Goal: Transaction & Acquisition: Purchase product/service

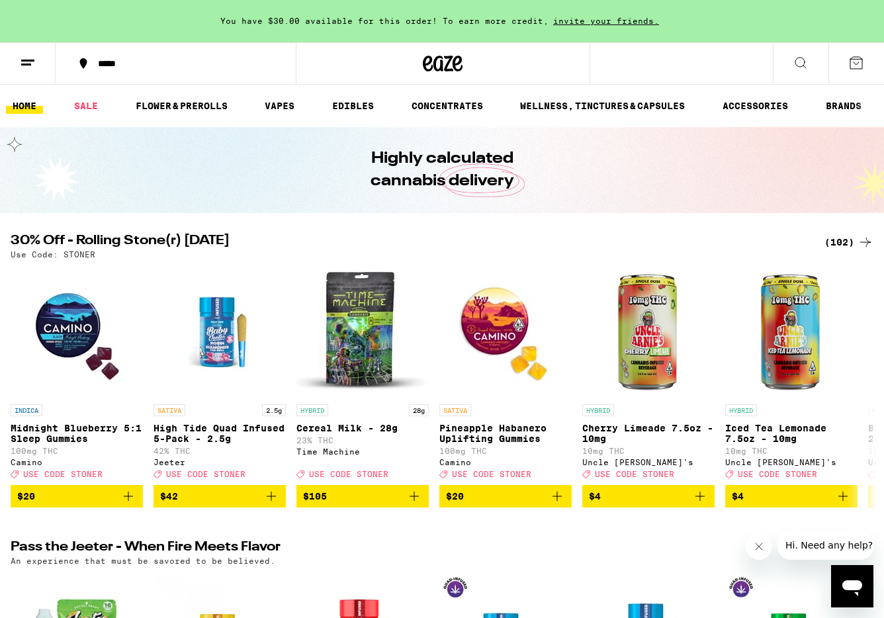
click at [31, 64] on icon at bounding box center [28, 63] width 16 height 16
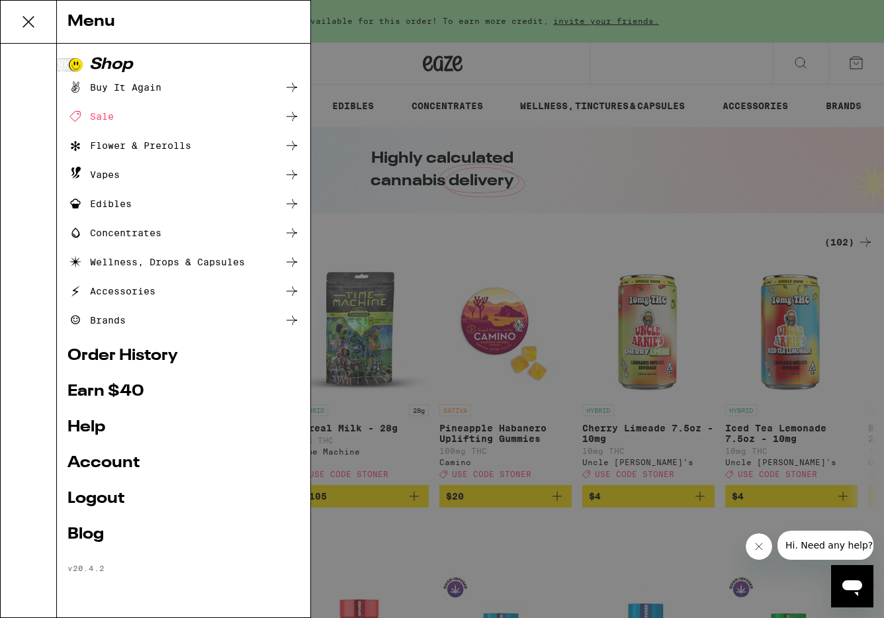
click at [99, 461] on link "Account" at bounding box center [184, 463] width 232 height 16
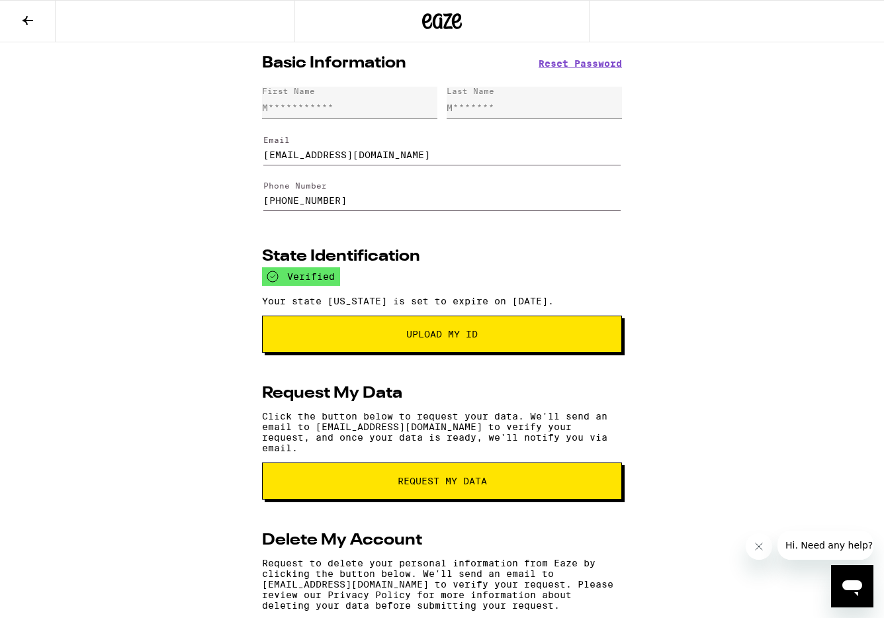
click at [24, 19] on icon at bounding box center [28, 20] width 11 height 9
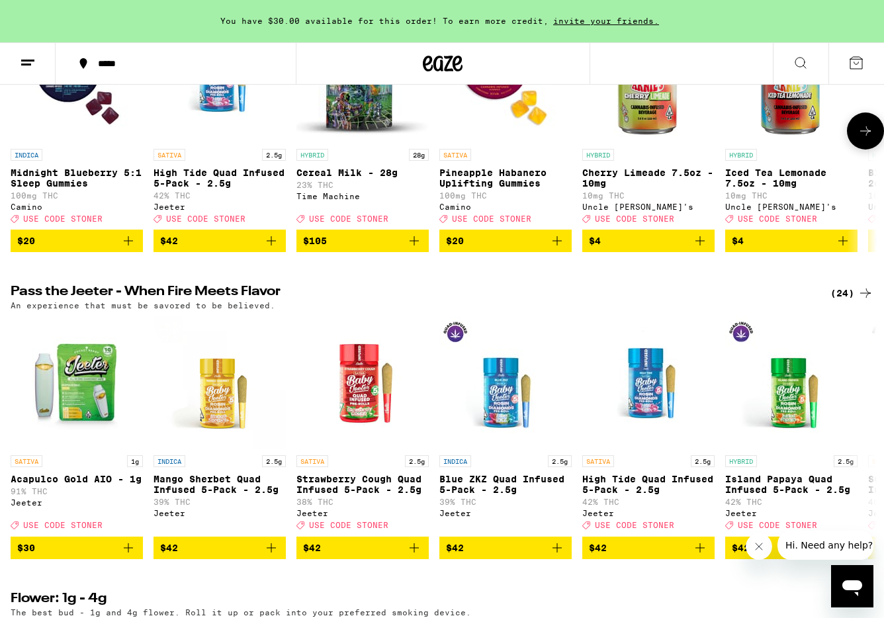
scroll to position [827, 0]
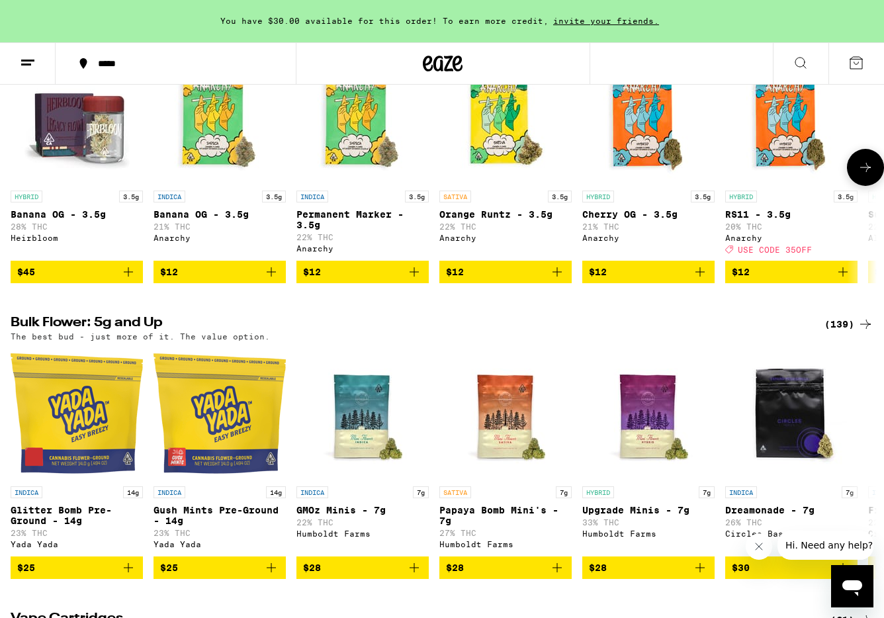
click at [45, 242] on div "Heirbloom" at bounding box center [77, 238] width 132 height 9
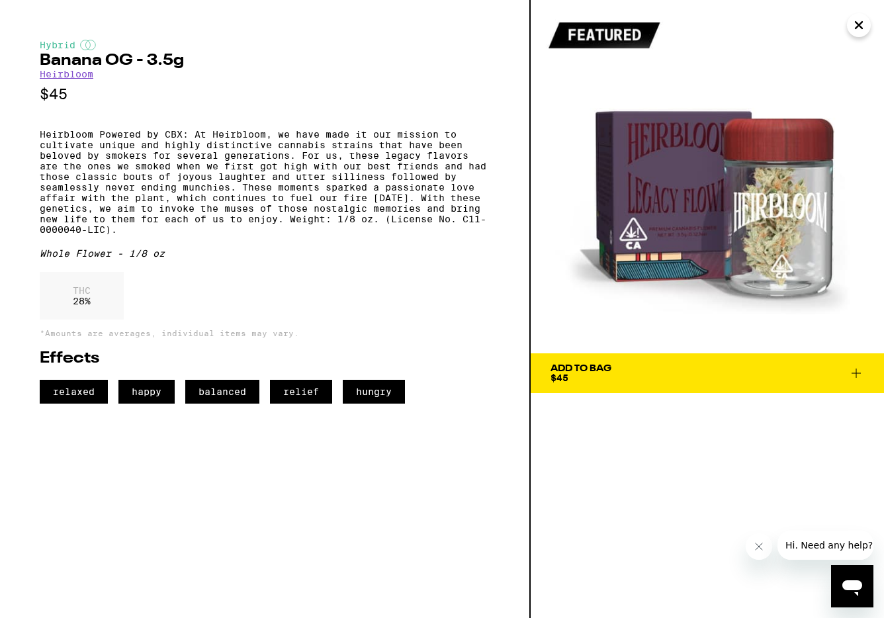
click at [84, 76] on link "Heirbloom" at bounding box center [67, 74] width 54 height 11
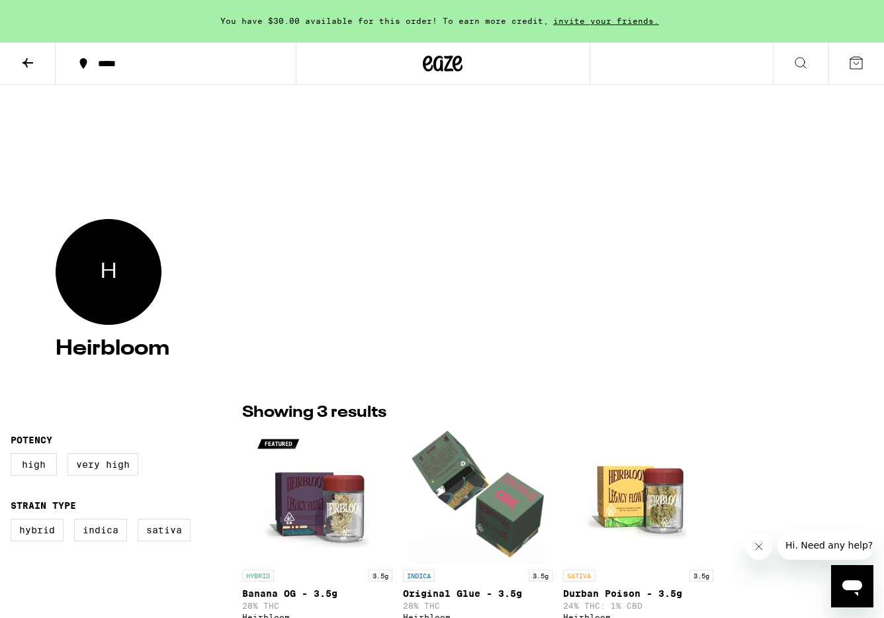
click at [89, 71] on icon at bounding box center [83, 64] width 16 height 16
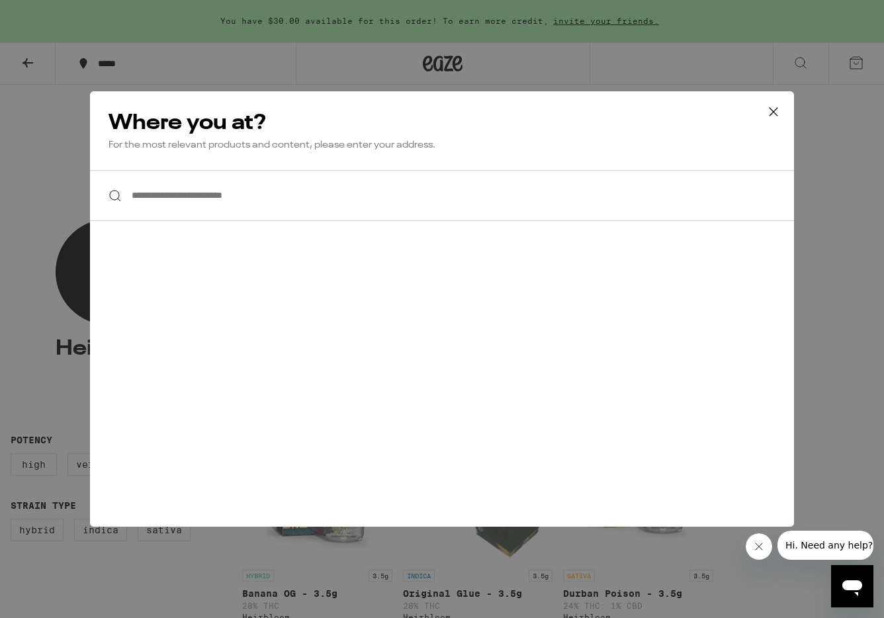
click at [263, 195] on input "**********" at bounding box center [442, 195] width 704 height 51
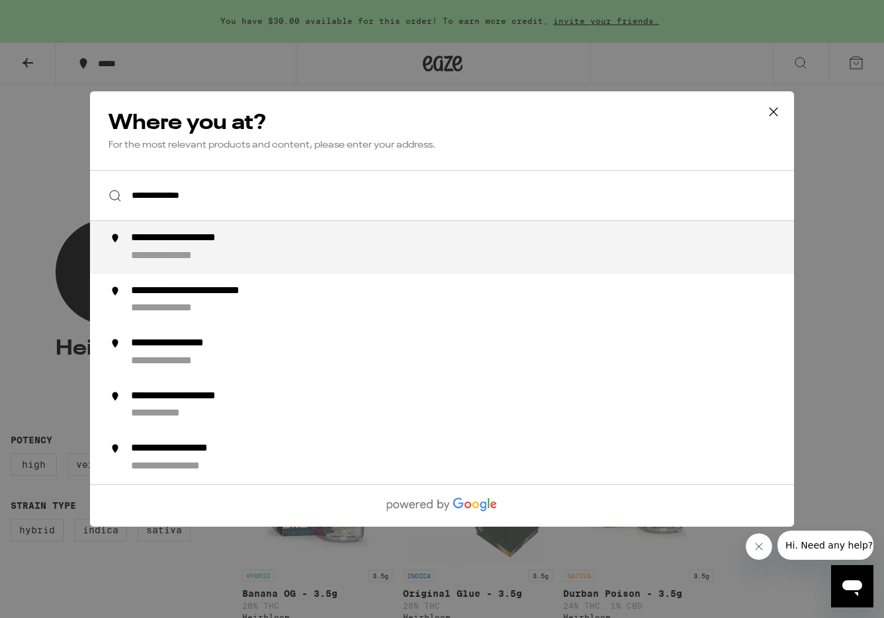
click at [265, 246] on div "**********" at bounding box center [203, 239] width 144 height 14
type input "**********"
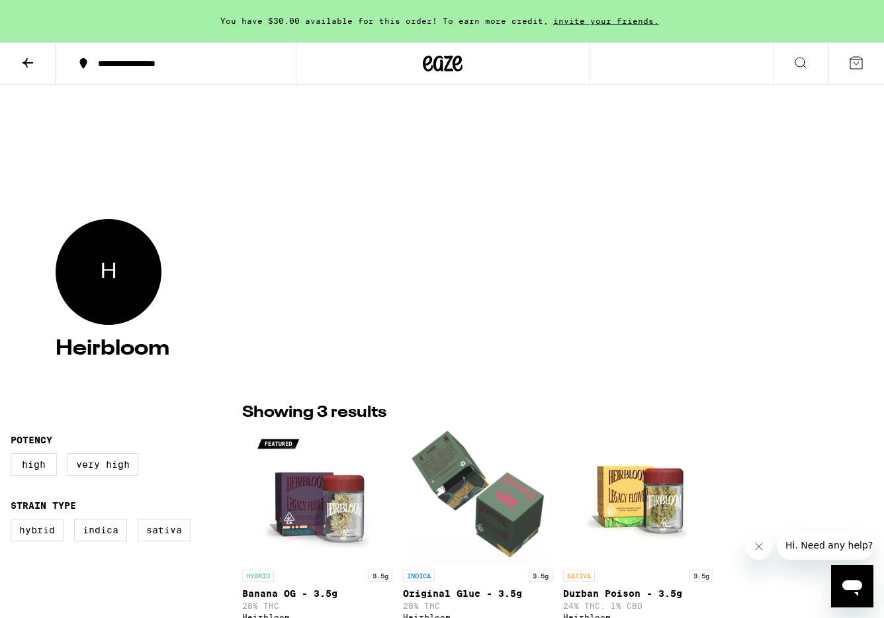
click at [30, 63] on icon at bounding box center [28, 63] width 16 height 16
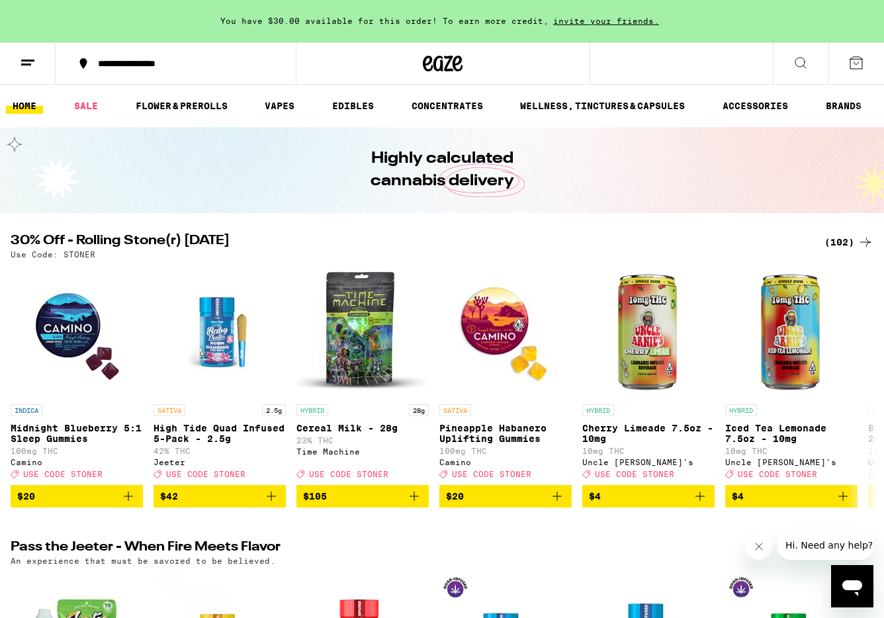
click at [26, 62] on icon at bounding box center [28, 63] width 16 height 16
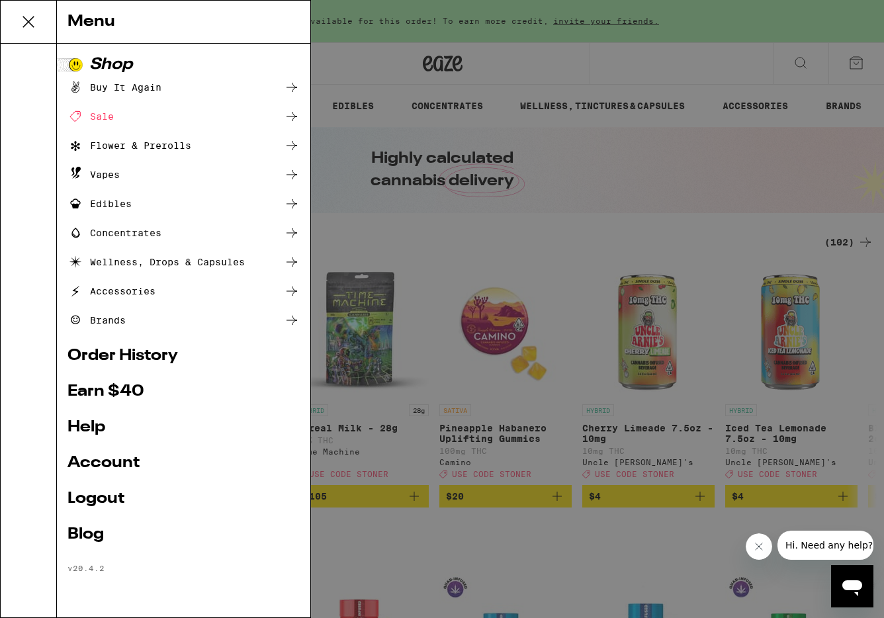
click at [26, 24] on icon at bounding box center [28, 22] width 26 height 26
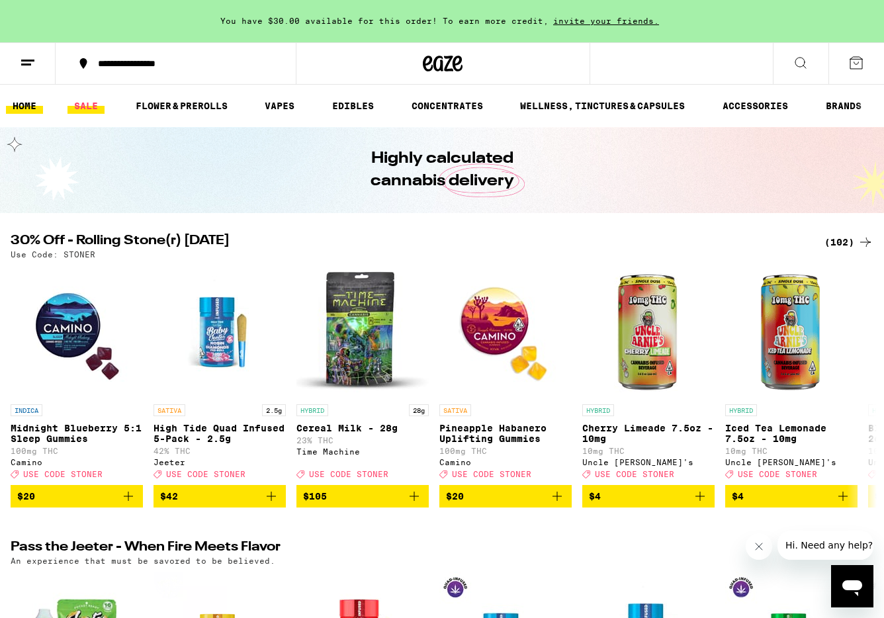
click at [81, 107] on link "SALE" at bounding box center [86, 106] width 37 height 16
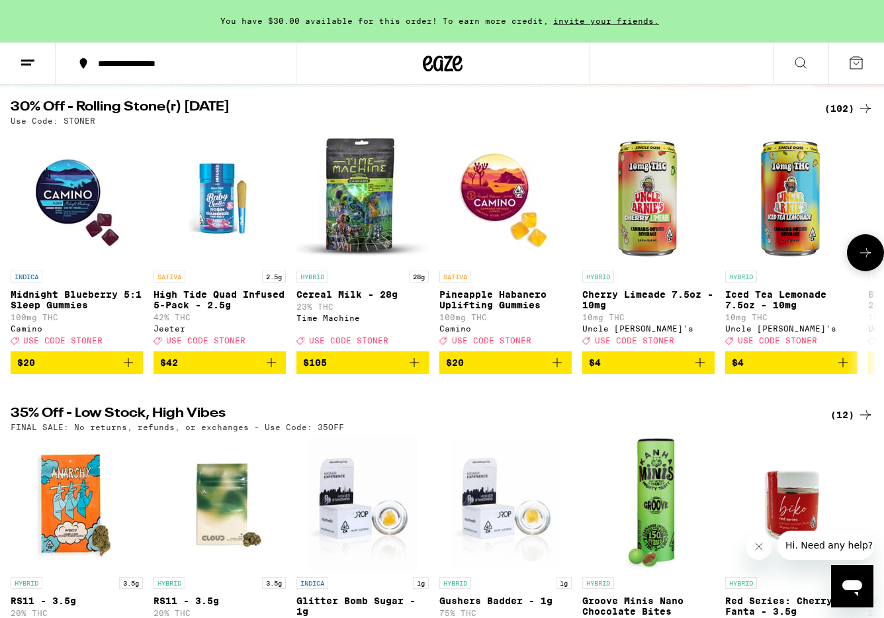
scroll to position [126, 0]
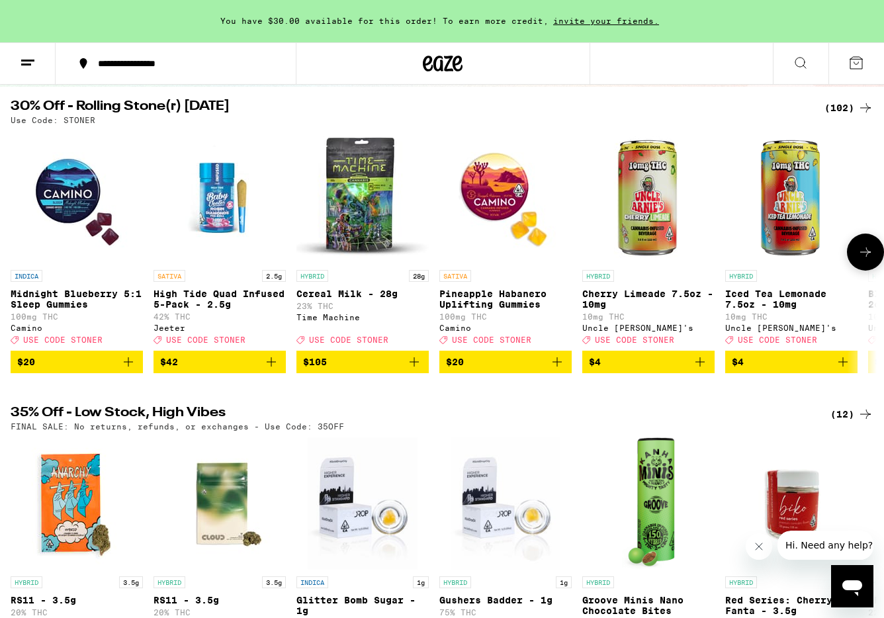
click at [862, 254] on icon at bounding box center [866, 252] width 16 height 16
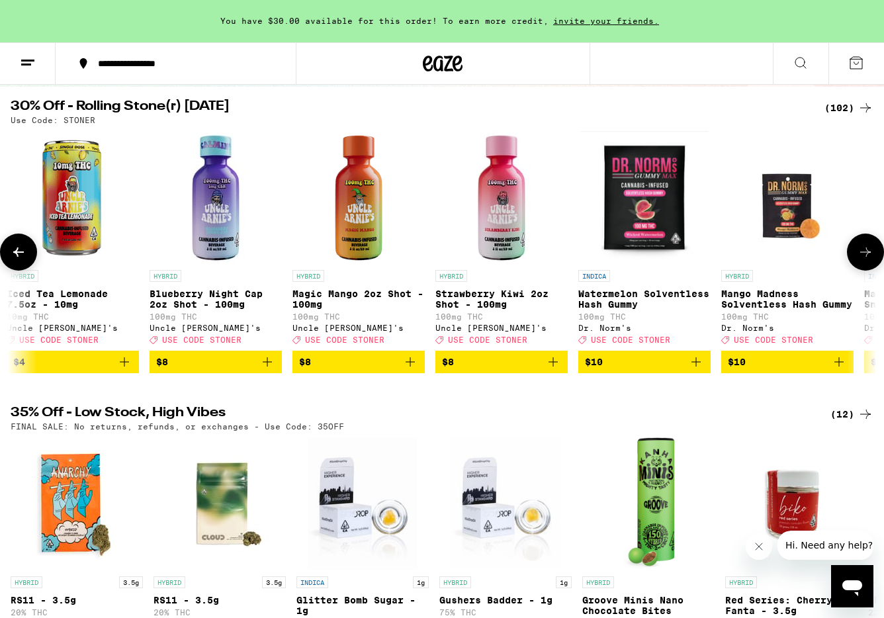
click at [867, 250] on icon at bounding box center [866, 252] width 16 height 16
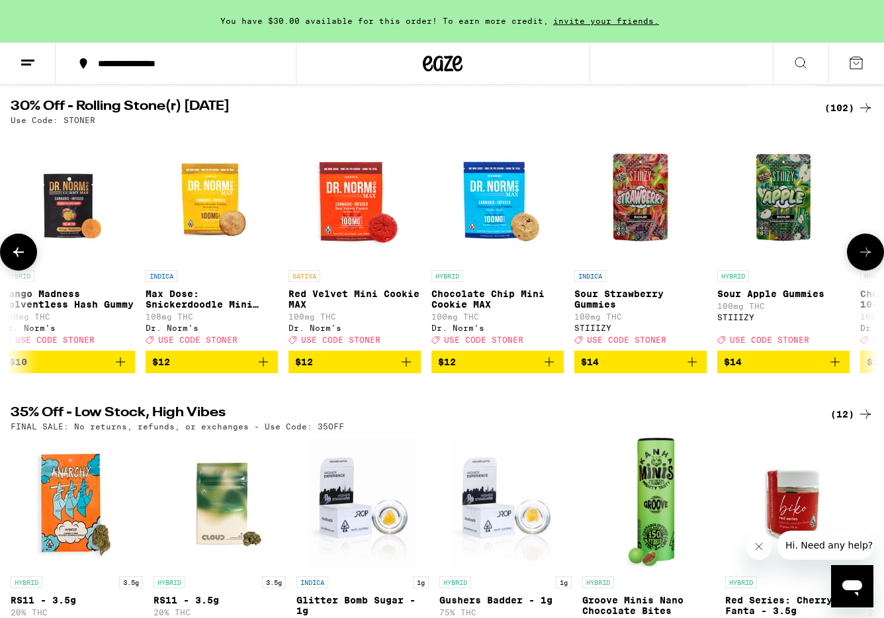
click at [867, 250] on icon at bounding box center [866, 252] width 16 height 16
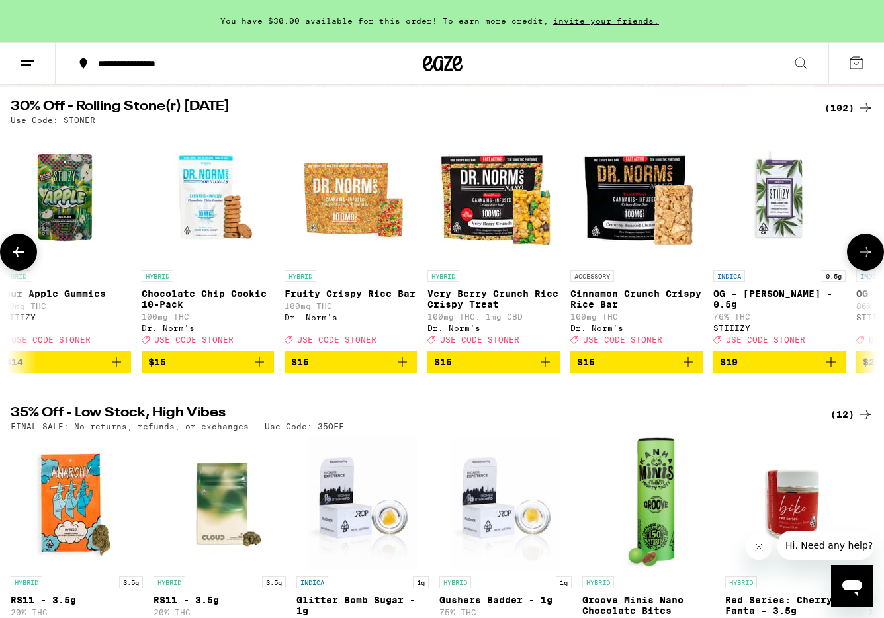
click at [867, 250] on icon at bounding box center [866, 252] width 16 height 16
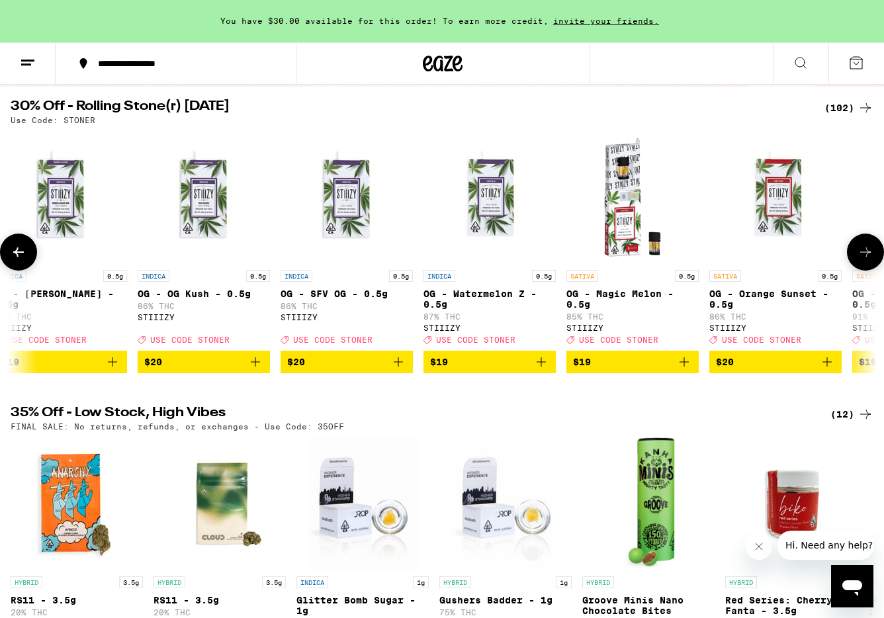
click at [867, 250] on icon at bounding box center [866, 252] width 16 height 16
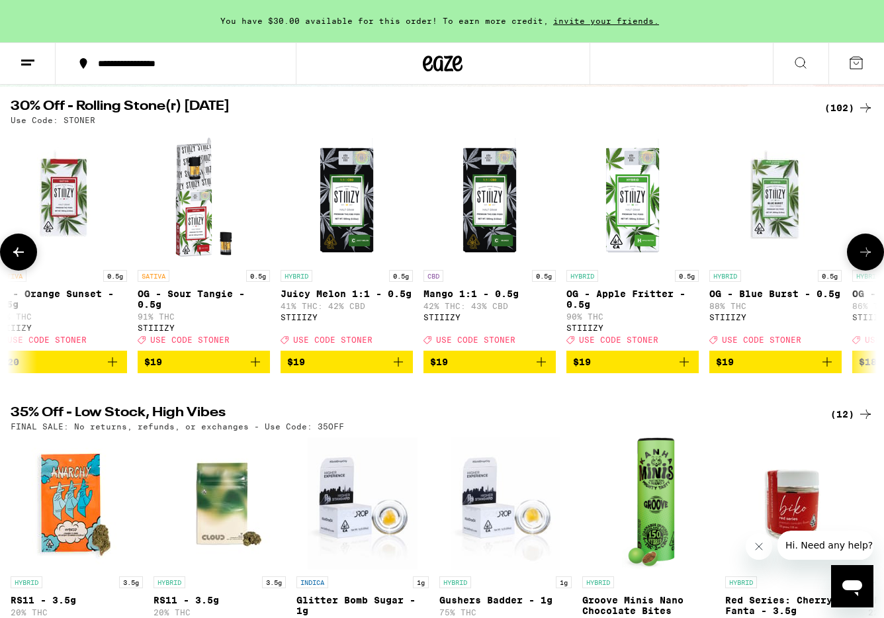
scroll to position [0, 3594]
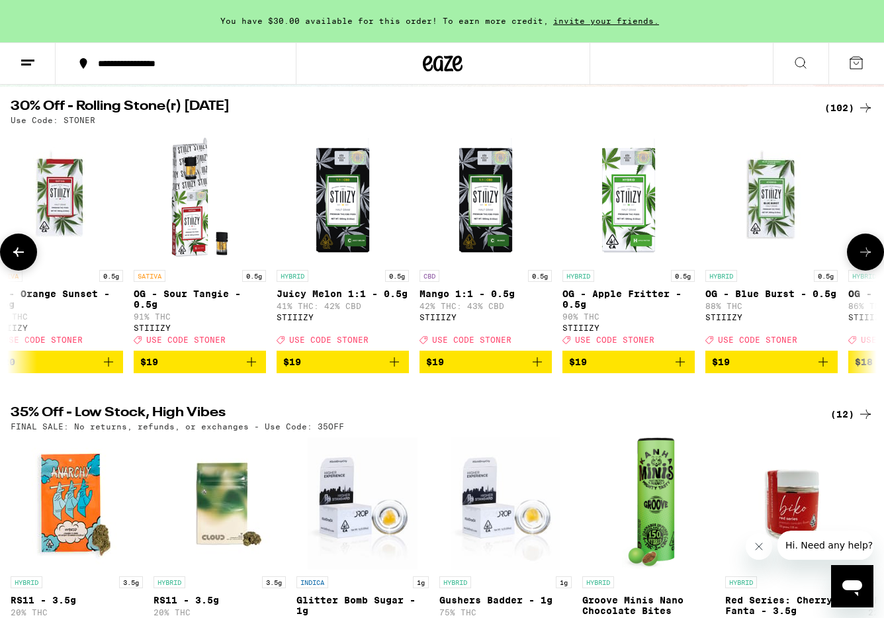
click at [867, 250] on icon at bounding box center [866, 252] width 16 height 16
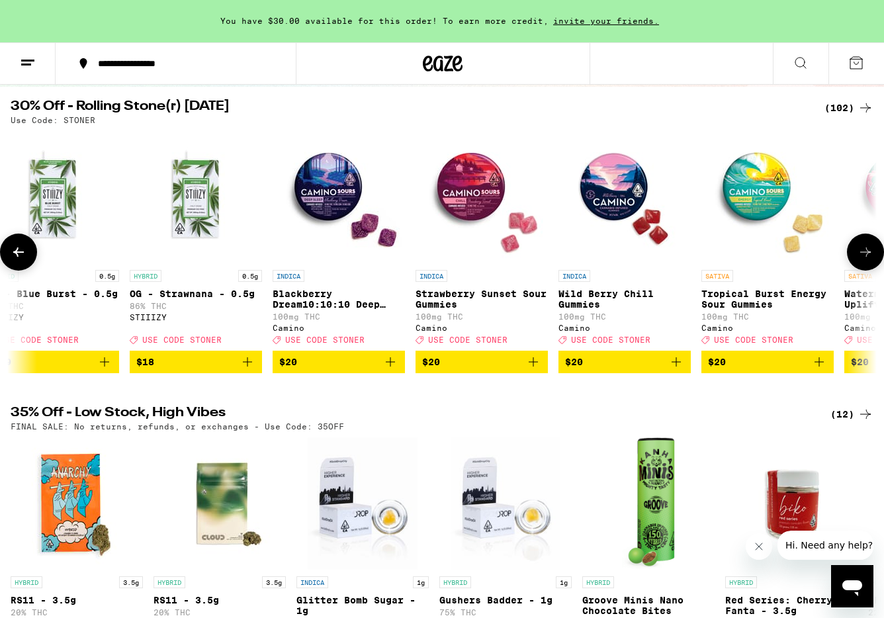
click at [867, 250] on icon at bounding box center [866, 252] width 16 height 16
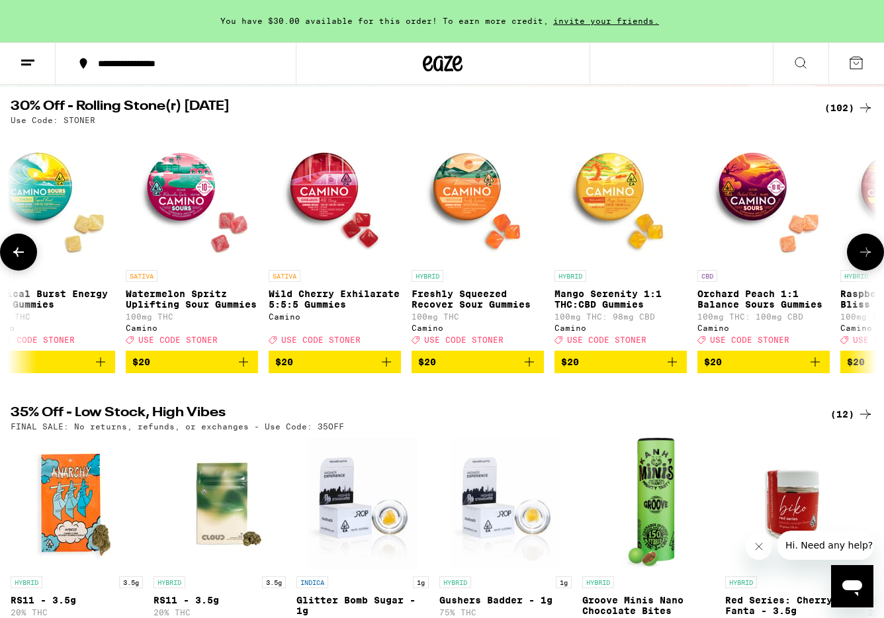
click at [867, 250] on icon at bounding box center [866, 252] width 16 height 16
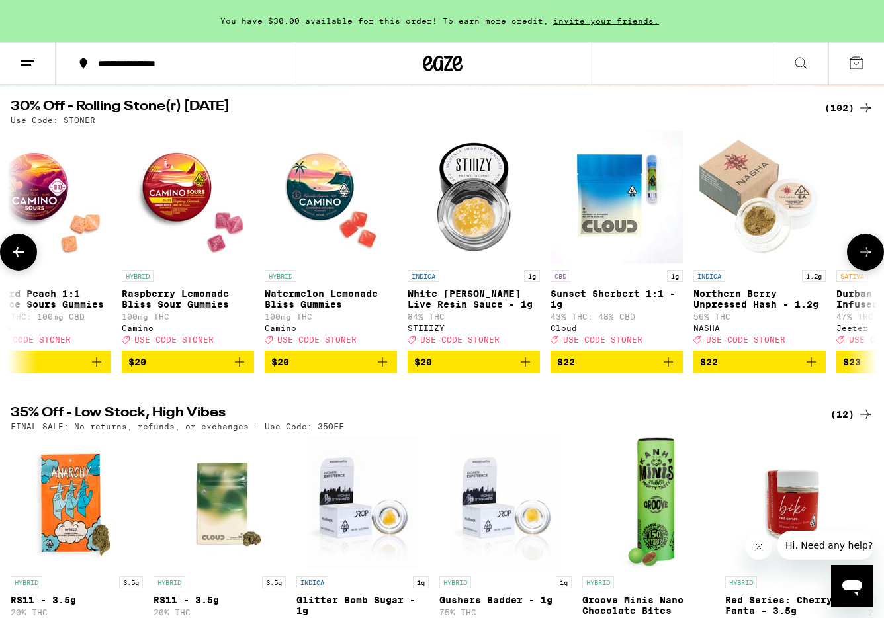
click at [867, 250] on icon at bounding box center [866, 252] width 16 height 16
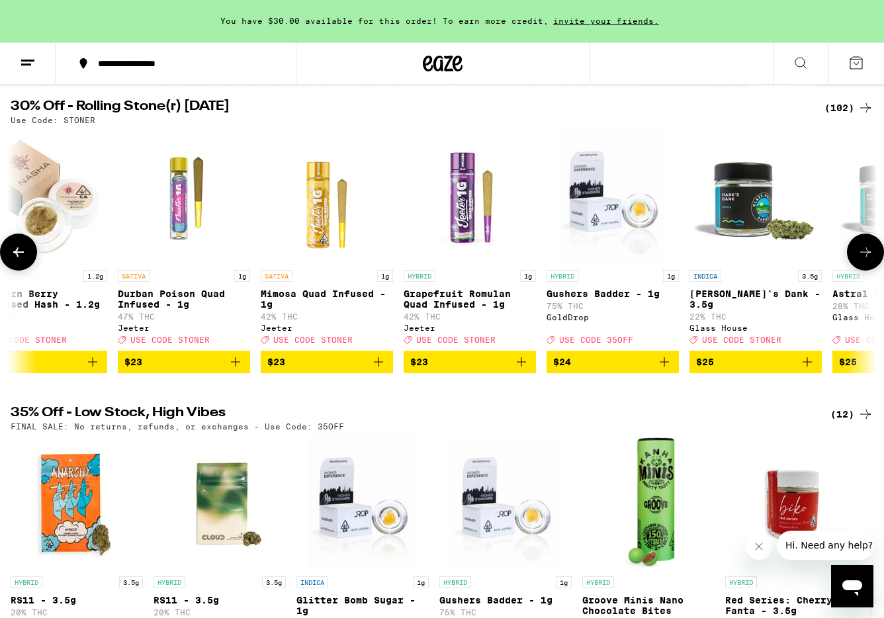
click at [867, 250] on icon at bounding box center [866, 252] width 16 height 16
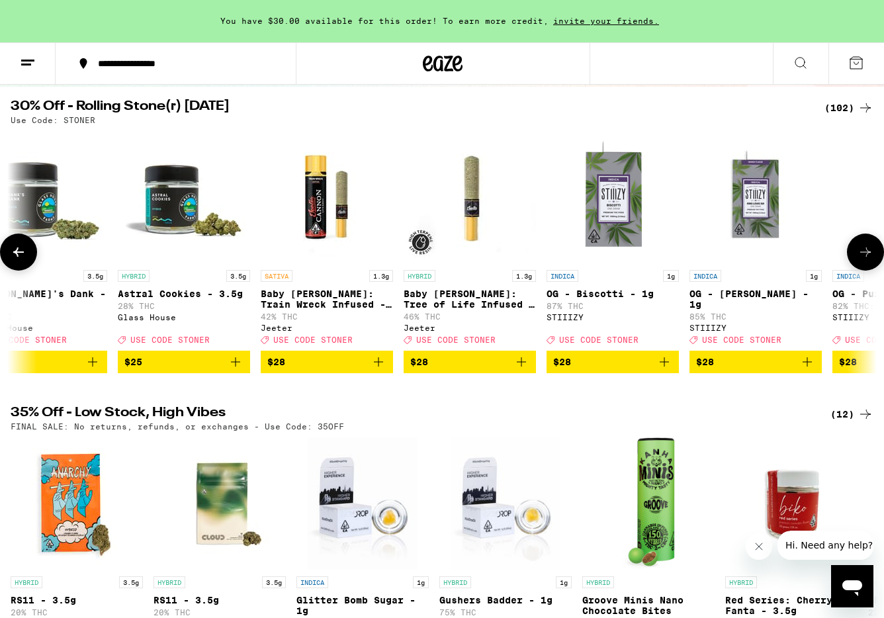
scroll to position [0, 7188]
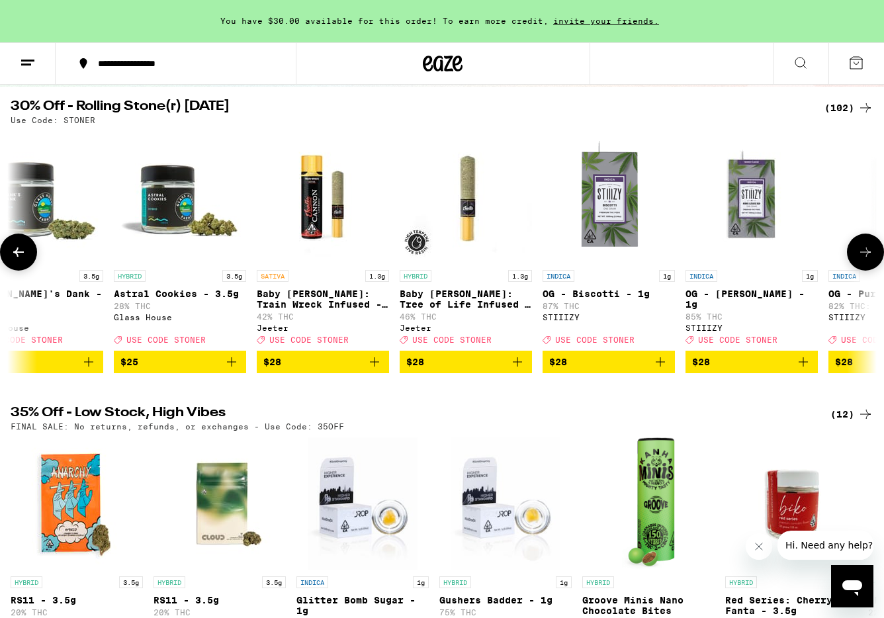
click at [867, 250] on icon at bounding box center [866, 252] width 16 height 16
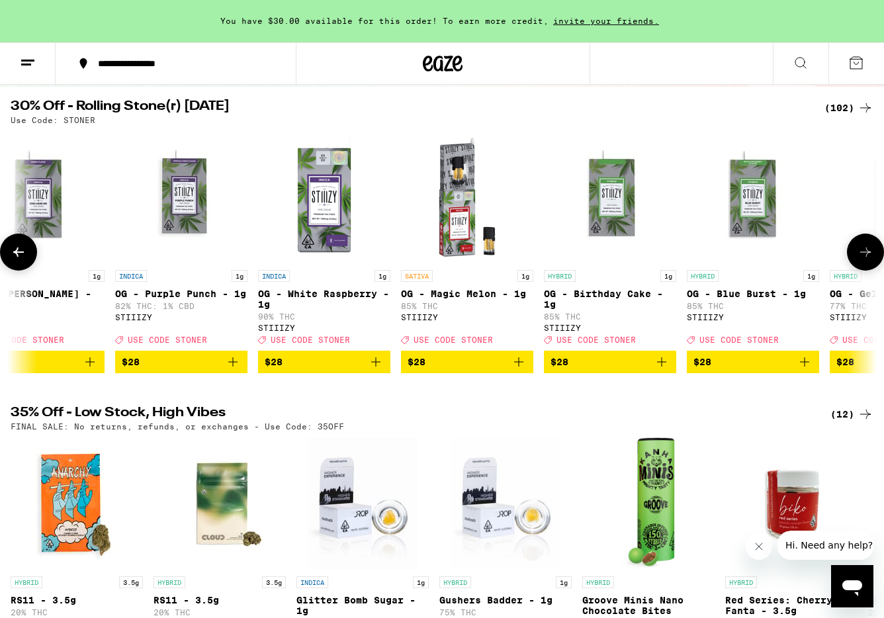
scroll to position [0, 7907]
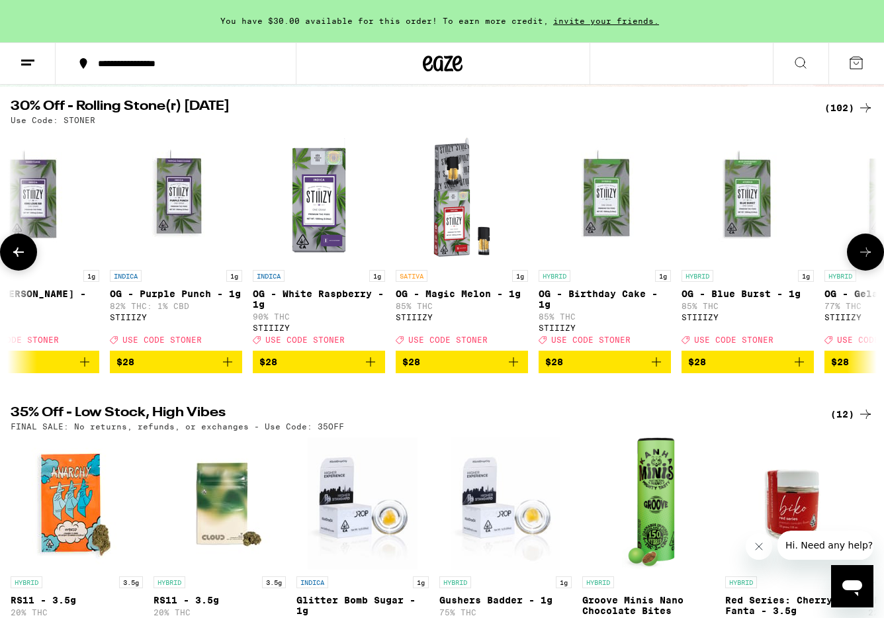
click at [866, 257] on icon at bounding box center [866, 252] width 11 height 9
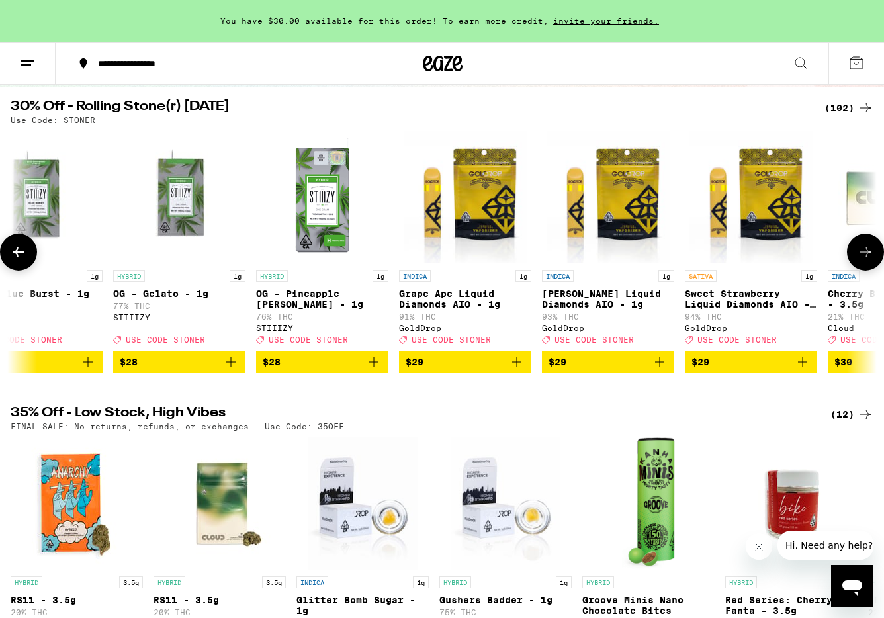
click at [866, 257] on icon at bounding box center [866, 252] width 11 height 9
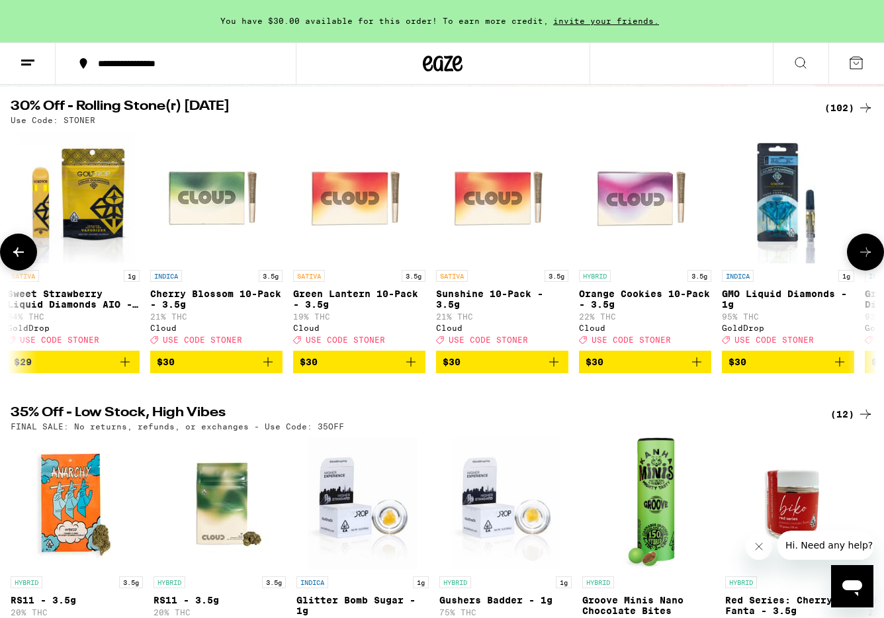
click at [866, 257] on icon at bounding box center [866, 252] width 11 height 9
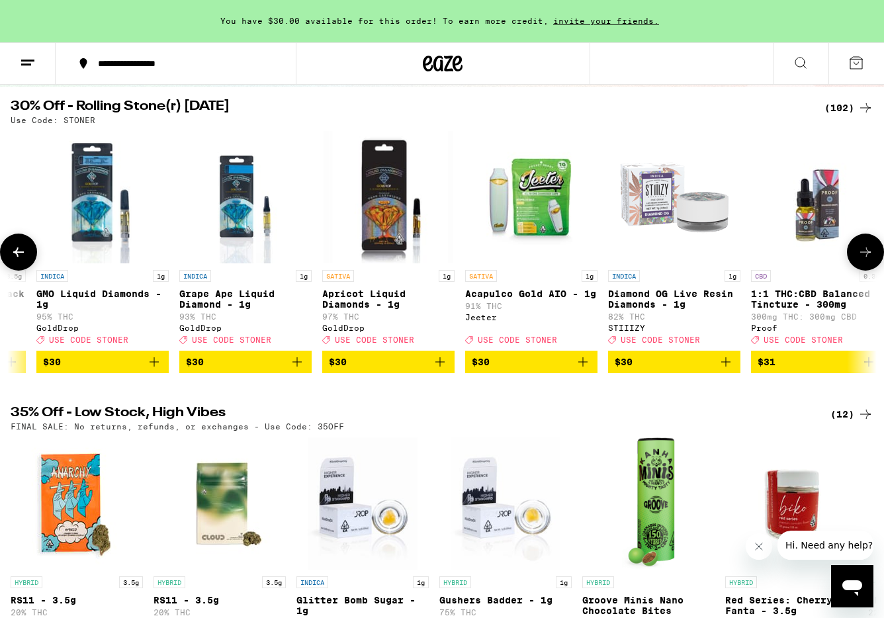
scroll to position [0, 10012]
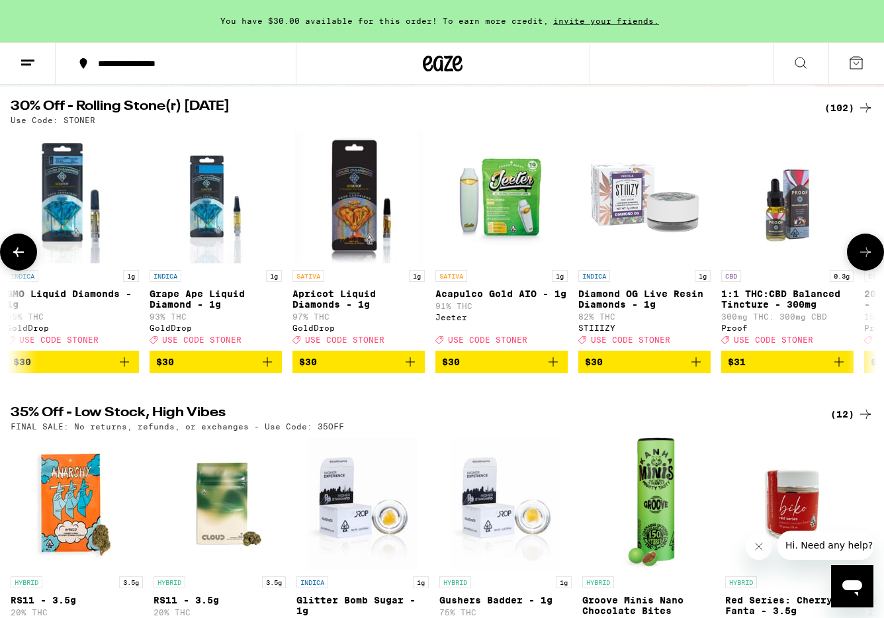
click at [866, 257] on icon at bounding box center [866, 252] width 11 height 9
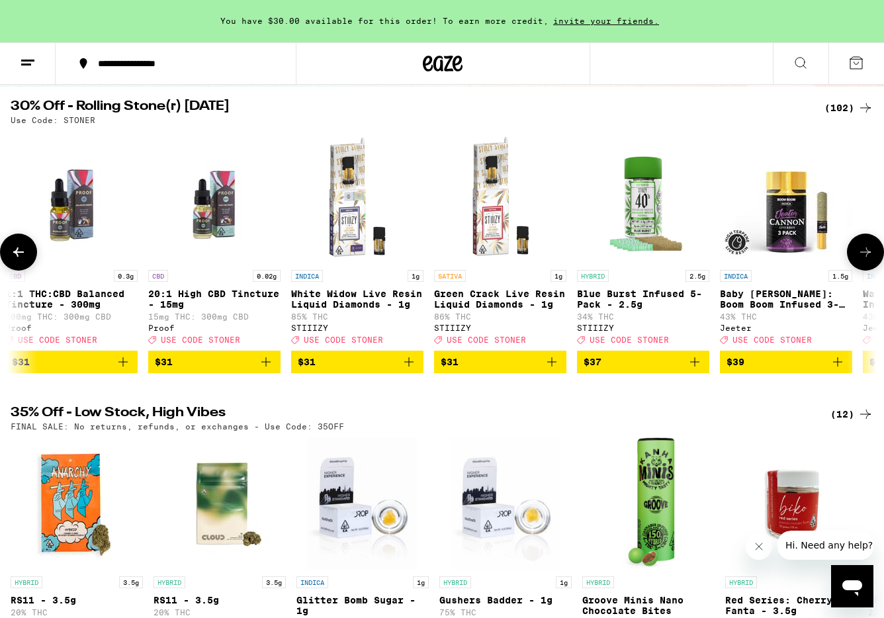
scroll to position [0, 10731]
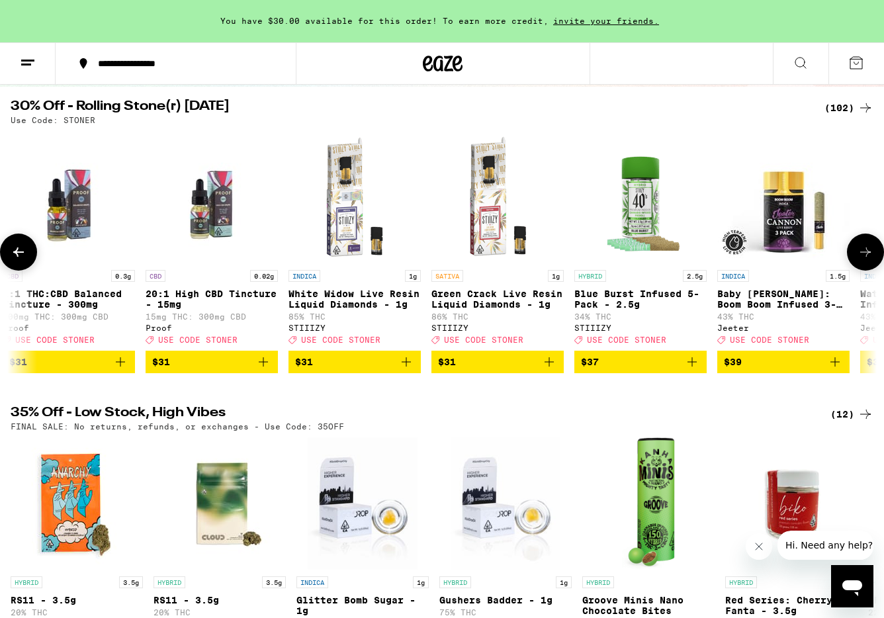
click at [866, 257] on icon at bounding box center [866, 252] width 11 height 9
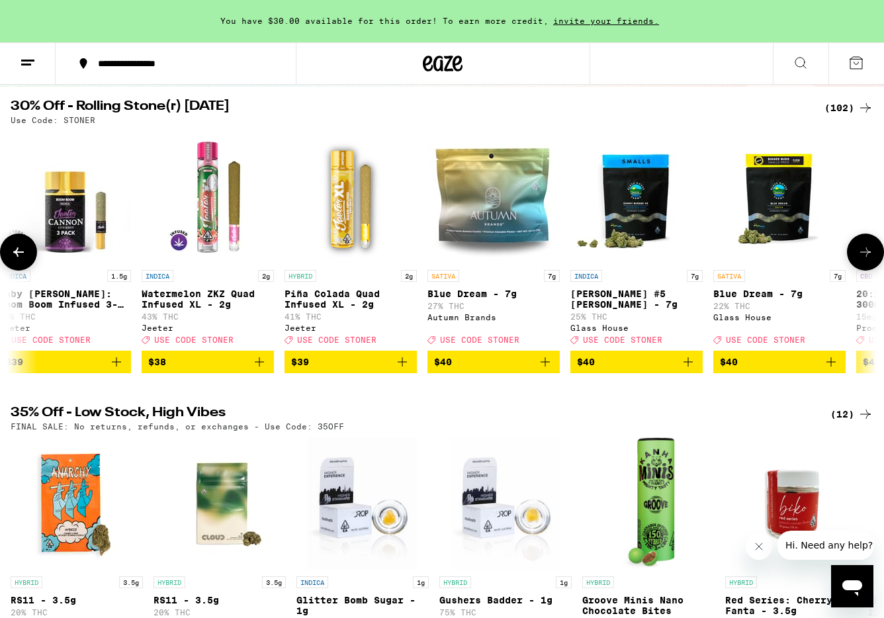
click at [866, 257] on icon at bounding box center [866, 252] width 11 height 9
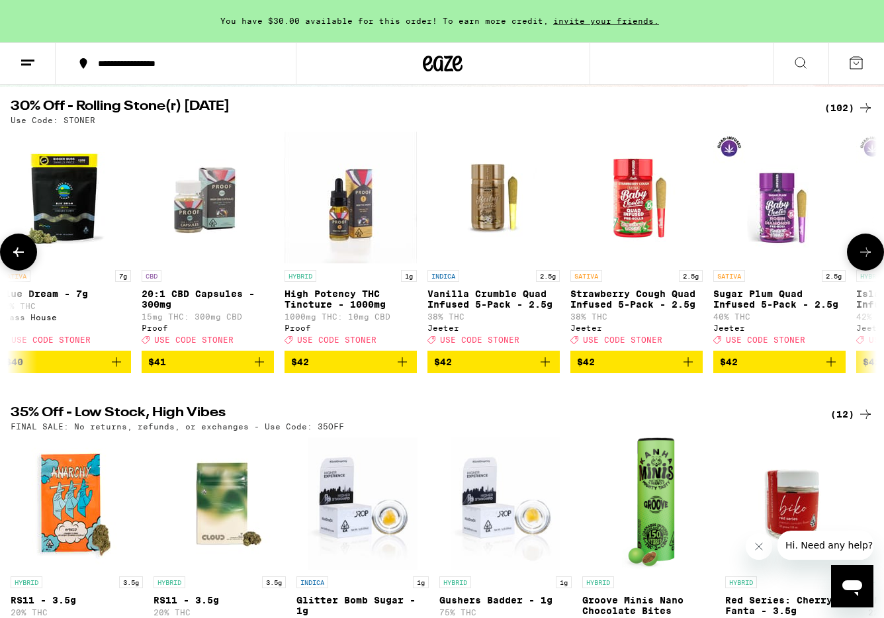
scroll to position [0, 12169]
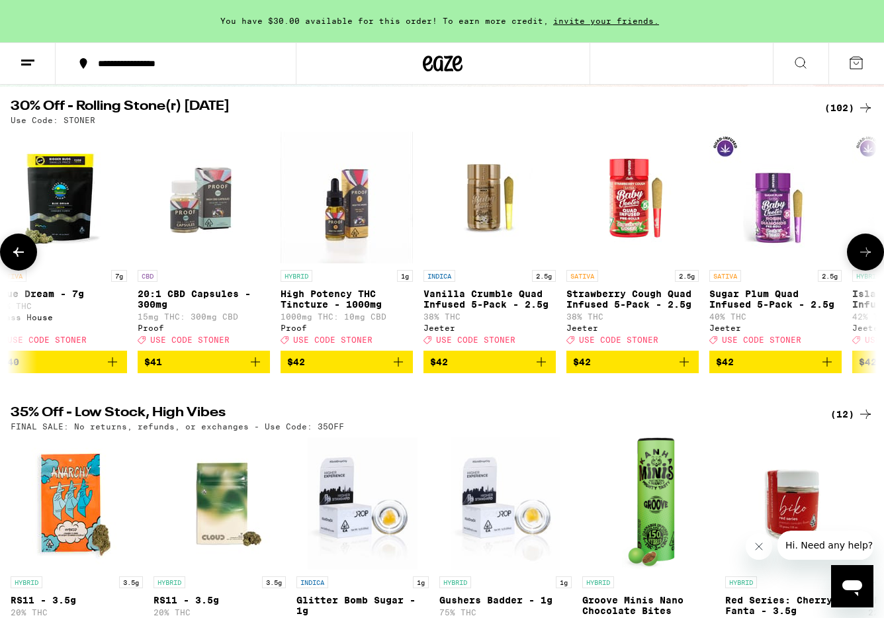
click at [866, 257] on icon at bounding box center [866, 252] width 11 height 9
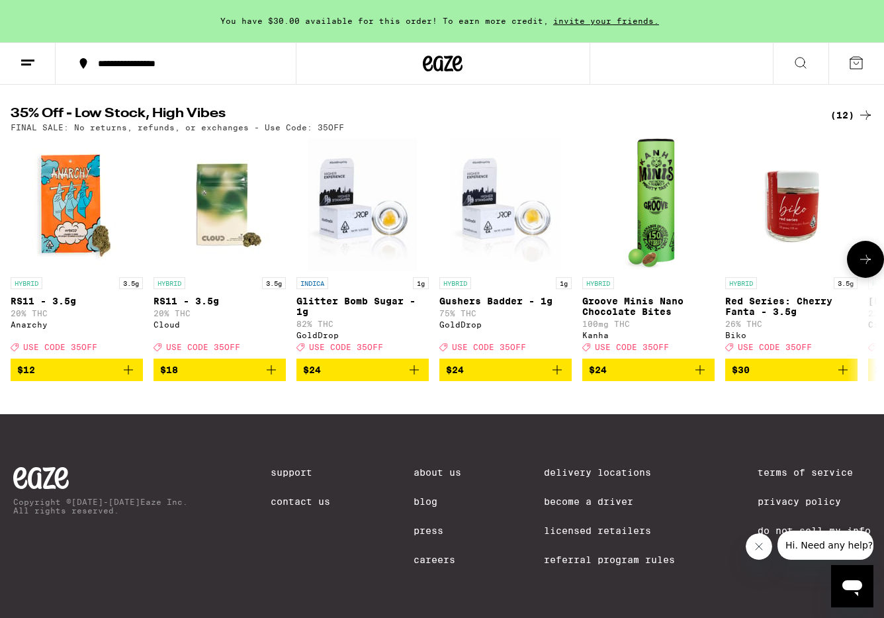
scroll to position [0, 0]
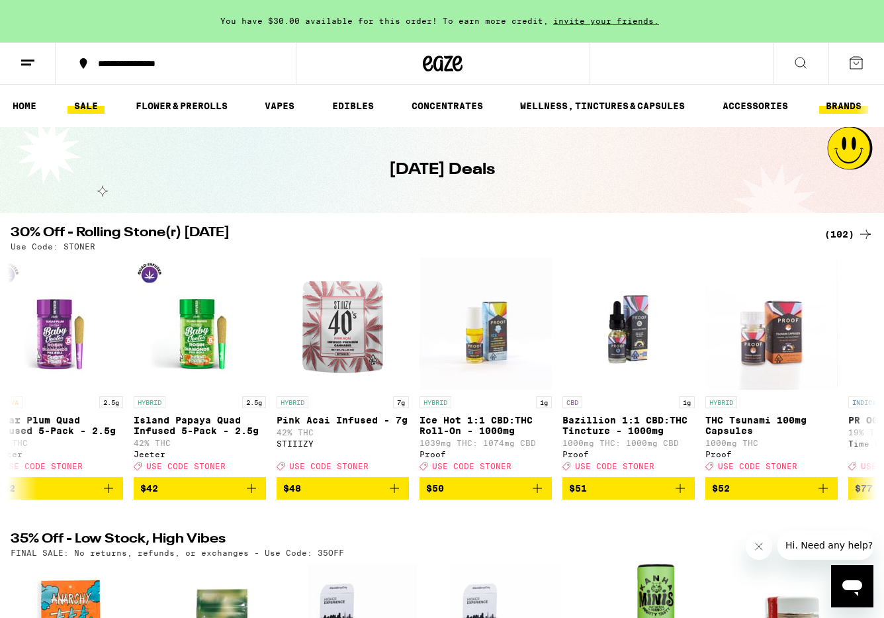
click at [849, 106] on link "BRANDS" at bounding box center [843, 106] width 49 height 16
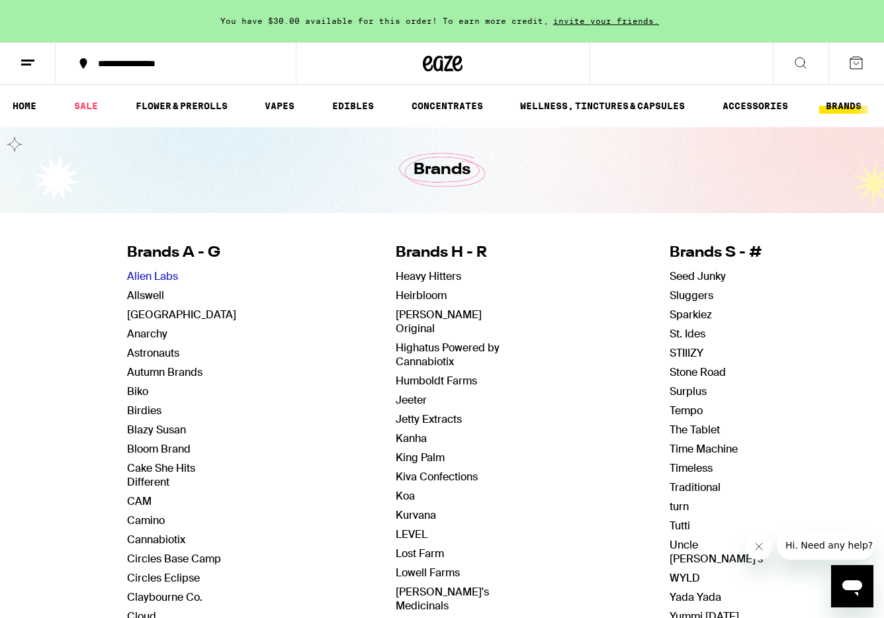
click at [162, 276] on link "Alien Labs" at bounding box center [152, 276] width 51 height 14
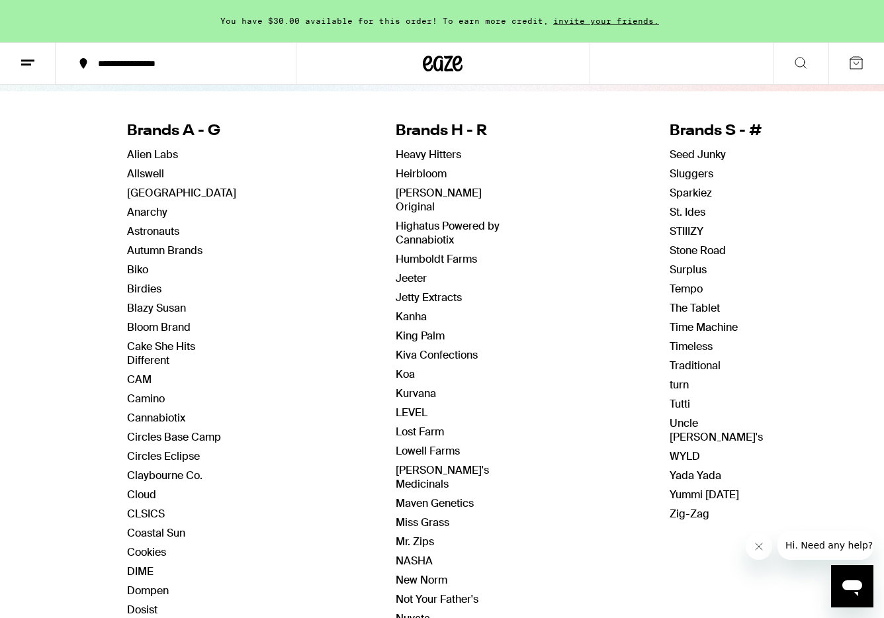
scroll to position [117, 0]
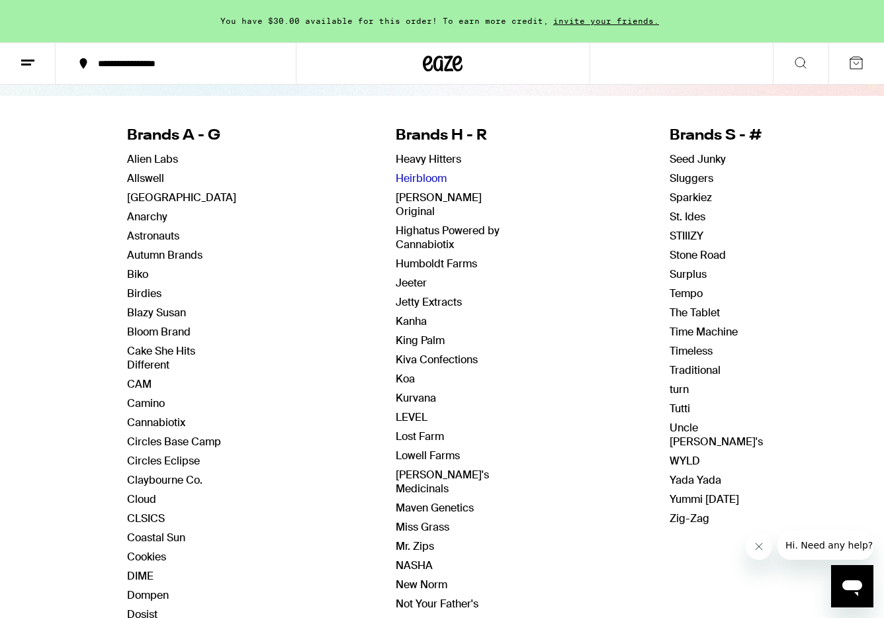
click at [424, 179] on link "Heirbloom" at bounding box center [421, 178] width 51 height 14
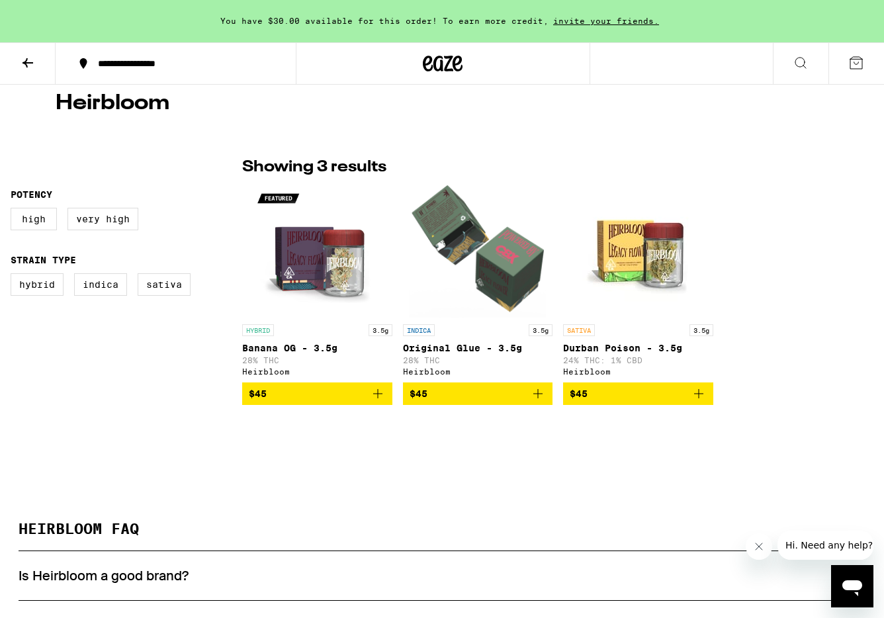
scroll to position [248, 0]
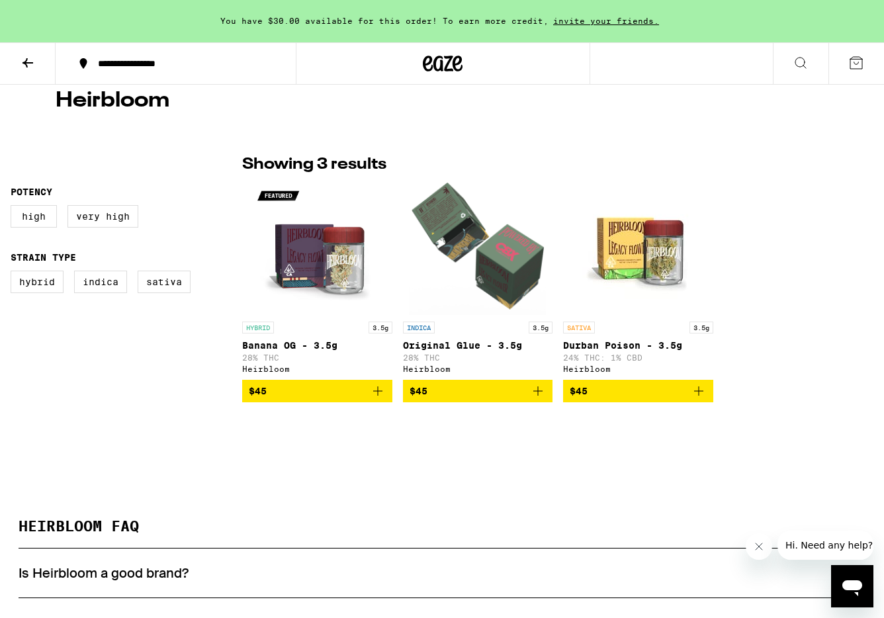
click at [702, 395] on icon "Add to bag" at bounding box center [699, 391] width 16 height 16
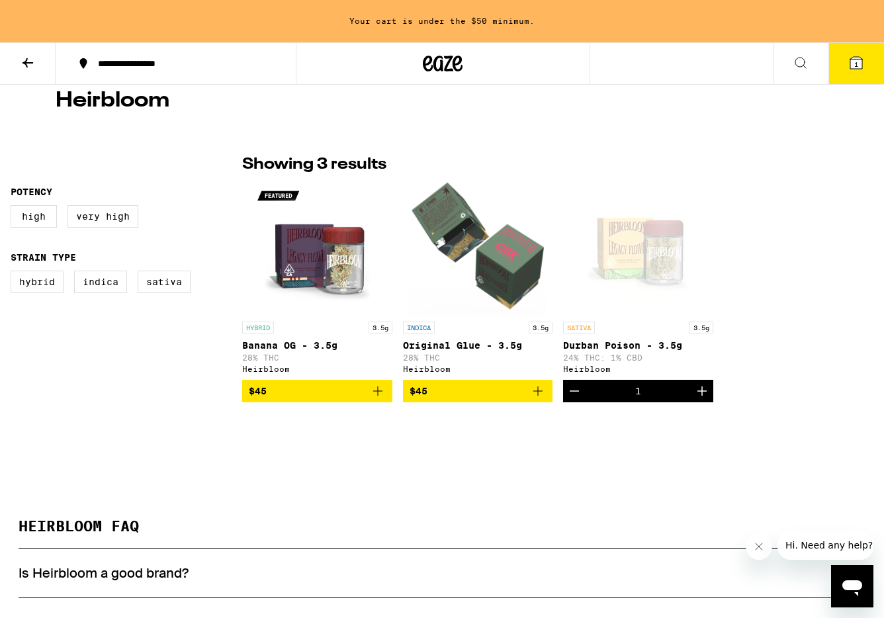
click at [542, 395] on icon "Add to bag" at bounding box center [538, 391] width 9 height 9
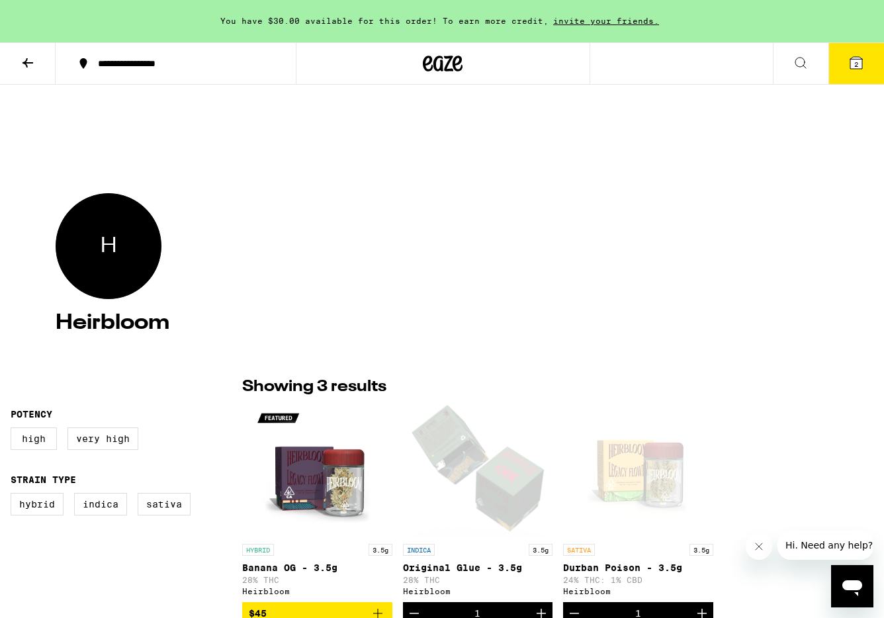
scroll to position [0, 0]
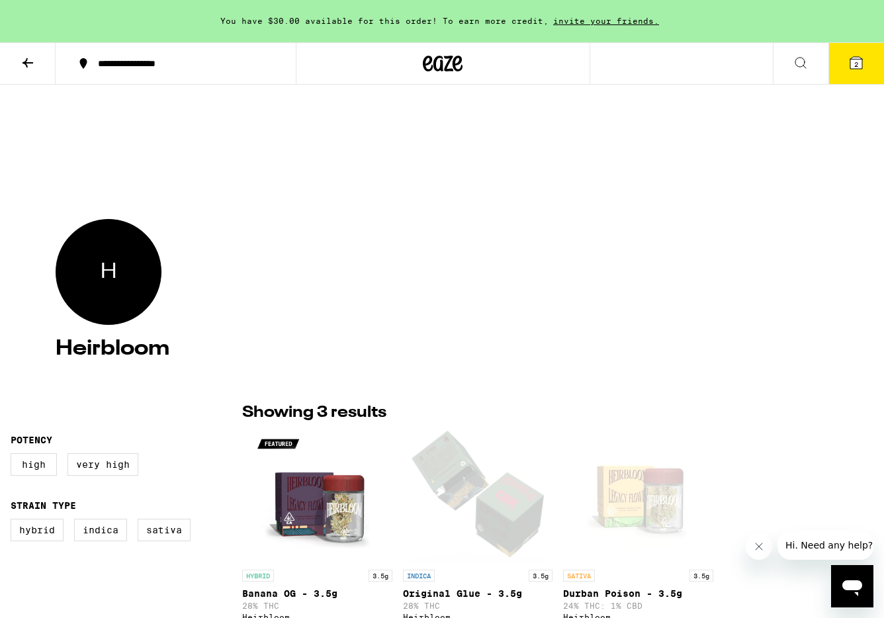
click at [28, 60] on icon at bounding box center [28, 63] width 16 height 16
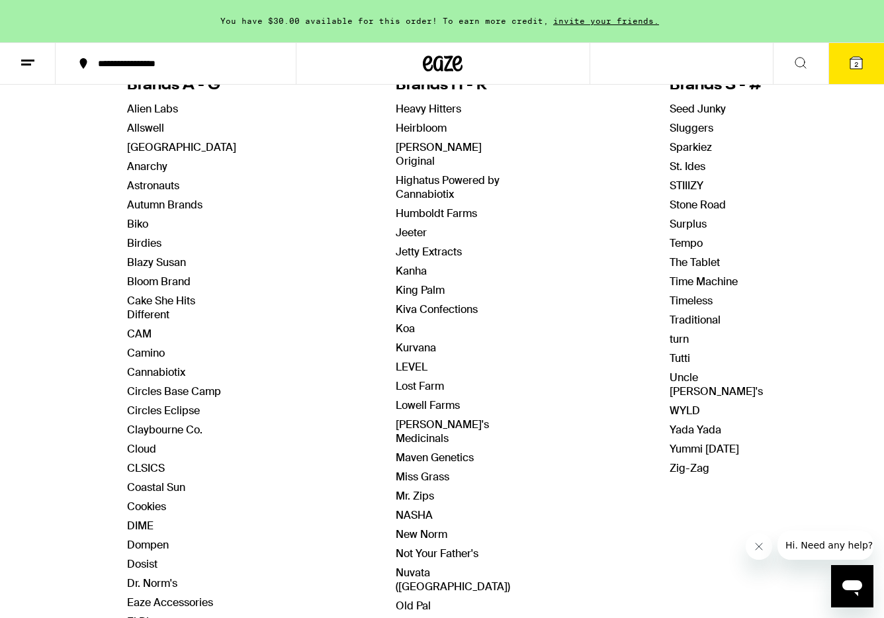
scroll to position [168, 0]
click at [165, 108] on link "Alien Labs" at bounding box center [152, 108] width 51 height 14
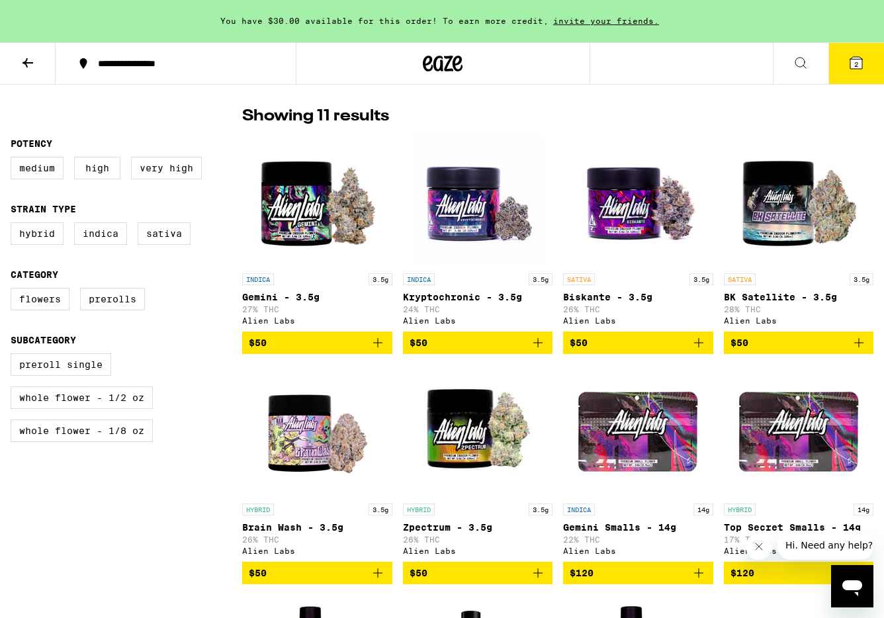
scroll to position [333, 0]
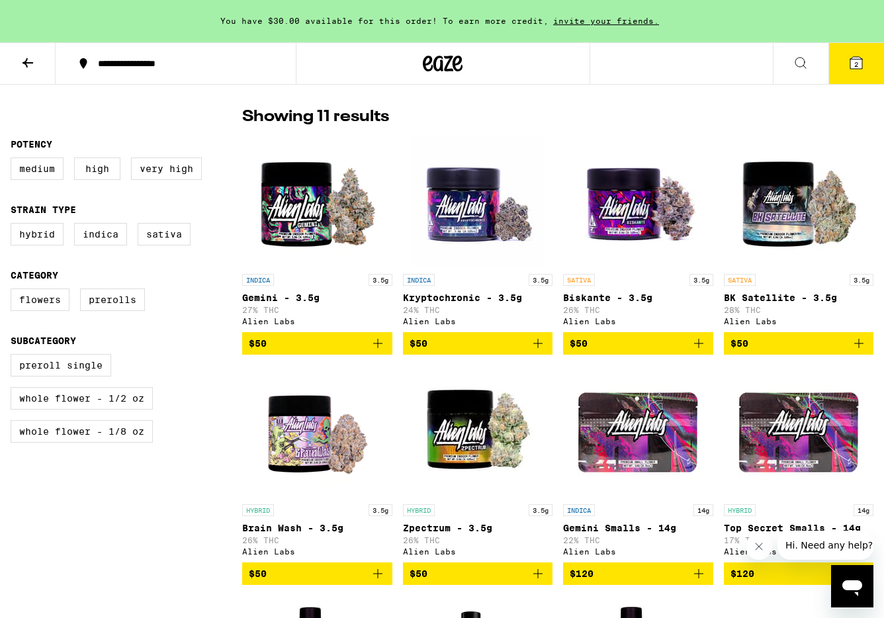
click at [598, 297] on p "Biskante - 3.5g" at bounding box center [638, 298] width 150 height 11
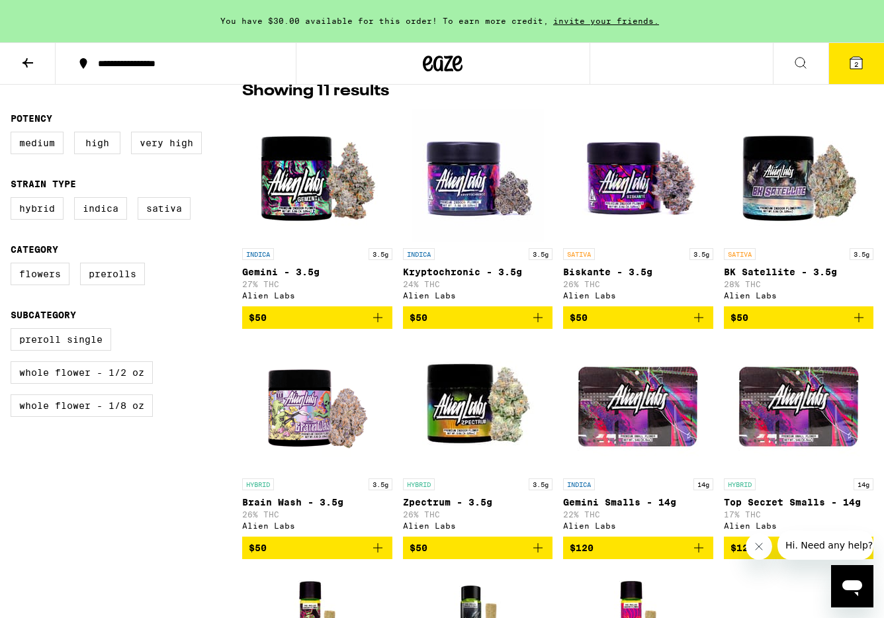
scroll to position [353, 0]
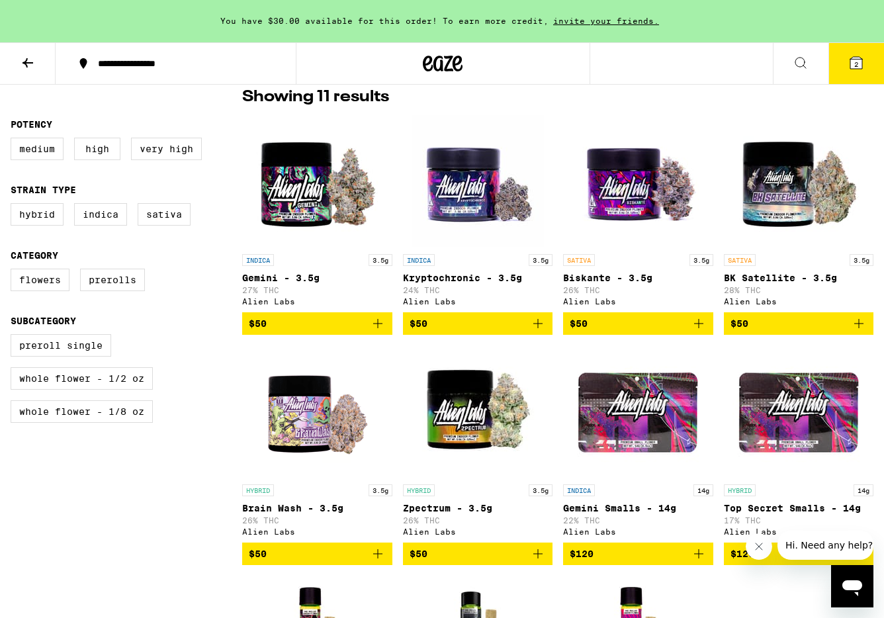
click at [701, 326] on icon "Add to bag" at bounding box center [699, 324] width 16 height 16
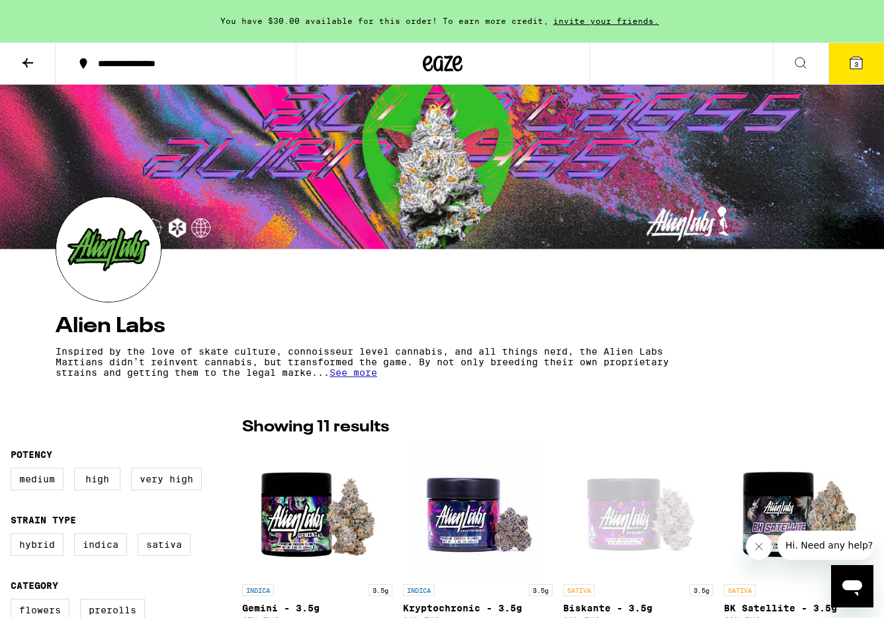
scroll to position [0, 0]
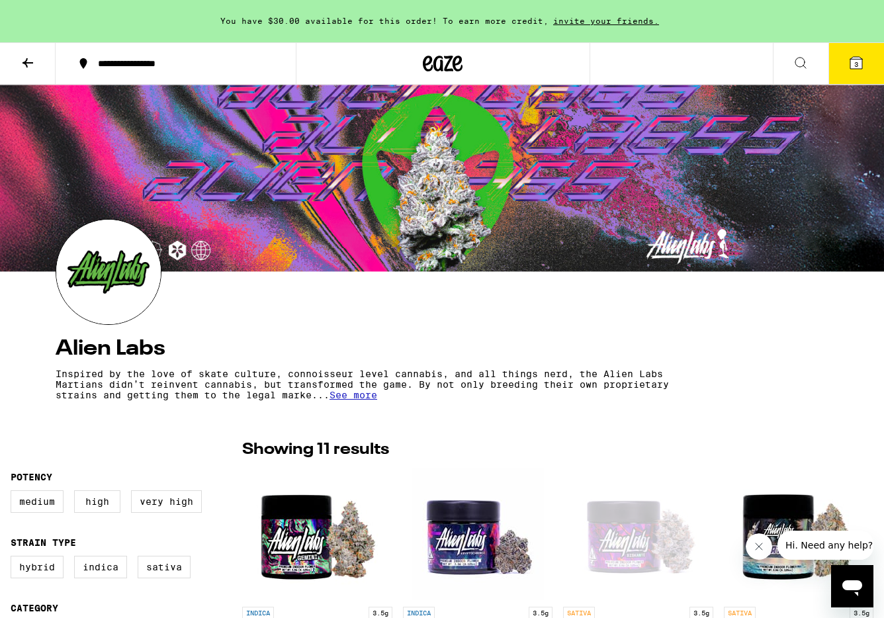
click at [27, 60] on icon at bounding box center [28, 63] width 16 height 16
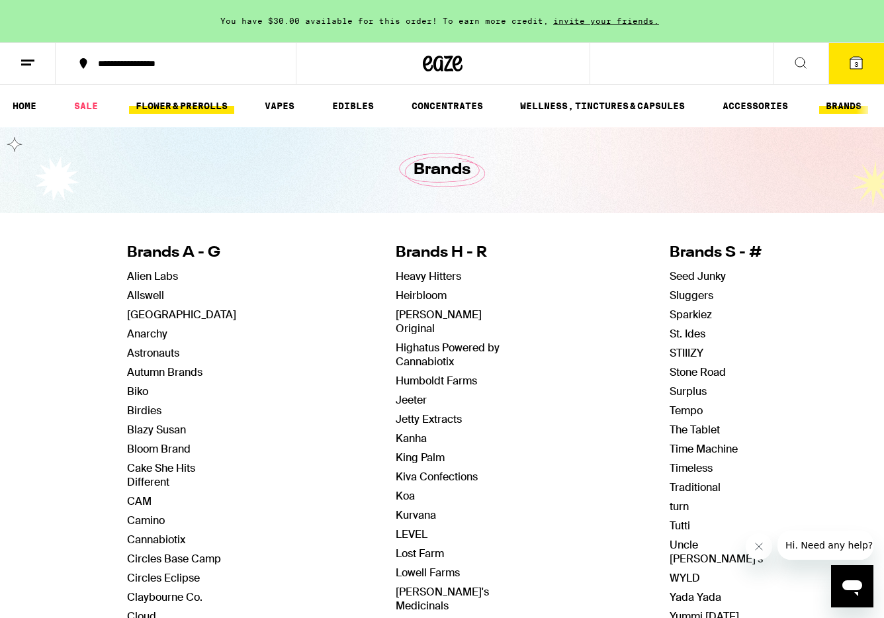
click at [199, 105] on link "FLOWER & PREROLLS" at bounding box center [181, 106] width 105 height 16
click at [26, 107] on link "HOME" at bounding box center [24, 106] width 37 height 16
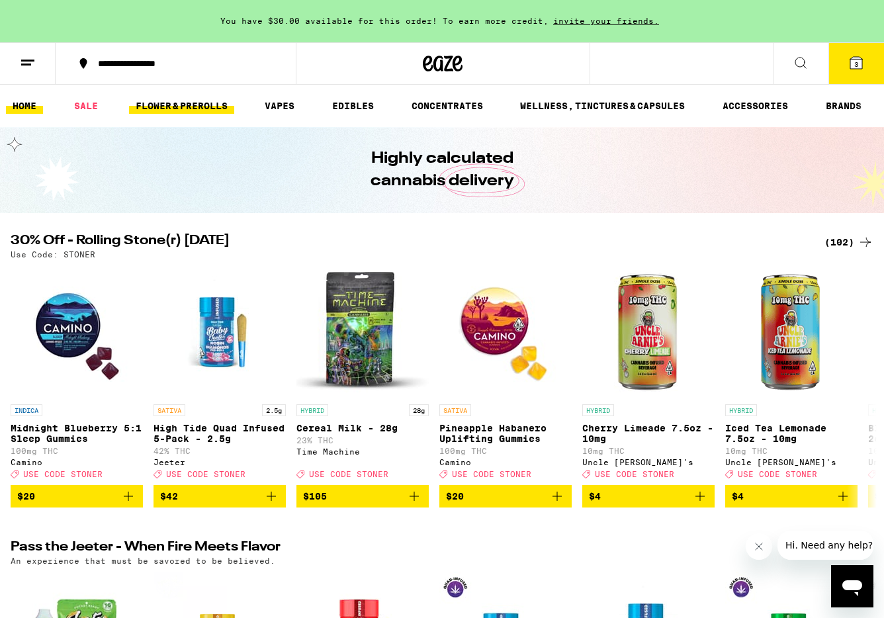
click at [199, 101] on link "FLOWER & PREROLLS" at bounding box center [181, 106] width 105 height 16
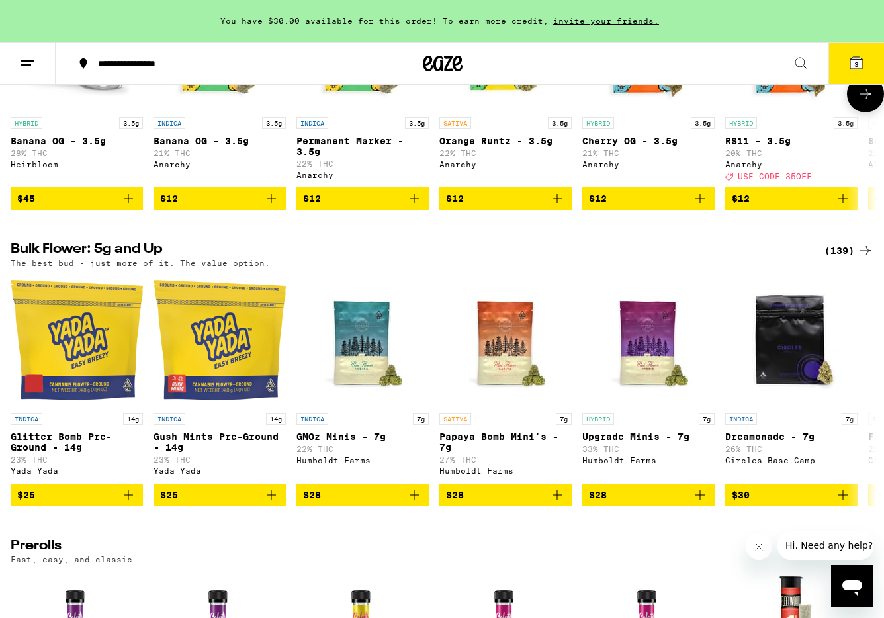
scroll to position [281, 0]
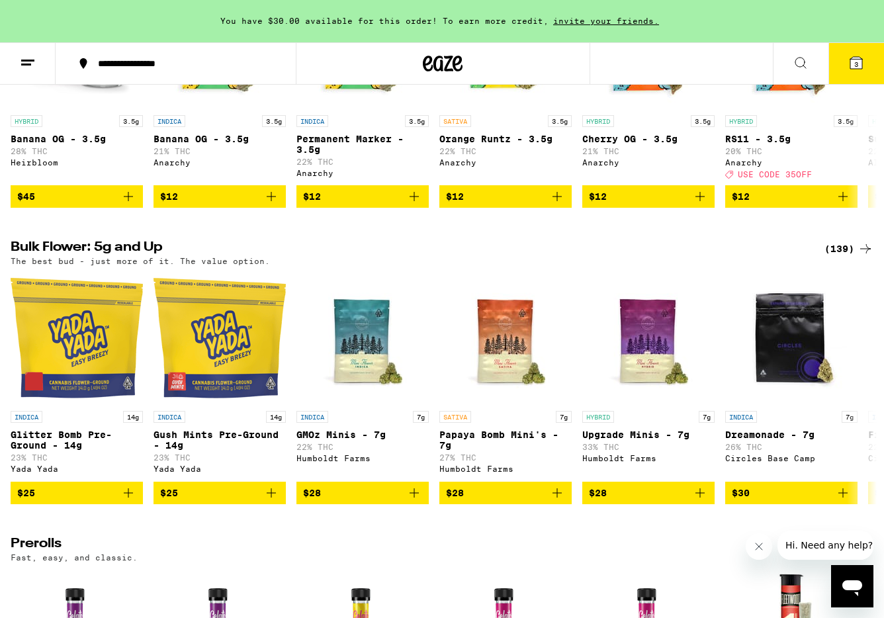
click at [850, 256] on div "(139)" at bounding box center [849, 249] width 49 height 16
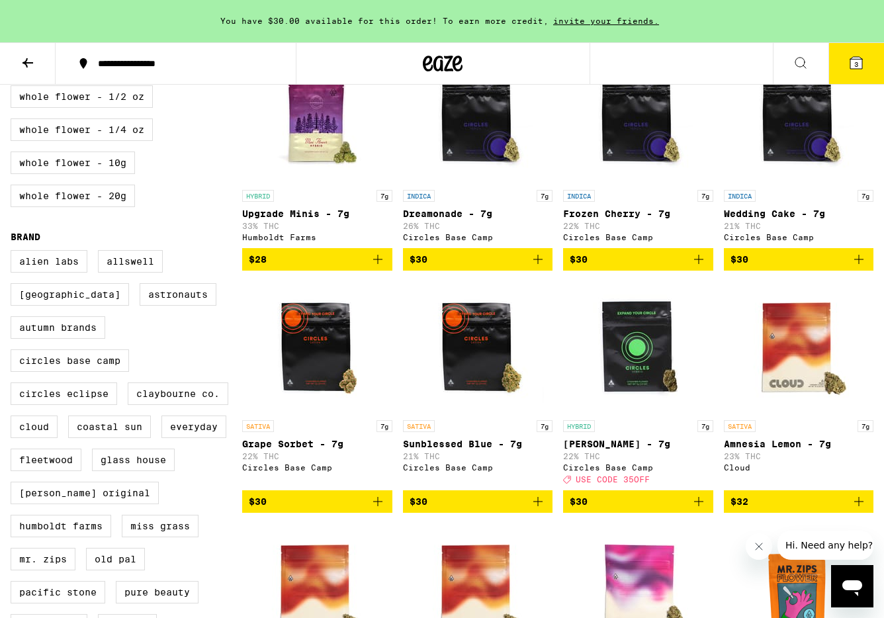
scroll to position [411, 0]
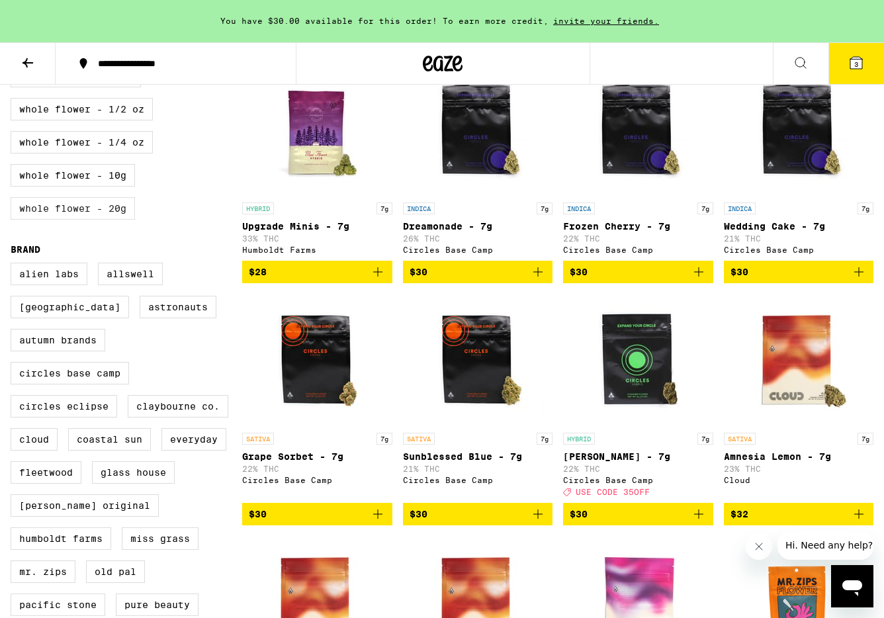
click at [89, 220] on label "Whole Flower - 20g" at bounding box center [73, 208] width 124 height 23
click at [14, 34] on input "Whole Flower - 20g" at bounding box center [13, 34] width 1 height 1
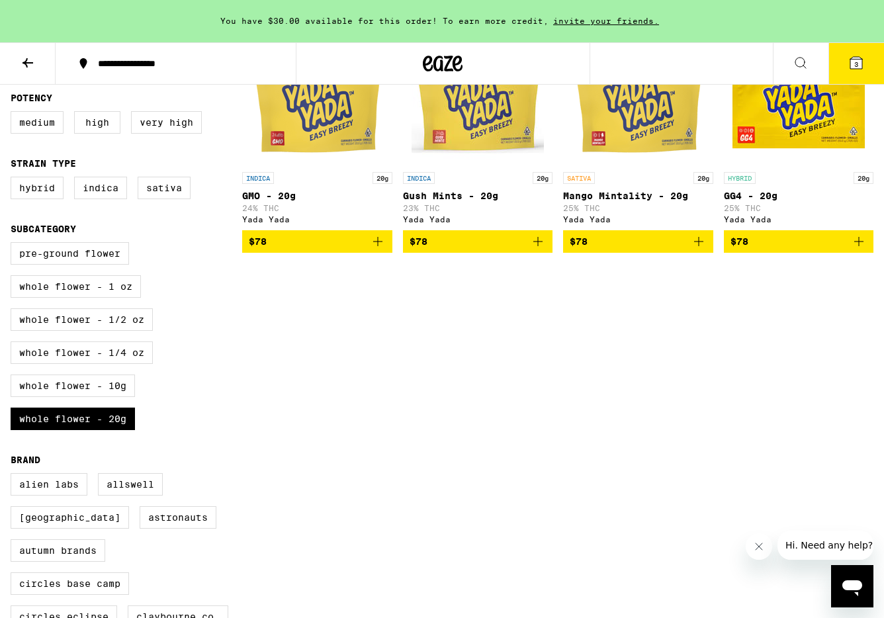
scroll to position [200, 0]
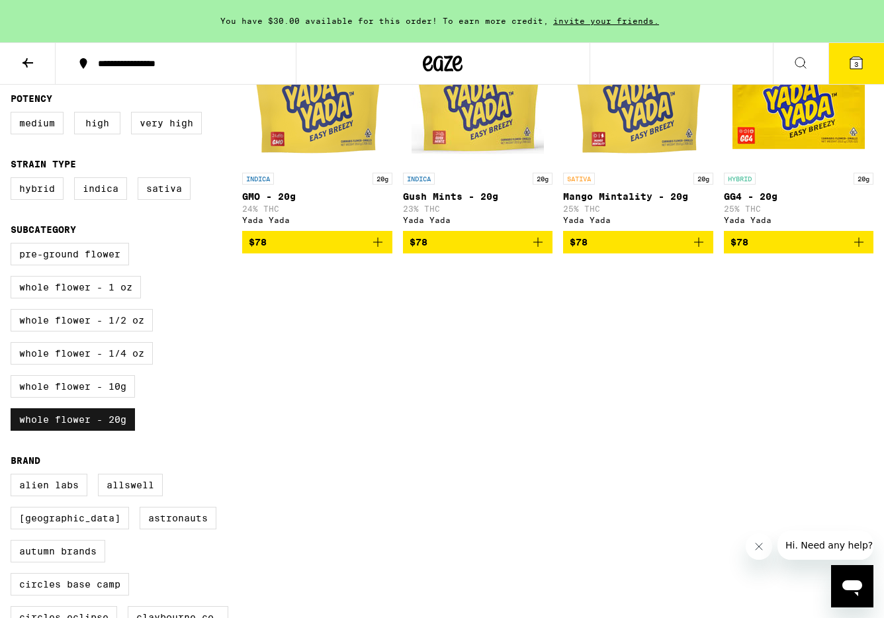
click at [68, 431] on label "Whole Flower - 20g" at bounding box center [73, 419] width 124 height 23
click at [14, 246] on input "Whole Flower - 20g" at bounding box center [13, 245] width 1 height 1
checkbox input "false"
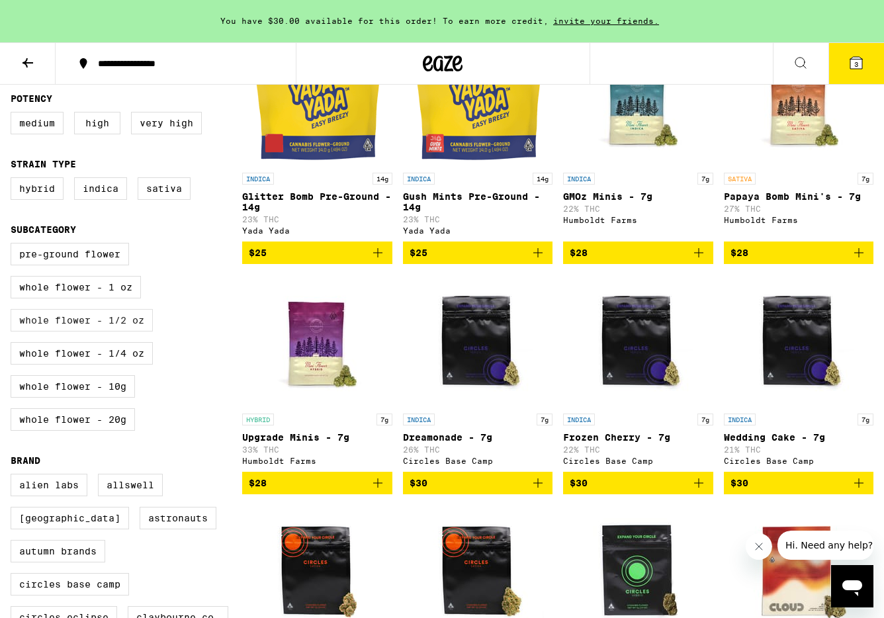
click at [87, 332] on label "Whole Flower - 1/2 oz" at bounding box center [82, 320] width 142 height 23
click at [14, 246] on input "Whole Flower - 1/2 oz" at bounding box center [13, 245] width 1 height 1
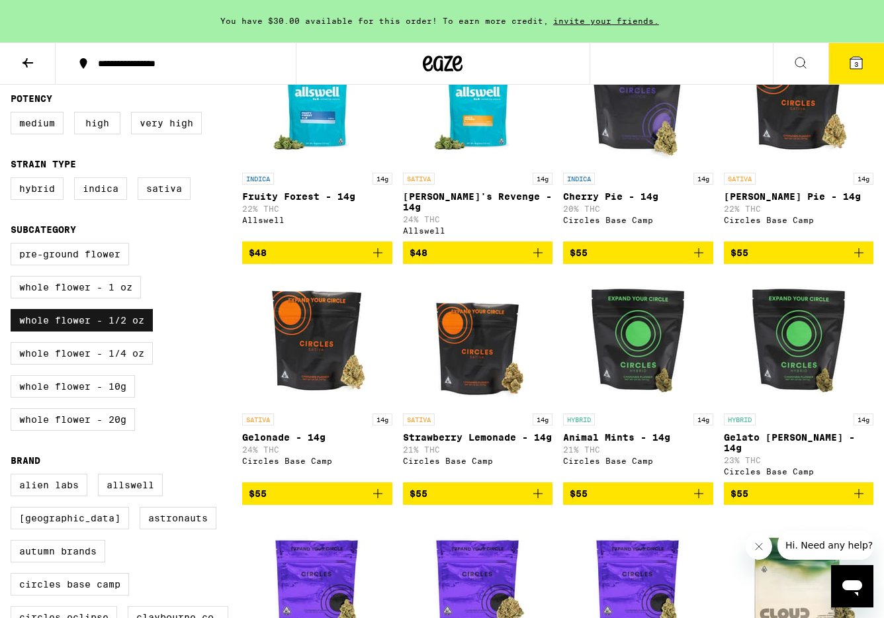
click at [87, 332] on label "Whole Flower - 1/2 oz" at bounding box center [82, 320] width 142 height 23
click at [14, 246] on input "Whole Flower - 1/2 oz" at bounding box center [13, 245] width 1 height 1
checkbox input "false"
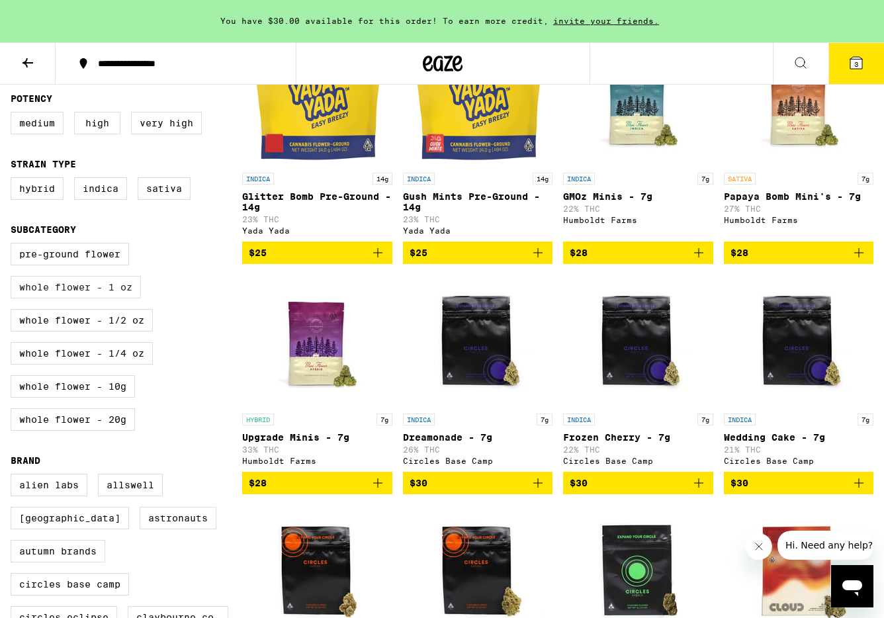
click at [90, 299] on label "Whole Flower - 1 oz" at bounding box center [76, 287] width 130 height 23
click at [14, 246] on input "Whole Flower - 1 oz" at bounding box center [13, 245] width 1 height 1
checkbox input "true"
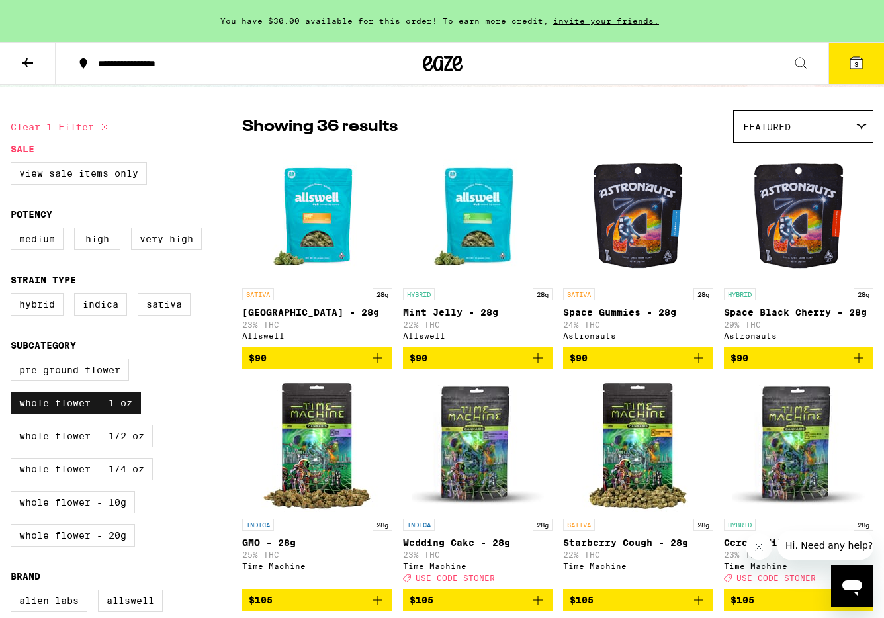
scroll to position [85, 0]
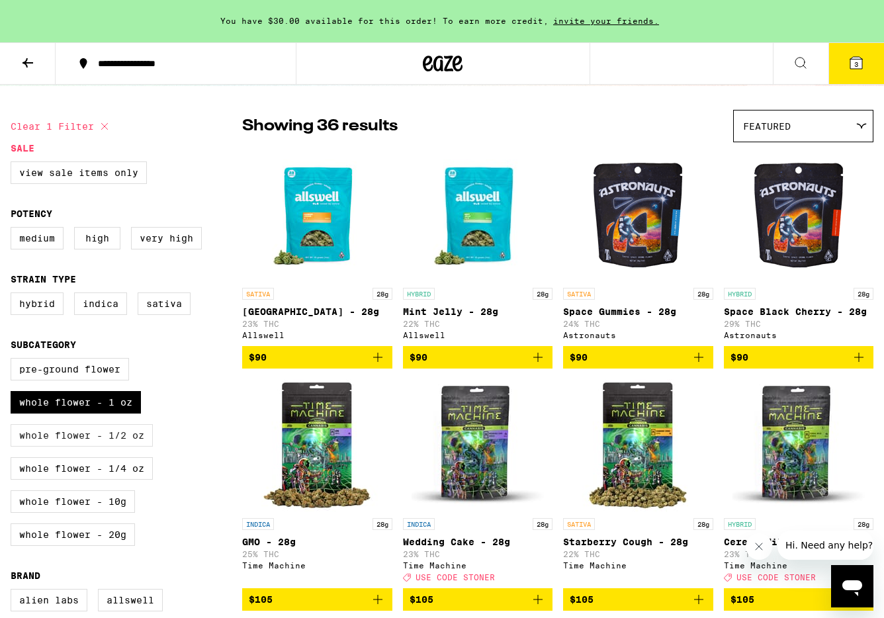
click at [85, 447] on label "Whole Flower - 1/2 oz" at bounding box center [82, 435] width 142 height 23
click at [14, 361] on input "Whole Flower - 1/2 oz" at bounding box center [13, 360] width 1 height 1
checkbox input "true"
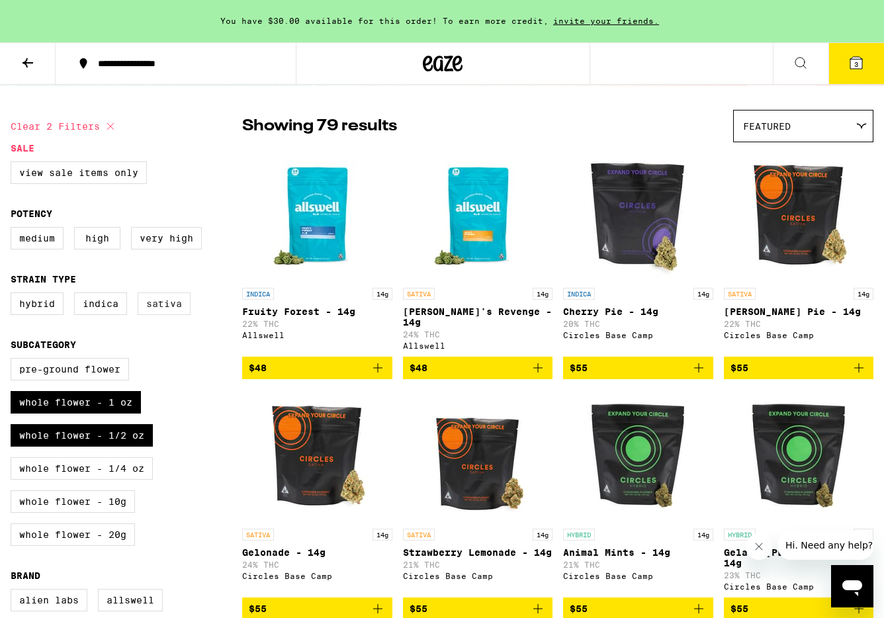
click at [172, 310] on label "Sativa" at bounding box center [164, 304] width 53 height 23
click at [14, 295] on input "Sativa" at bounding box center [13, 295] width 1 height 1
checkbox input "true"
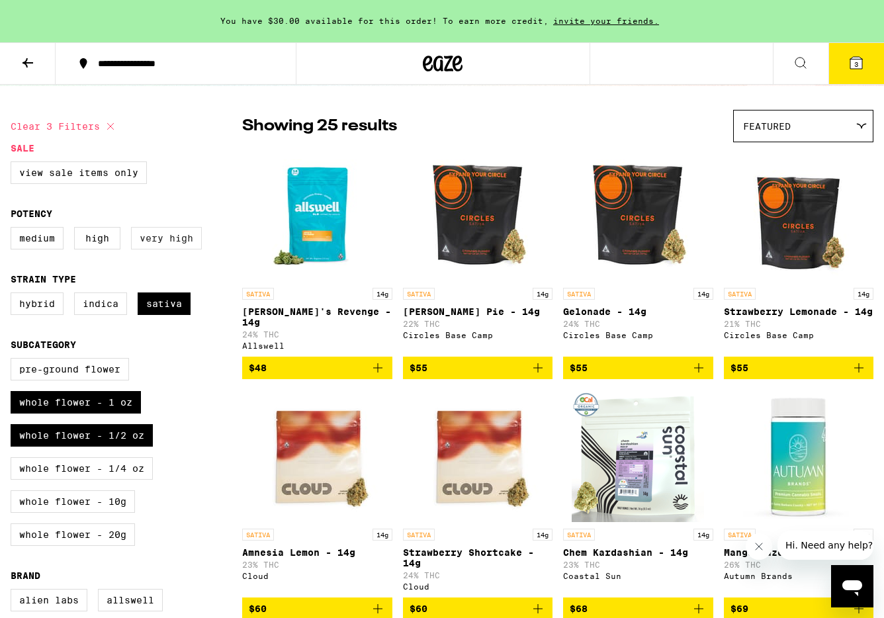
click at [161, 240] on label "Very High" at bounding box center [166, 238] width 71 height 23
click at [14, 230] on input "Very High" at bounding box center [13, 229] width 1 height 1
checkbox input "true"
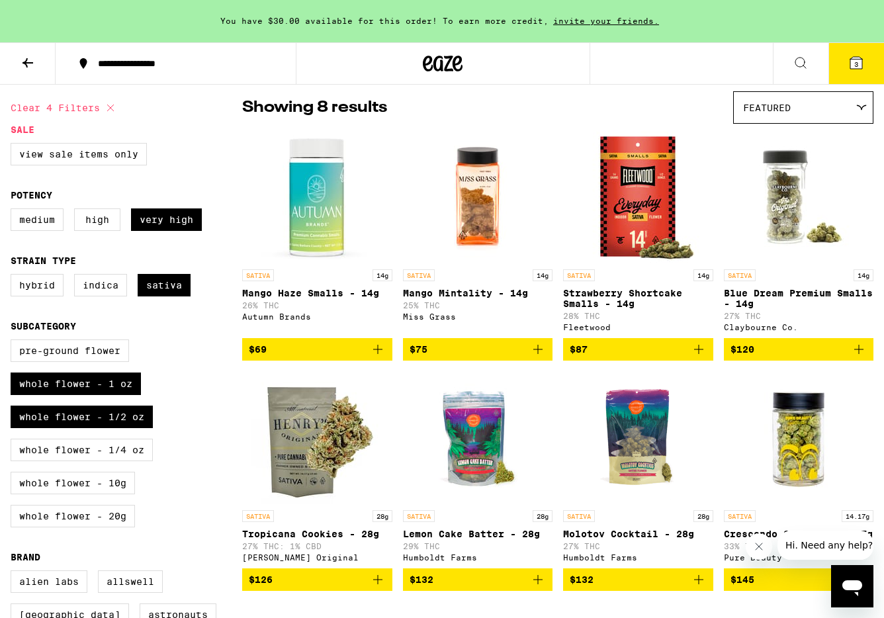
scroll to position [109, 0]
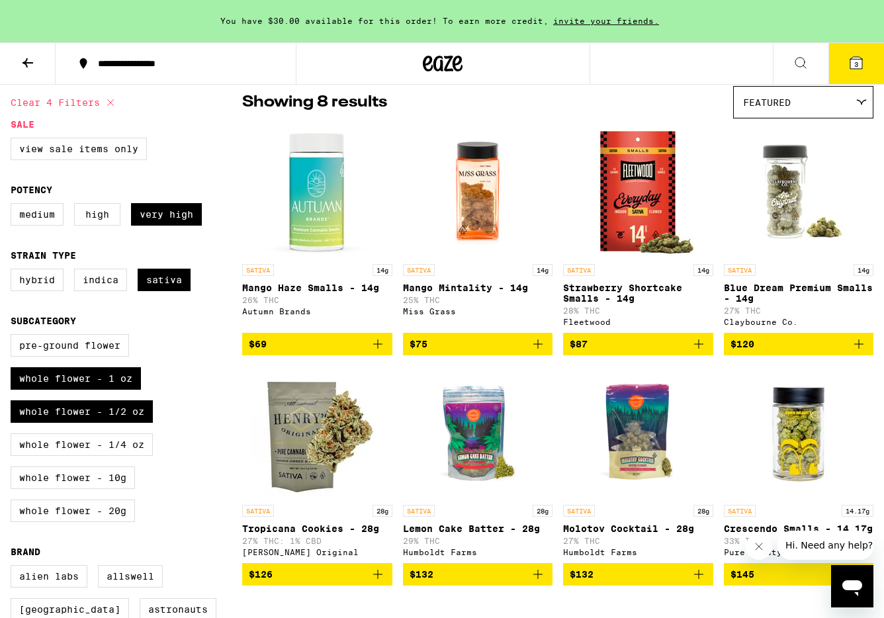
click at [833, 102] on div "Featured" at bounding box center [803, 102] width 139 height 31
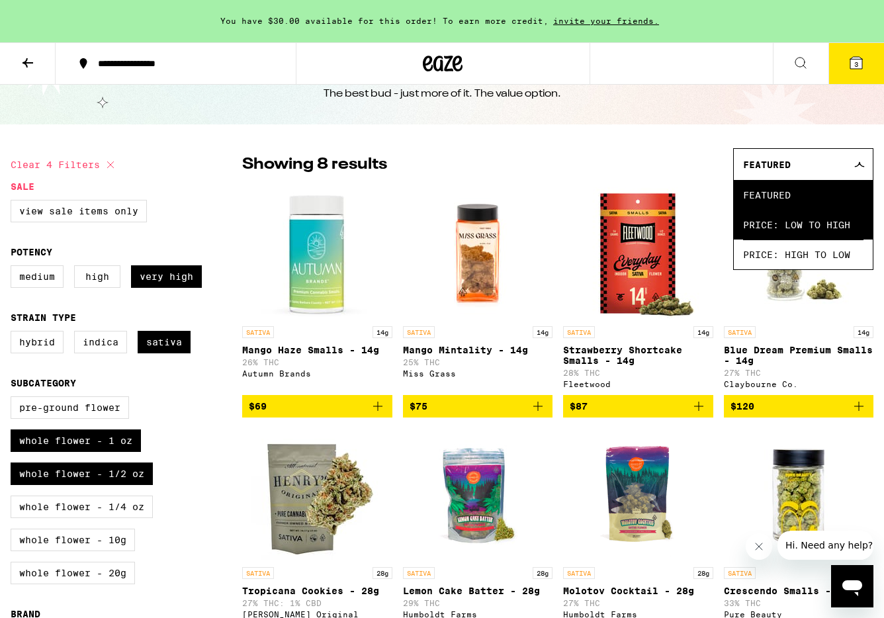
scroll to position [47, 0]
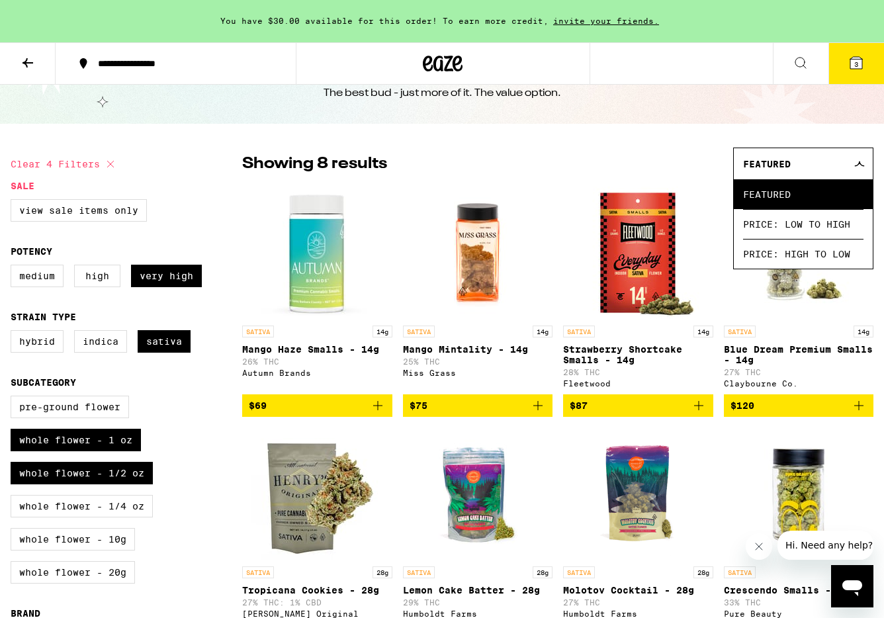
click at [841, 162] on div "Featured" at bounding box center [803, 163] width 139 height 31
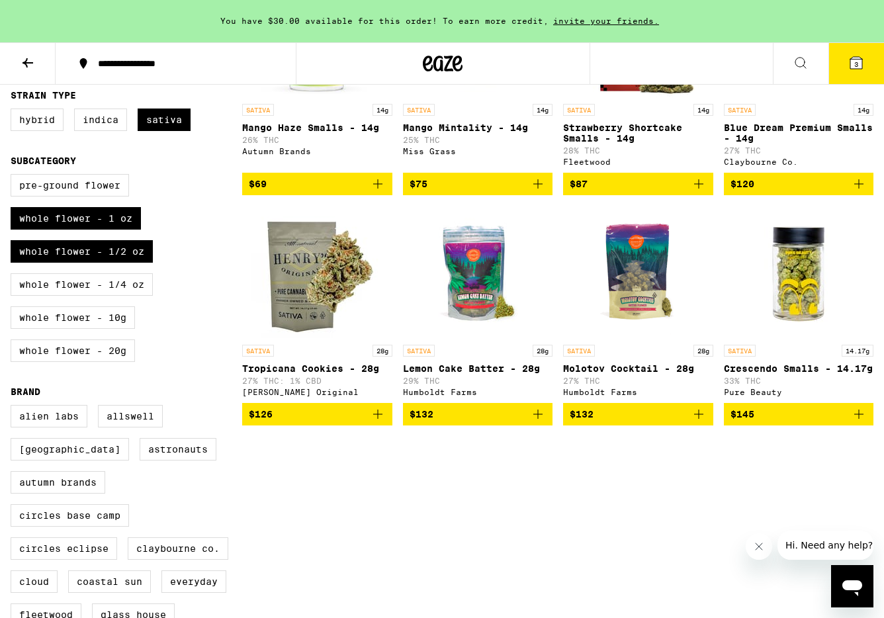
scroll to position [272, 0]
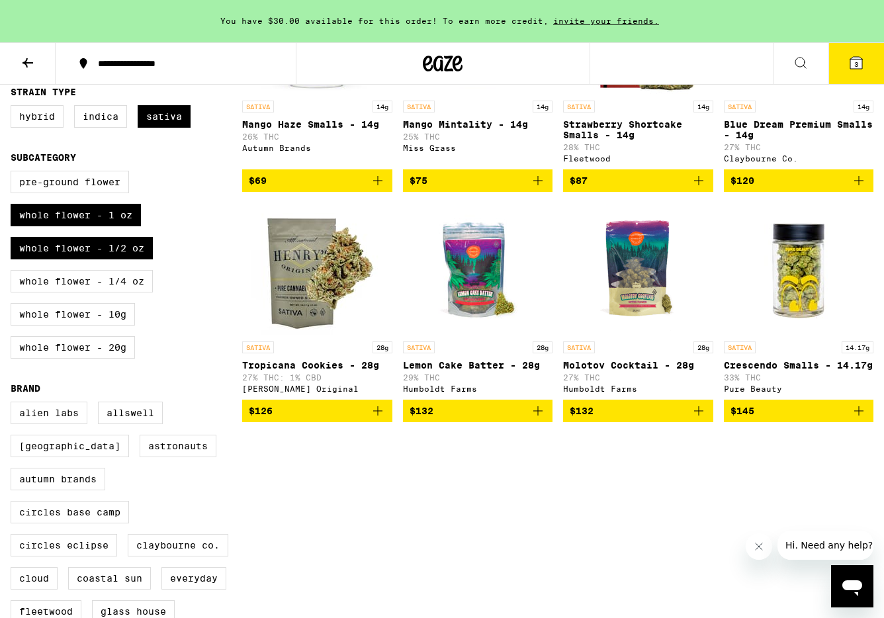
click at [797, 371] on p "Crescendo Smalls - 14.17g" at bounding box center [799, 365] width 150 height 11
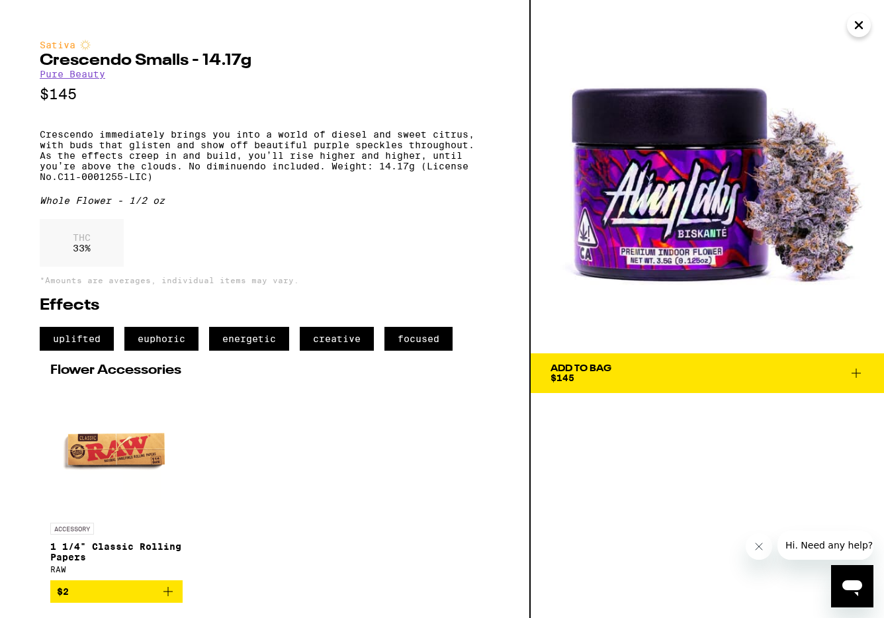
click at [859, 26] on icon "Close" at bounding box center [859, 25] width 7 height 7
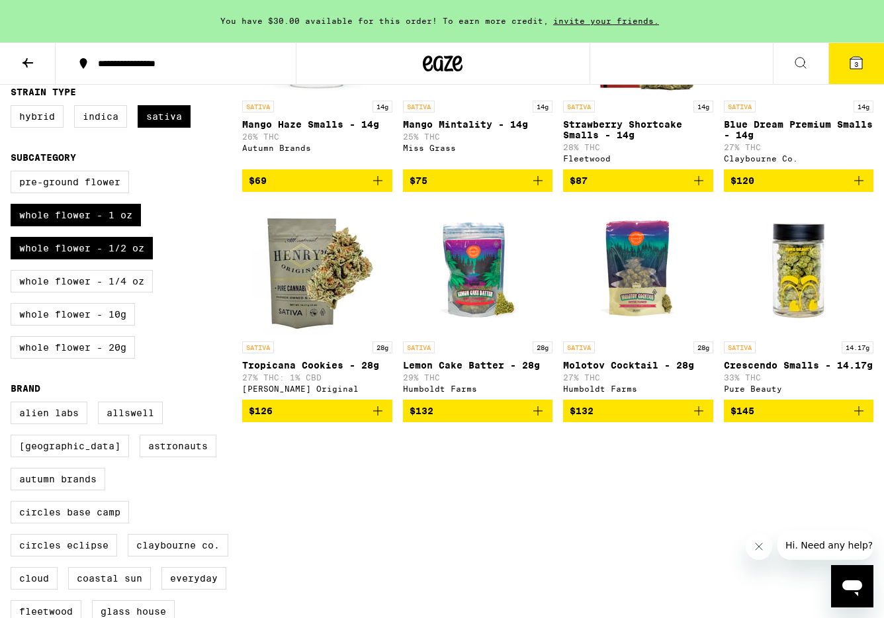
click at [762, 371] on p "Crescendo Smalls - 14.17g" at bounding box center [799, 365] width 150 height 11
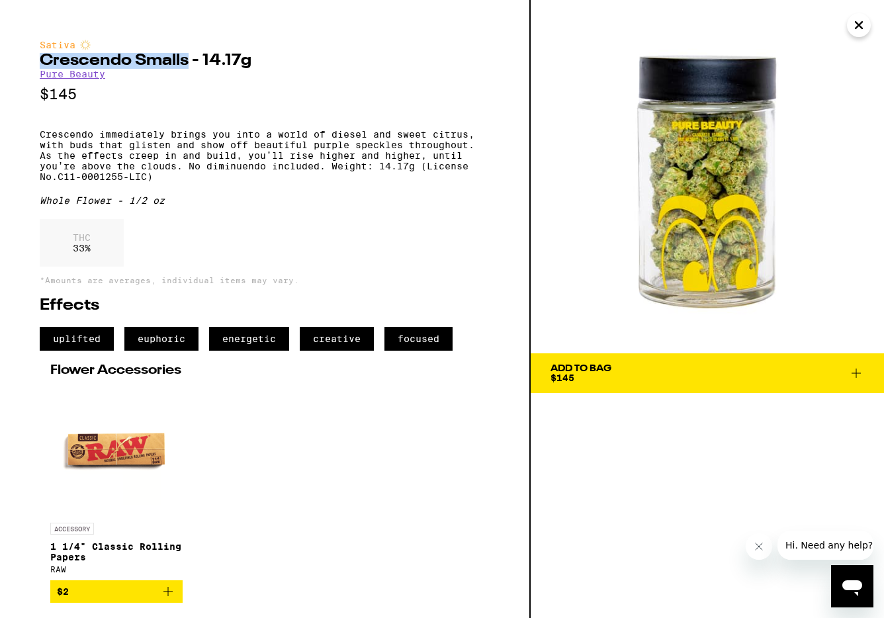
drag, startPoint x: 190, startPoint y: 62, endPoint x: 26, endPoint y: 60, distance: 163.5
click at [27, 60] on div "Sativa Crescendo Smalls - 14.17g Pure Beauty $145 Crescendo immediately brings …" at bounding box center [265, 309] width 531 height 618
copy h2 "Crescendo Smalls"
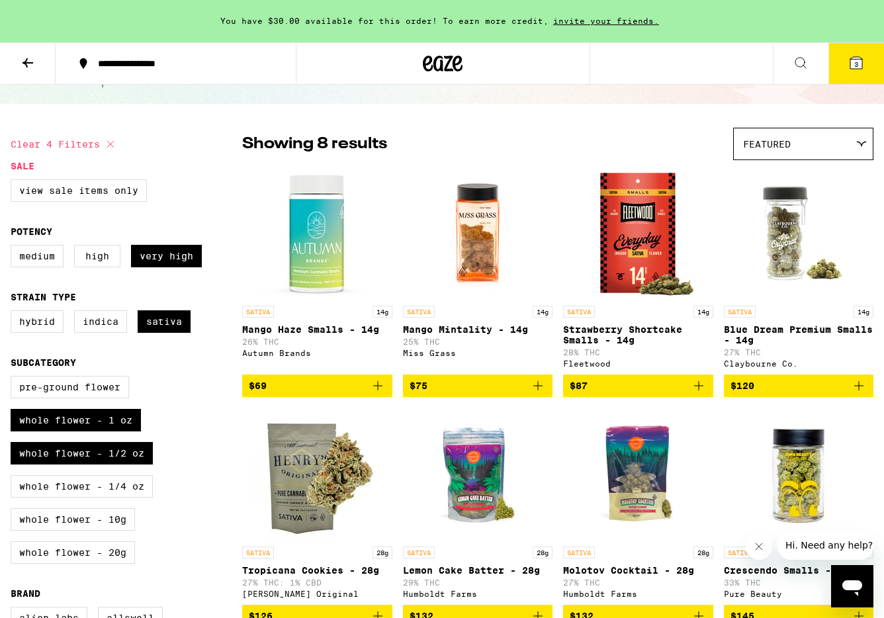
scroll to position [60, 0]
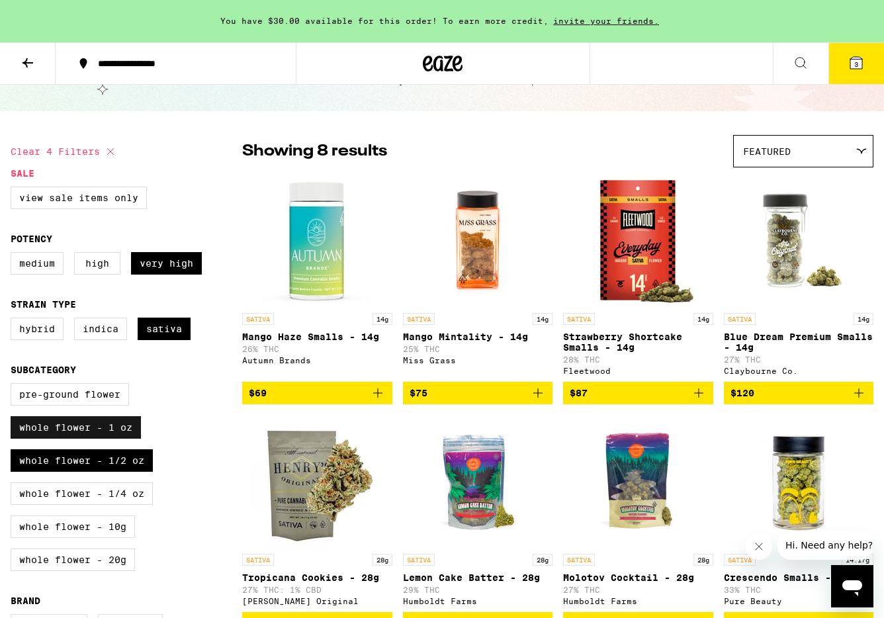
click at [112, 439] on label "Whole Flower - 1 oz" at bounding box center [76, 427] width 130 height 23
click at [14, 386] on input "Whole Flower - 1 oz" at bounding box center [13, 385] width 1 height 1
checkbox input "false"
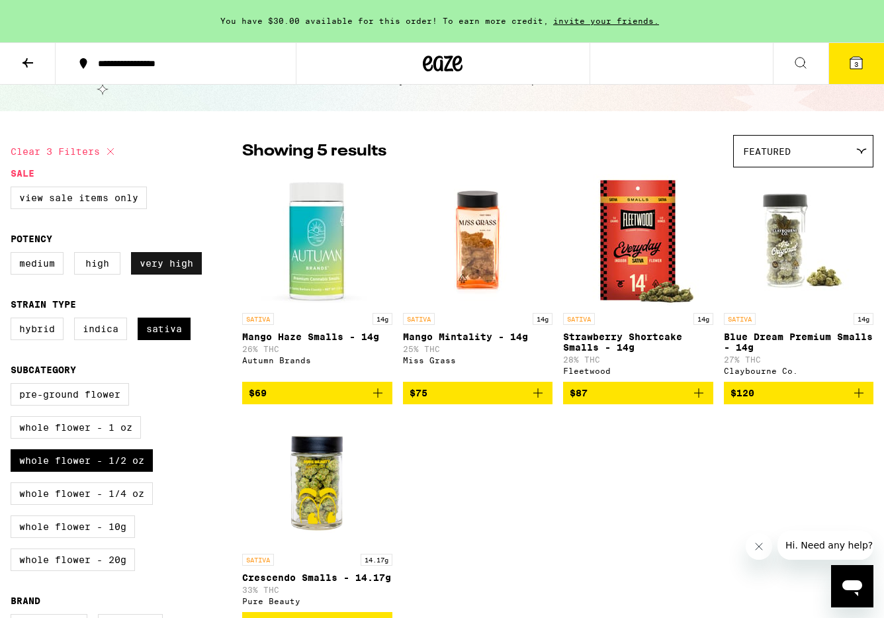
click at [171, 268] on label "Very High" at bounding box center [166, 263] width 71 height 23
click at [14, 255] on input "Very High" at bounding box center [13, 254] width 1 height 1
checkbox input "false"
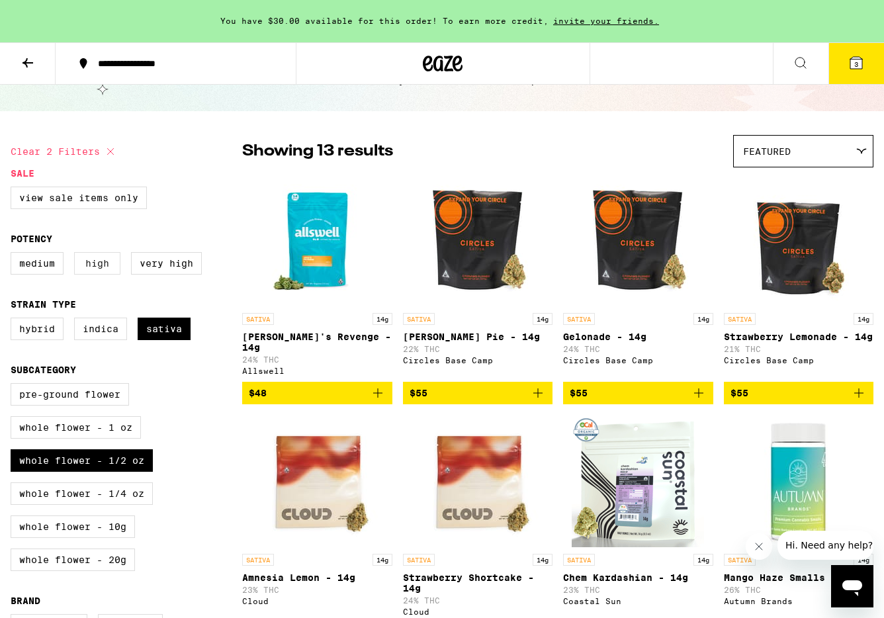
click at [102, 269] on label "High" at bounding box center [97, 263] width 46 height 23
click at [14, 255] on input "High" at bounding box center [13, 254] width 1 height 1
checkbox input "true"
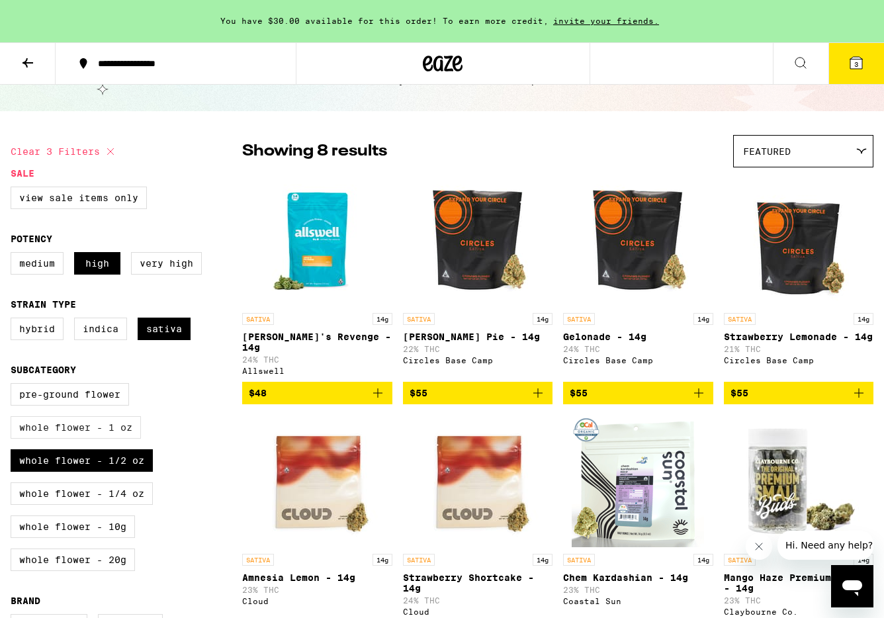
click at [107, 439] on label "Whole Flower - 1 oz" at bounding box center [76, 427] width 130 height 23
click at [14, 386] on input "Whole Flower - 1 oz" at bounding box center [13, 385] width 1 height 1
checkbox input "true"
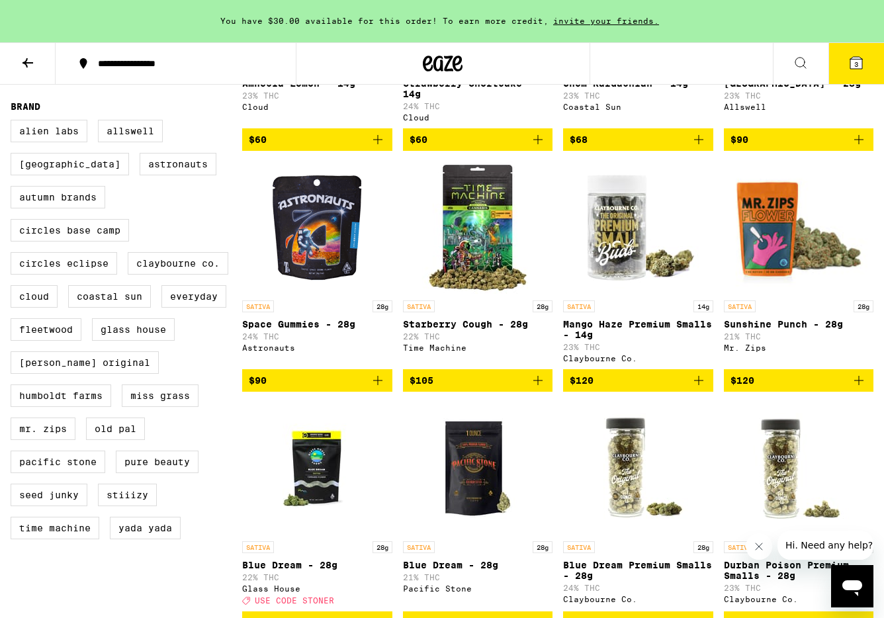
scroll to position [552, 0]
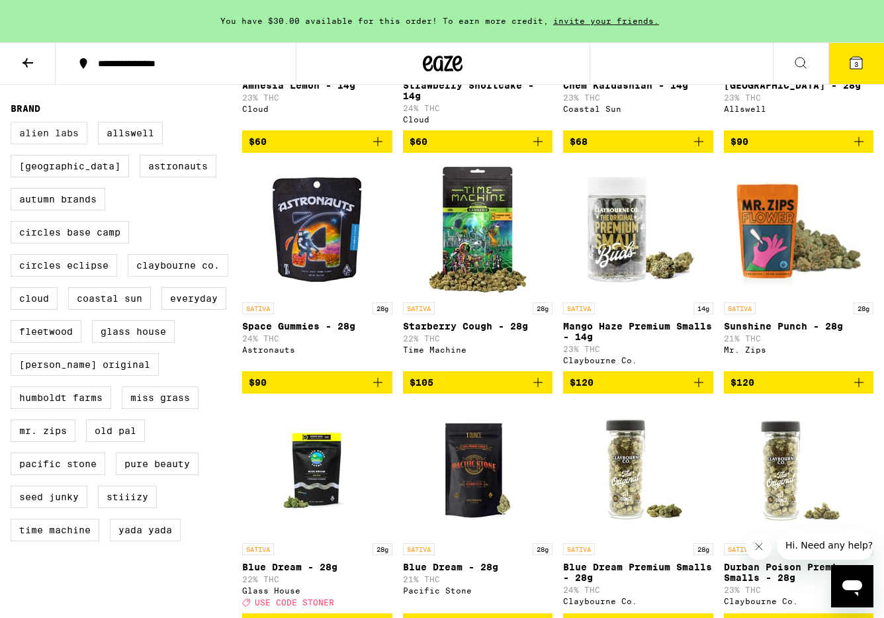
click at [42, 144] on label "Alien Labs" at bounding box center [49, 133] width 77 height 23
click at [14, 124] on input "Alien Labs" at bounding box center [13, 124] width 1 height 1
checkbox input "true"
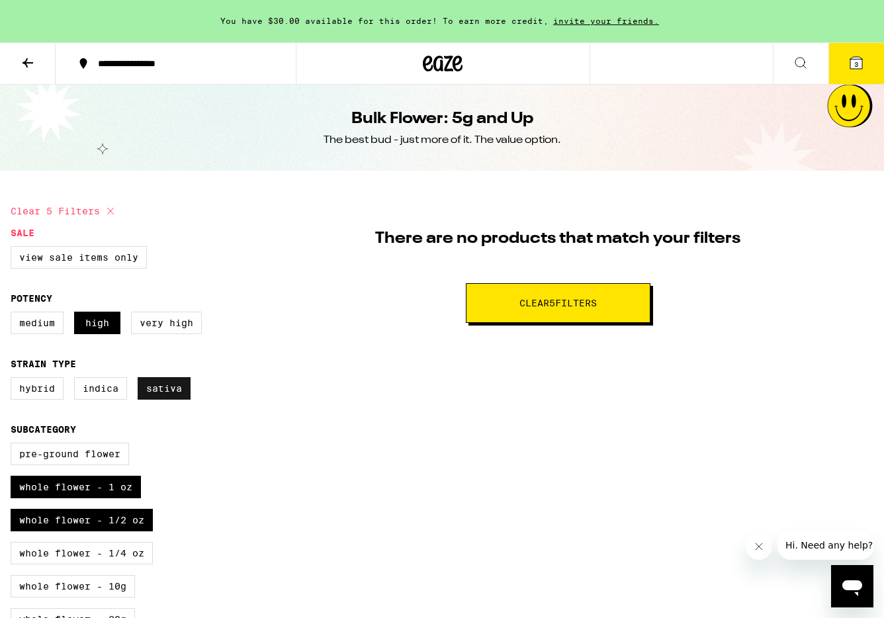
click at [173, 396] on label "Sativa" at bounding box center [164, 388] width 53 height 23
click at [14, 380] on input "Sativa" at bounding box center [13, 379] width 1 height 1
checkbox input "false"
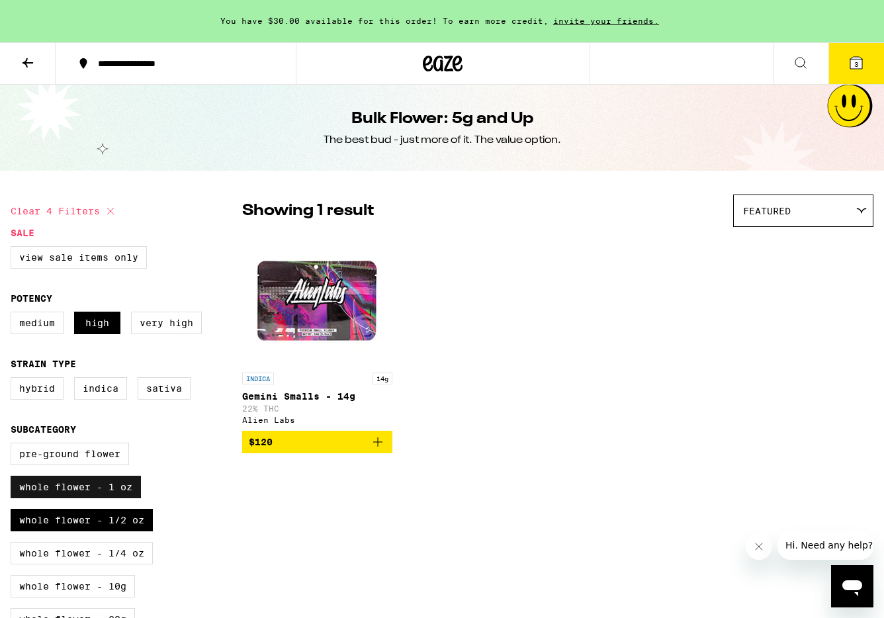
click at [103, 498] on label "Whole Flower - 1 oz" at bounding box center [76, 487] width 130 height 23
click at [14, 445] on input "Whole Flower - 1 oz" at bounding box center [13, 445] width 1 height 1
checkbox input "false"
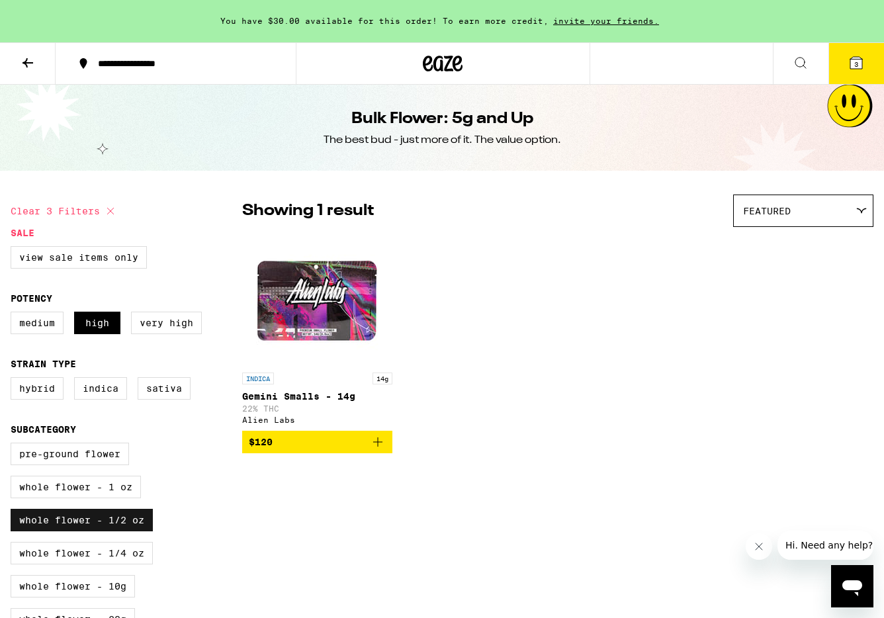
click at [103, 532] on label "Whole Flower - 1/2 oz" at bounding box center [82, 520] width 142 height 23
click at [14, 445] on input "Whole Flower - 1/2 oz" at bounding box center [13, 445] width 1 height 1
checkbox input "false"
click at [97, 327] on label "High" at bounding box center [97, 323] width 46 height 23
click at [14, 314] on input "High" at bounding box center [13, 314] width 1 height 1
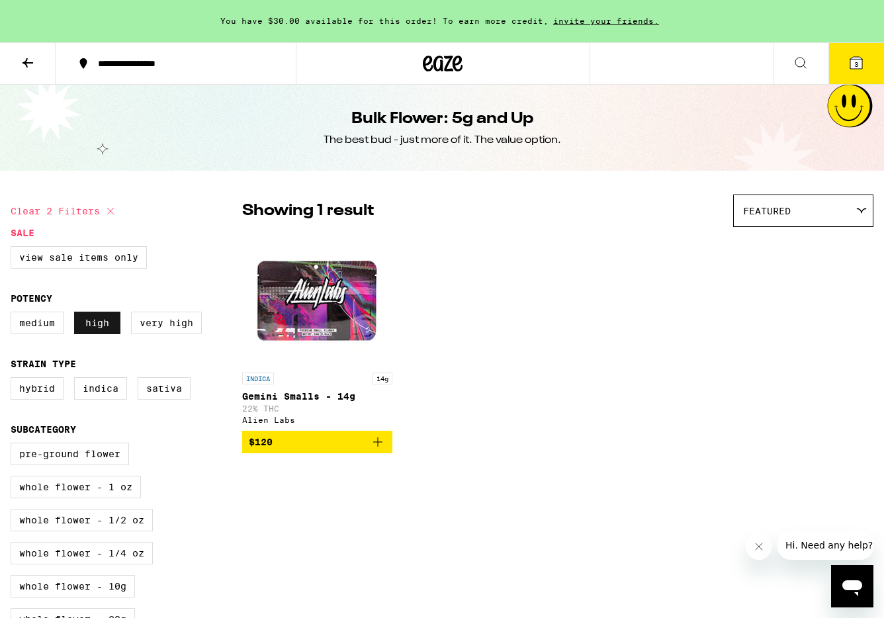
checkbox input "false"
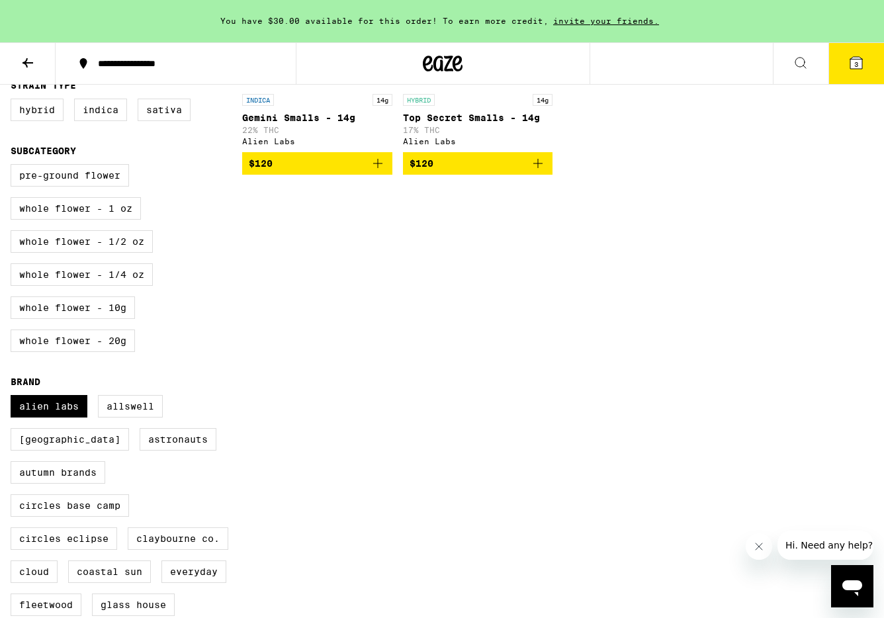
scroll to position [290, 0]
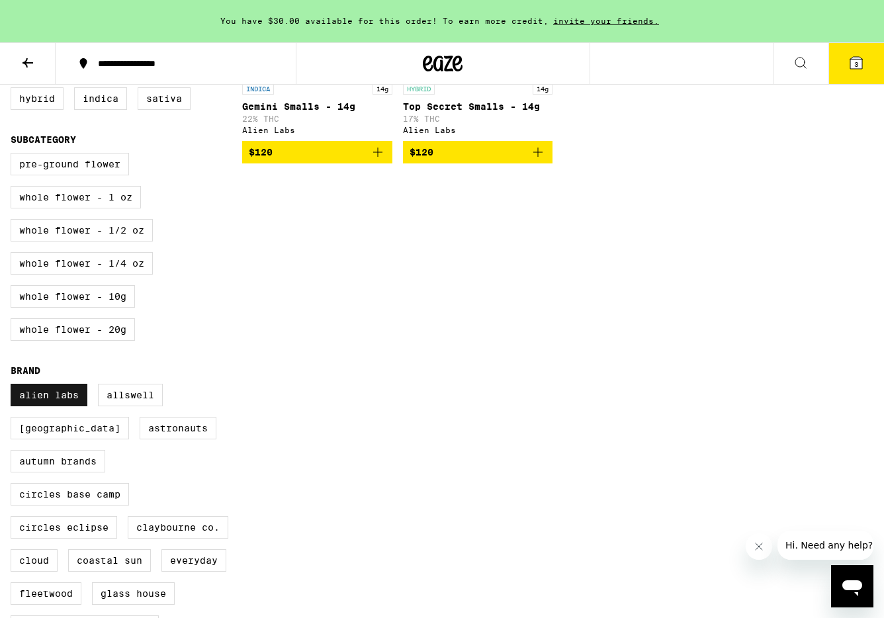
click at [36, 406] on label "Alien Labs" at bounding box center [49, 395] width 77 height 23
click at [14, 387] on input "Alien Labs" at bounding box center [13, 386] width 1 height 1
checkbox input "false"
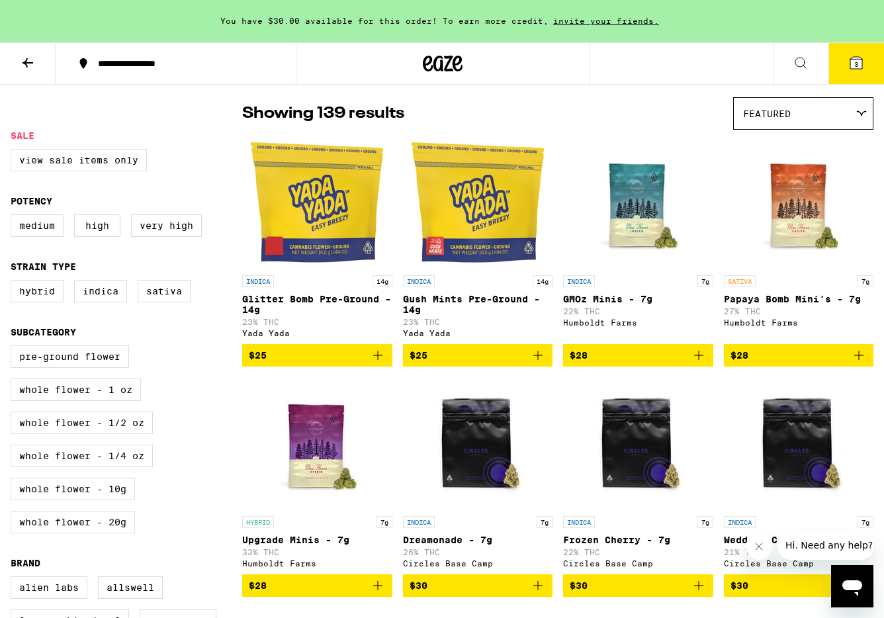
scroll to position [93, 0]
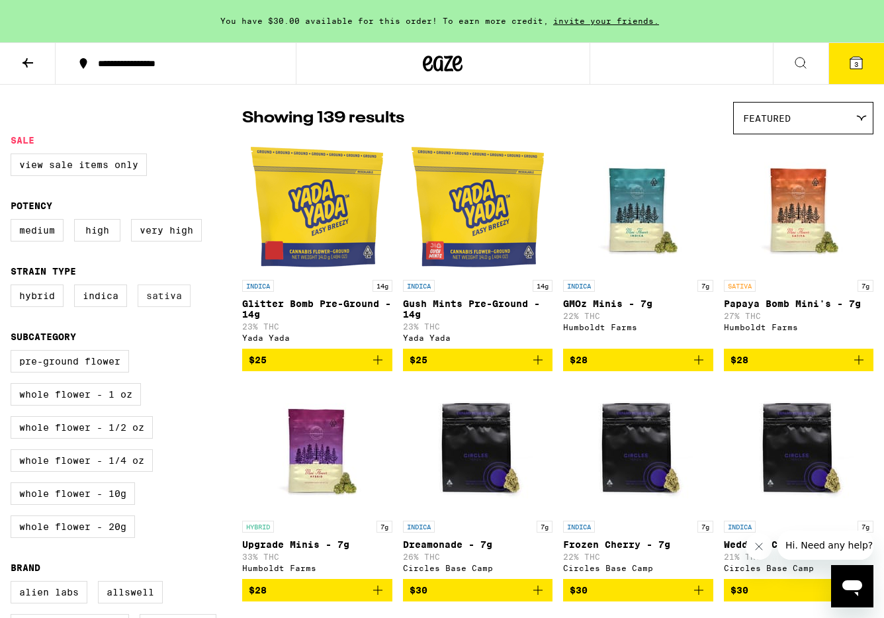
click at [179, 303] on label "Sativa" at bounding box center [164, 296] width 53 height 23
click at [14, 287] on input "Sativa" at bounding box center [13, 287] width 1 height 1
checkbox input "true"
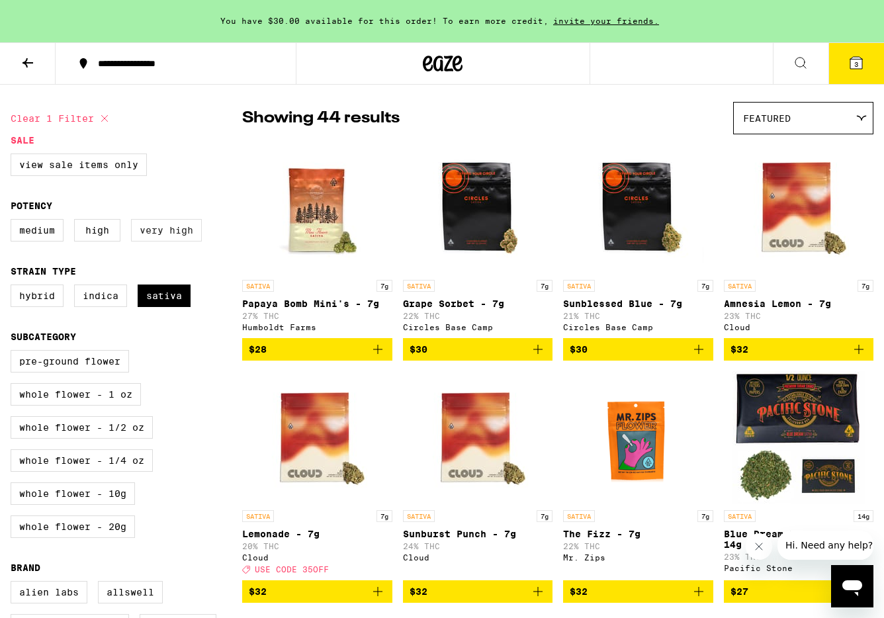
click at [177, 234] on label "Very High" at bounding box center [166, 230] width 71 height 23
click at [14, 222] on input "Very High" at bounding box center [13, 221] width 1 height 1
checkbox input "true"
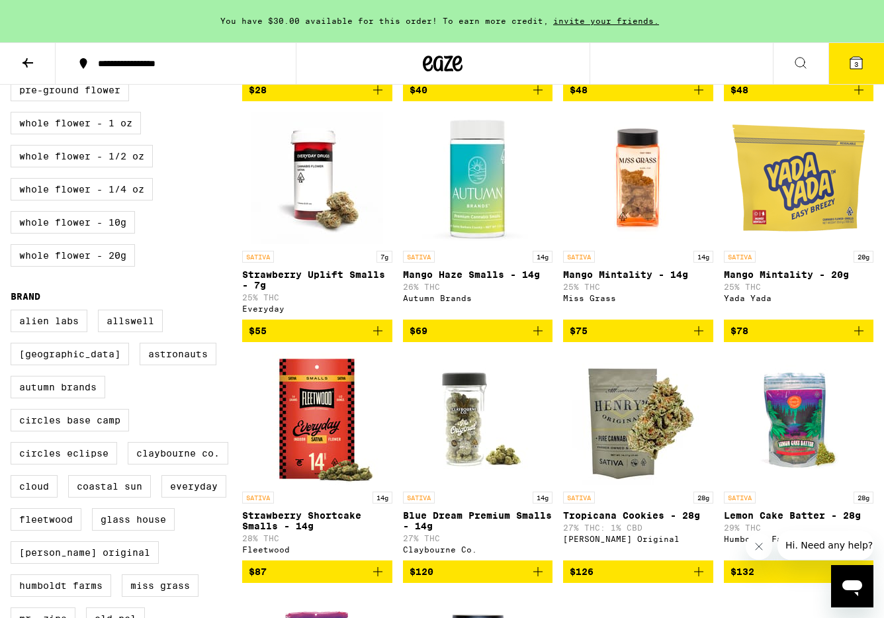
scroll to position [367, 0]
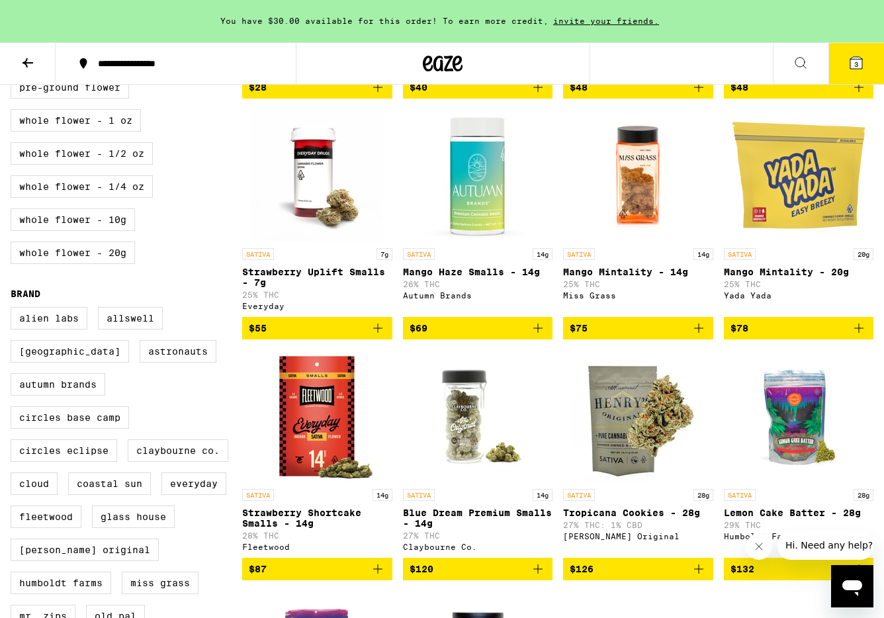
click at [698, 333] on icon "Add to bag" at bounding box center [698, 328] width 9 height 9
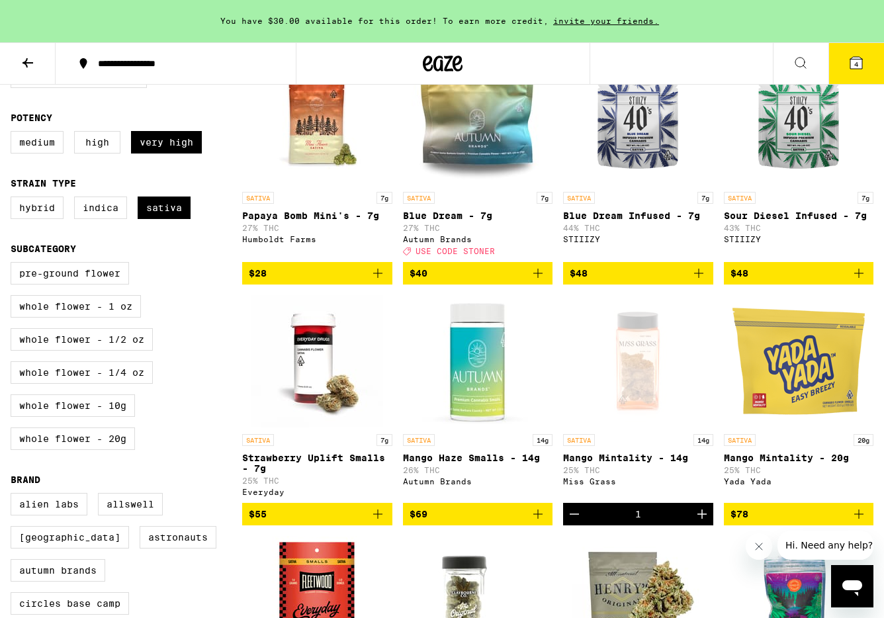
scroll to position [0, 0]
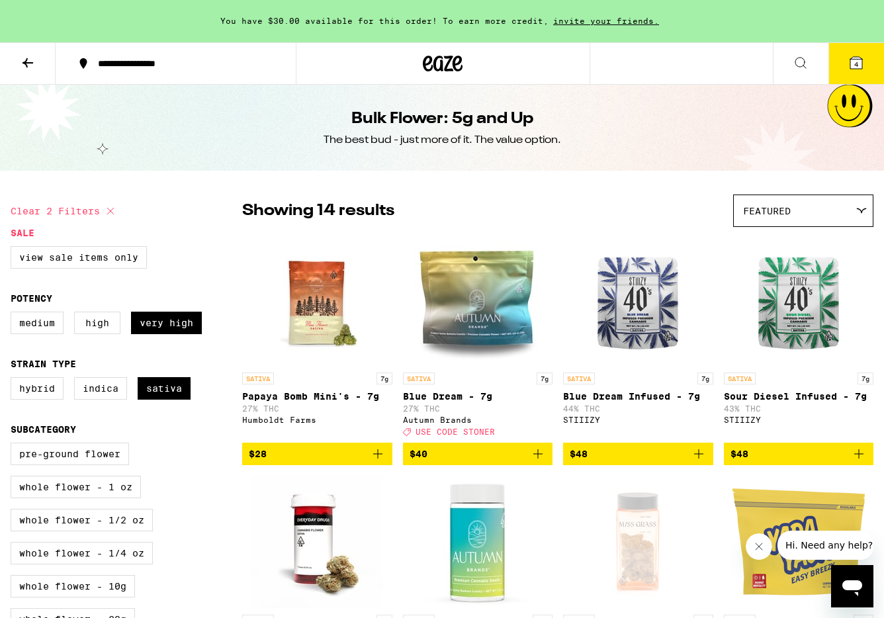
click at [29, 48] on button at bounding box center [28, 64] width 56 height 42
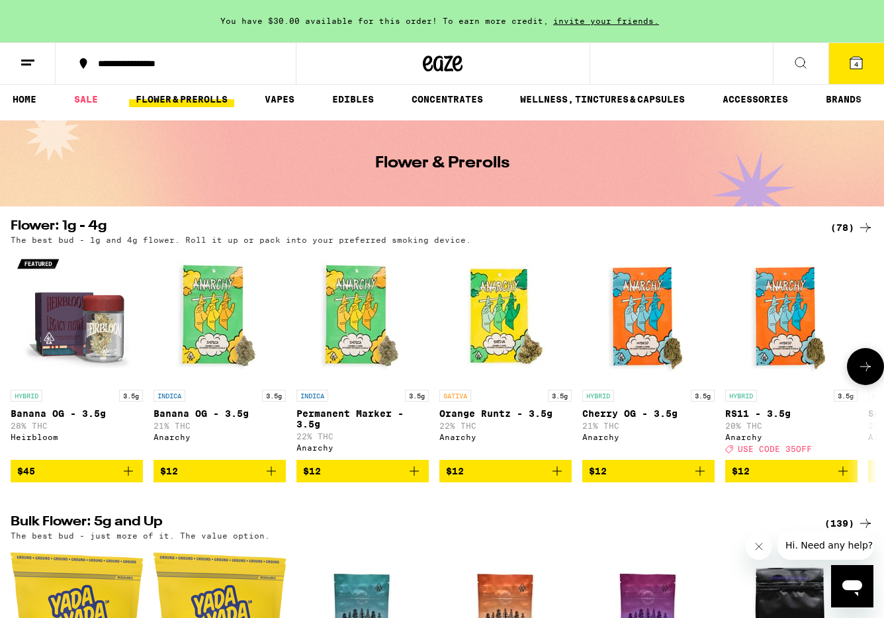
scroll to position [6, 0]
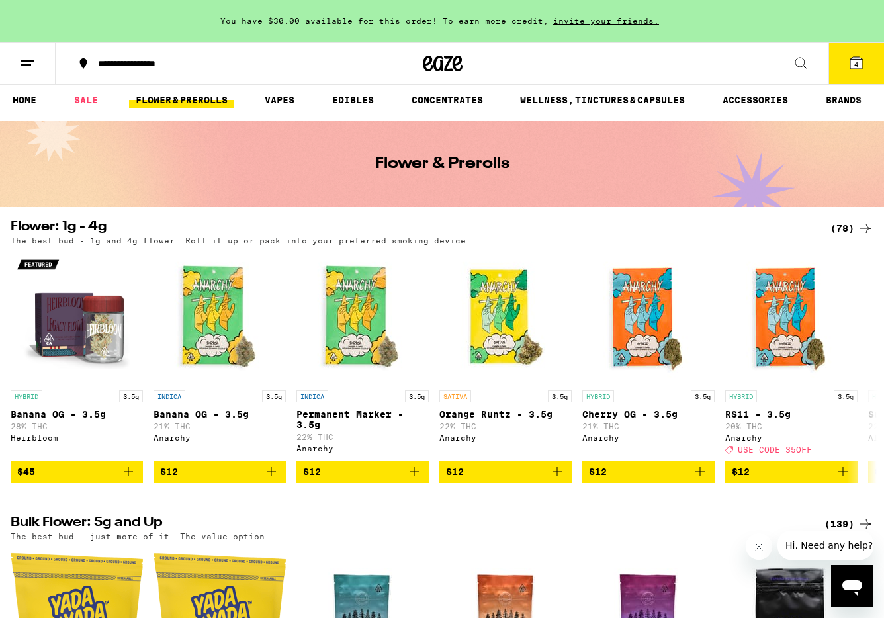
click at [855, 224] on div "(78)" at bounding box center [852, 228] width 43 height 16
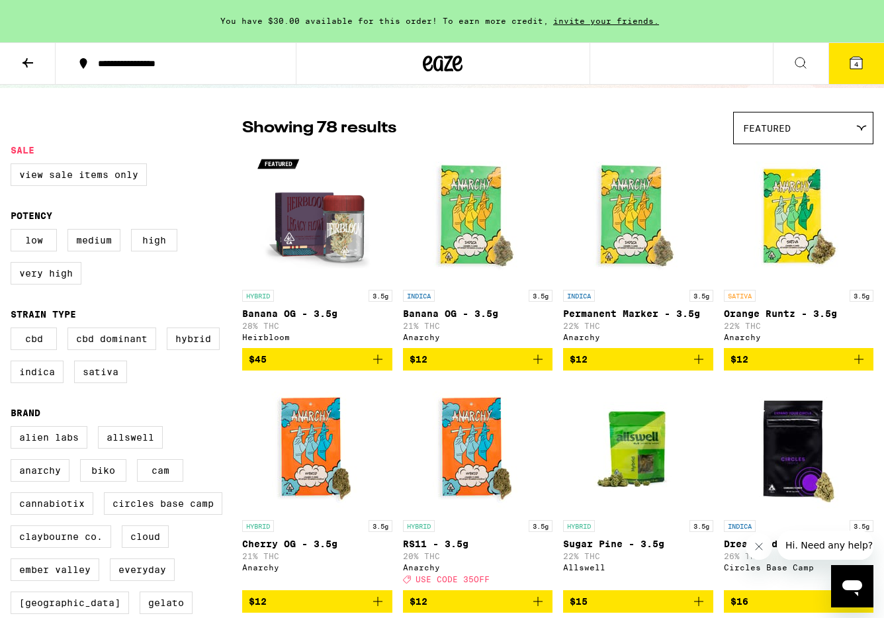
scroll to position [84, 0]
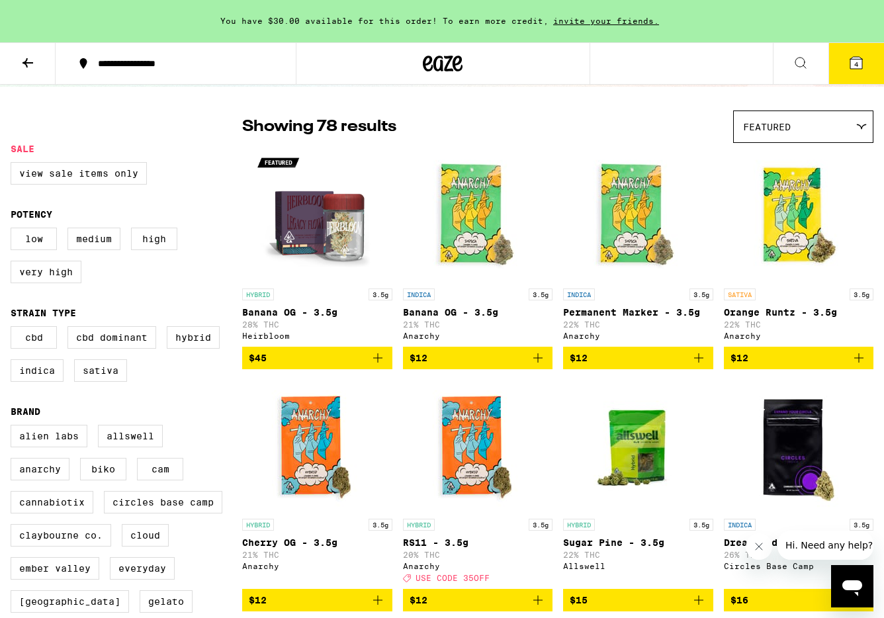
click at [378, 363] on icon "Add to bag" at bounding box center [377, 357] width 9 height 9
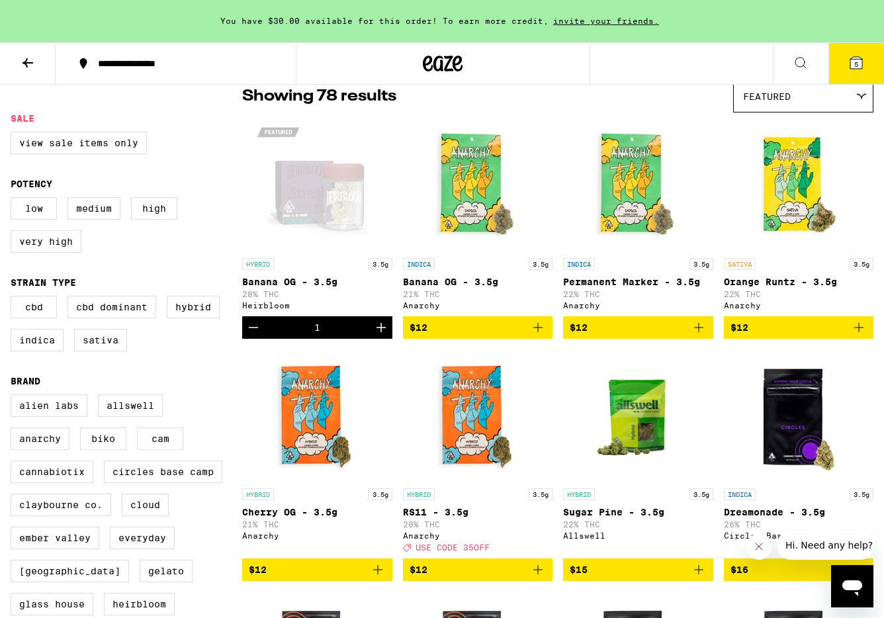
scroll to position [115, 0]
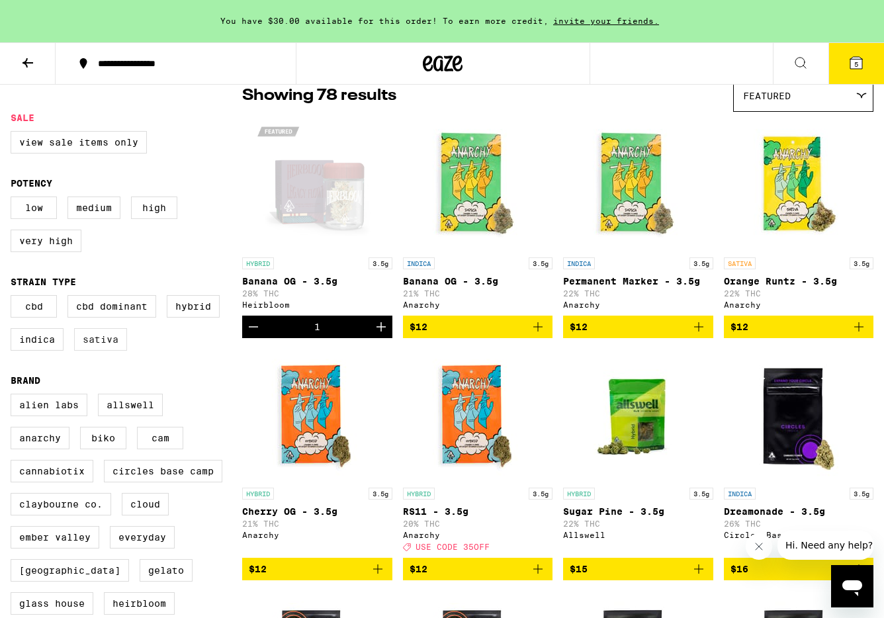
click at [106, 351] on label "Sativa" at bounding box center [100, 339] width 53 height 23
click at [14, 298] on input "Sativa" at bounding box center [13, 297] width 1 height 1
checkbox input "true"
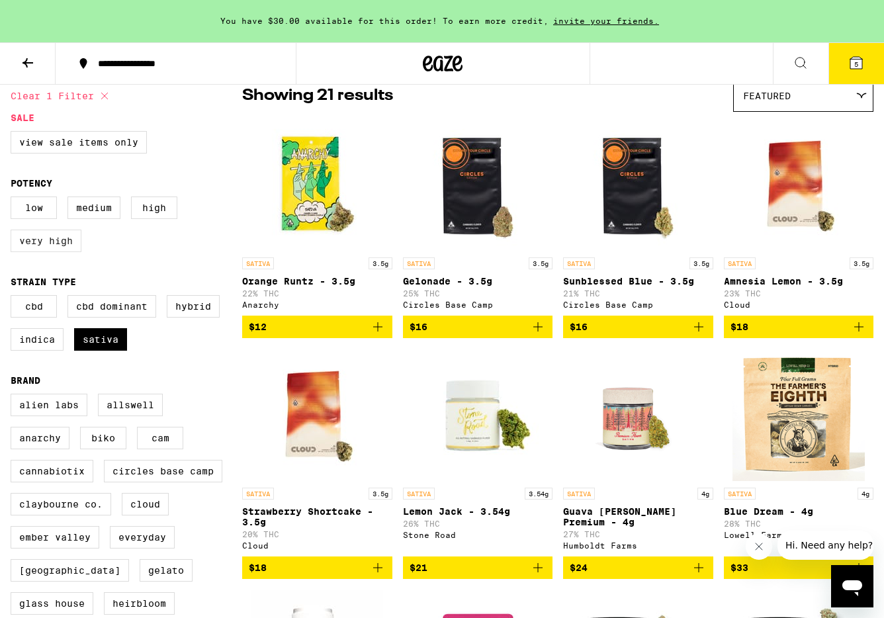
click at [61, 244] on label "Very High" at bounding box center [46, 241] width 71 height 23
click at [14, 199] on input "Very High" at bounding box center [13, 199] width 1 height 1
checkbox input "true"
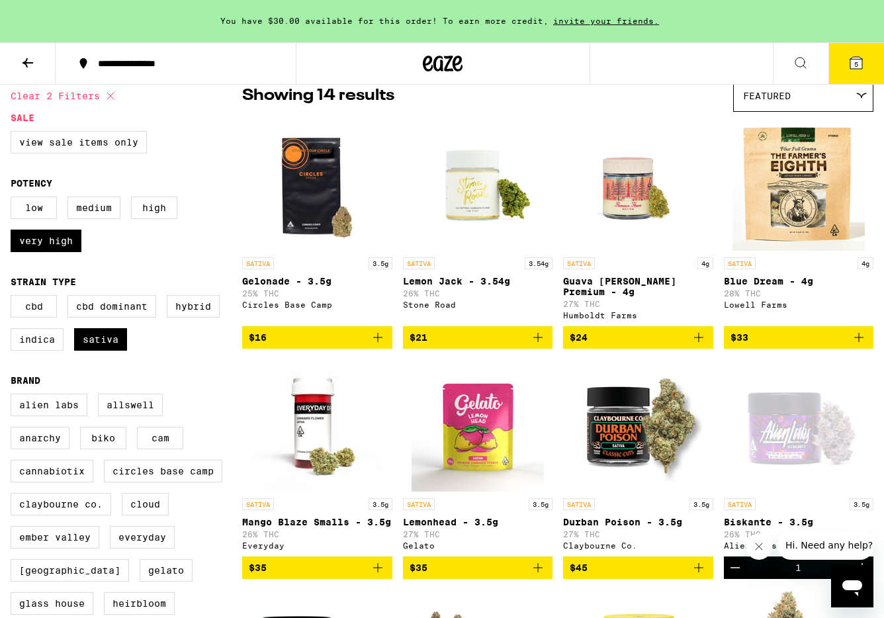
click at [800, 100] on div "Featured" at bounding box center [803, 95] width 139 height 31
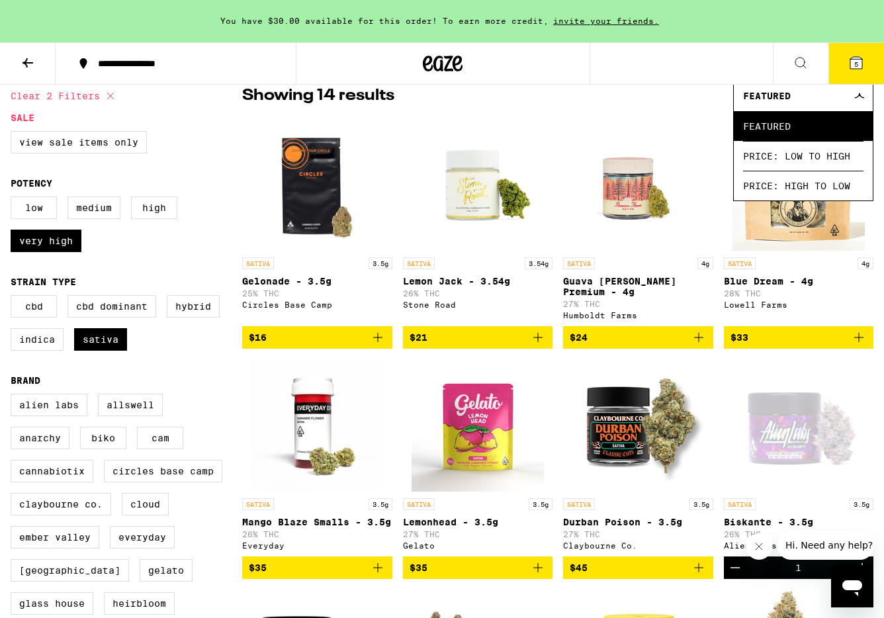
click at [220, 163] on div "View Sale Items Only" at bounding box center [127, 147] width 232 height 33
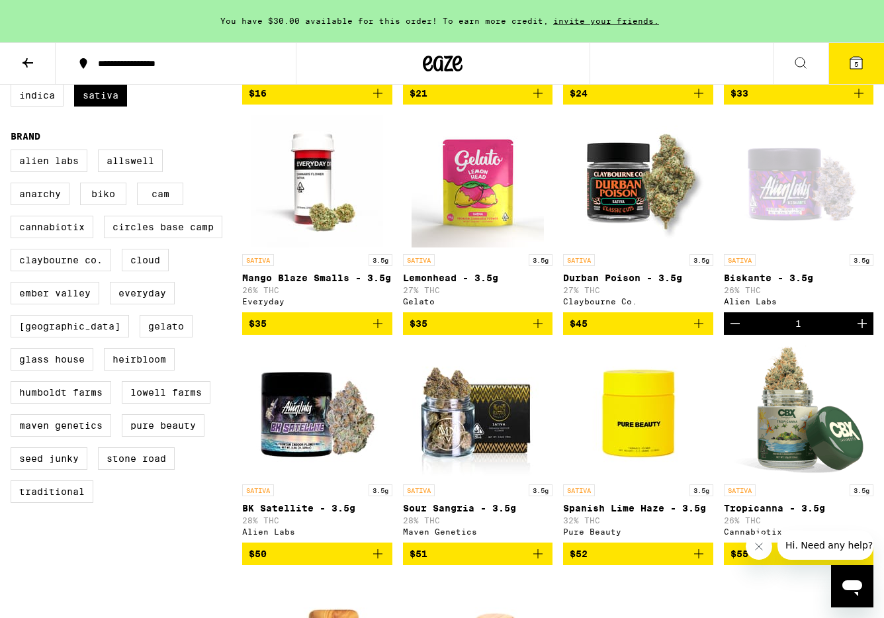
scroll to position [361, 0]
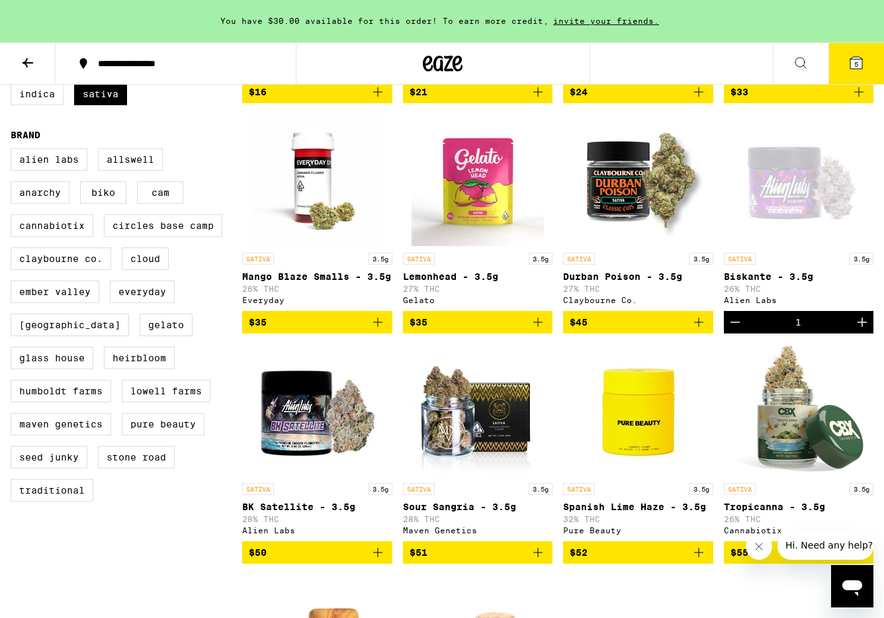
click at [378, 560] on icon "Add to bag" at bounding box center [378, 553] width 16 height 16
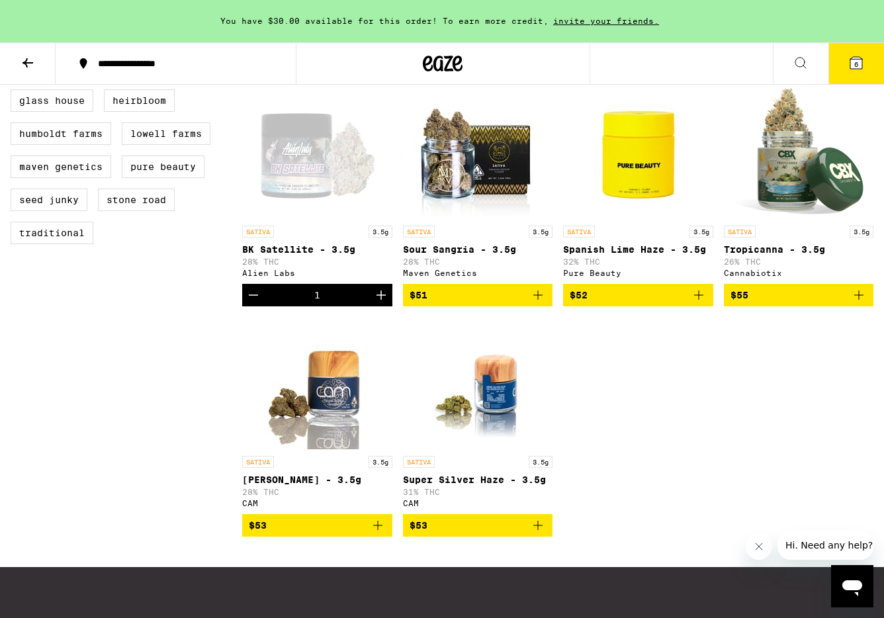
scroll to position [620, 0]
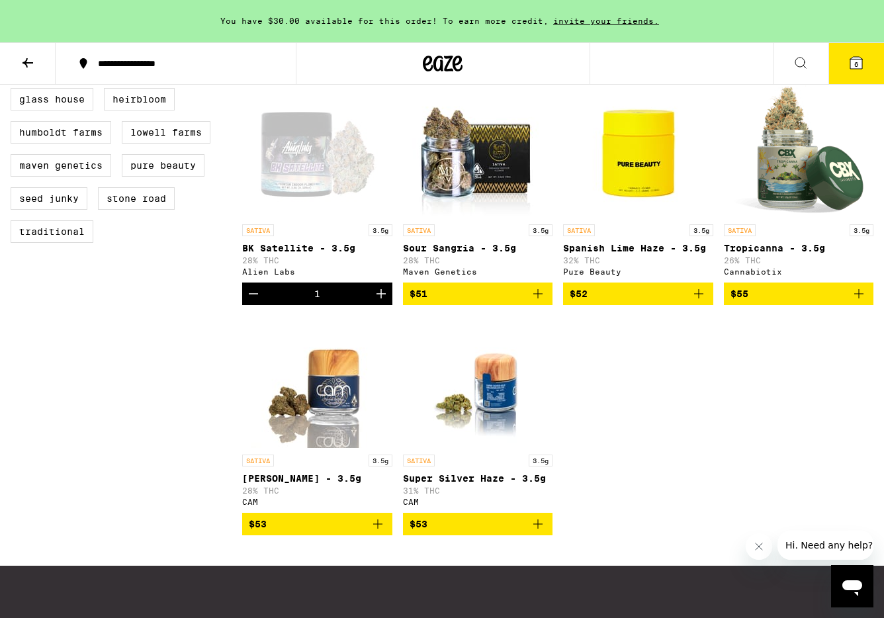
click at [659, 250] on p "Spanish Lime Haze - 3.5g" at bounding box center [638, 248] width 150 height 11
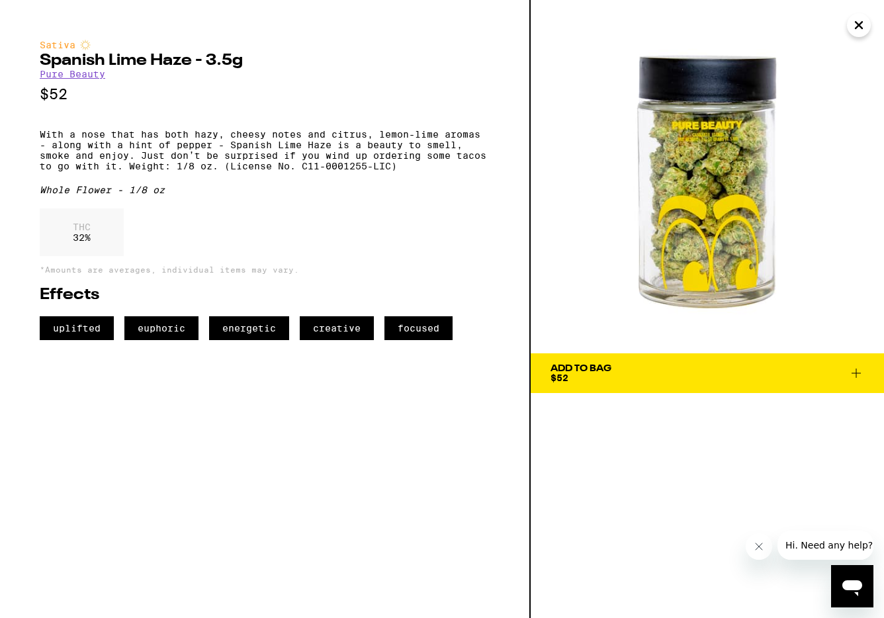
click at [863, 27] on icon "Close" at bounding box center [859, 25] width 16 height 20
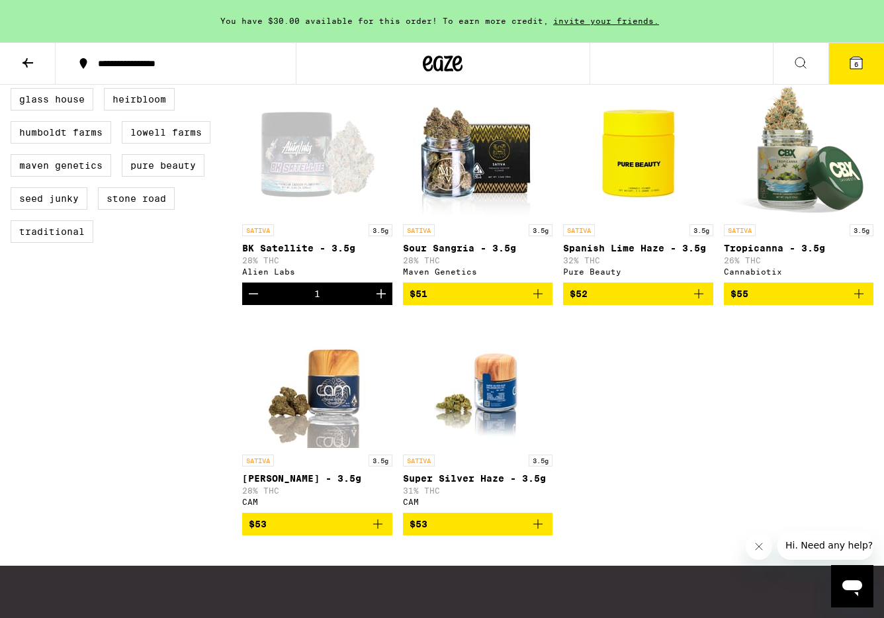
click at [704, 298] on icon "Add to bag" at bounding box center [699, 294] width 16 height 16
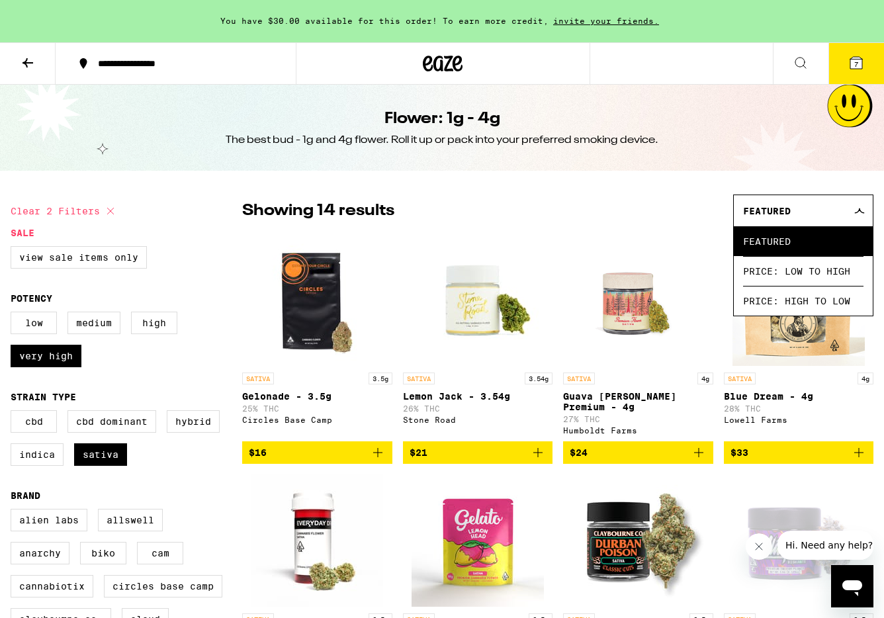
click at [853, 59] on icon at bounding box center [857, 63] width 12 height 12
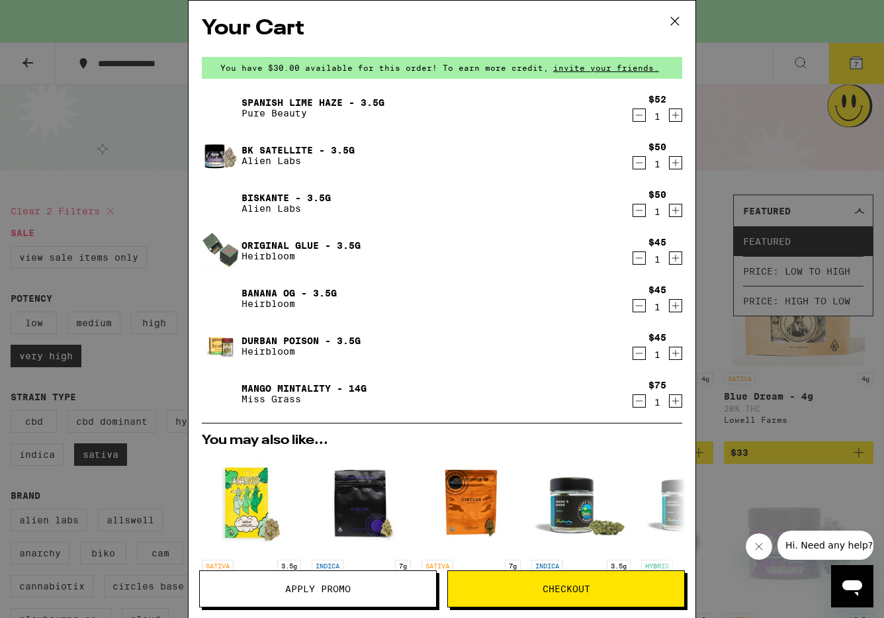
click at [640, 351] on icon "Decrement" at bounding box center [639, 354] width 12 height 16
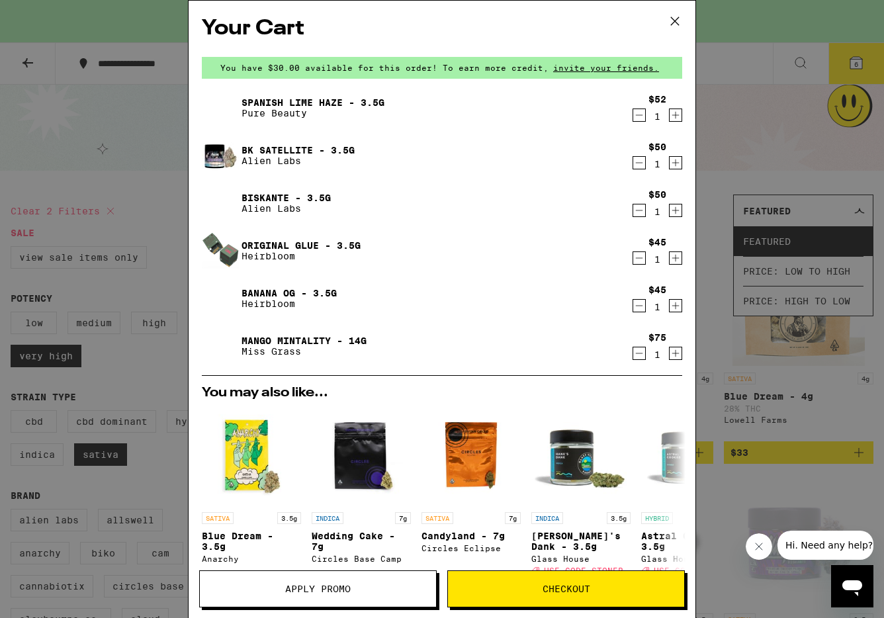
click at [639, 306] on icon "Decrement" at bounding box center [639, 306] width 7 height 0
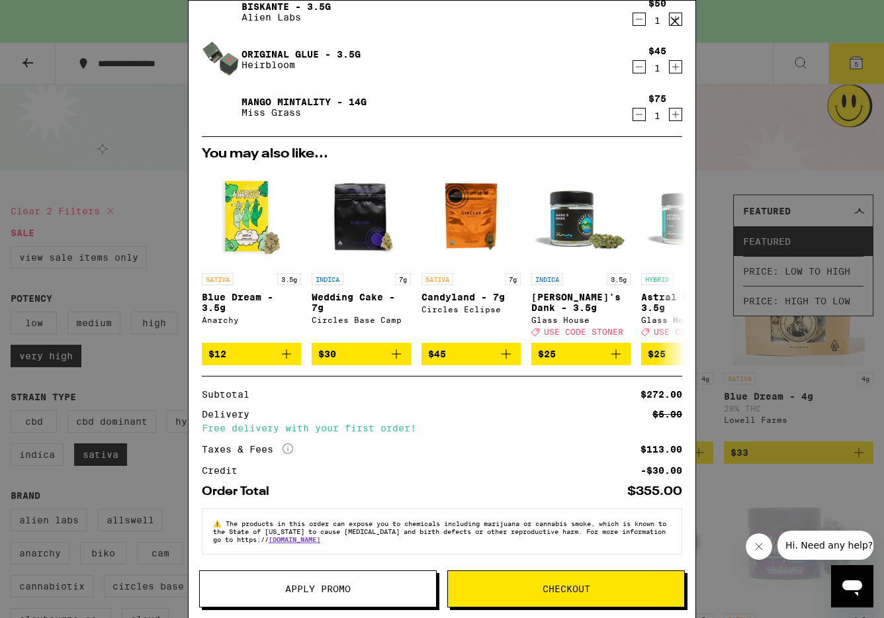
scroll to position [201, 0]
click at [329, 593] on span "Apply Promo" at bounding box center [318, 588] width 66 height 9
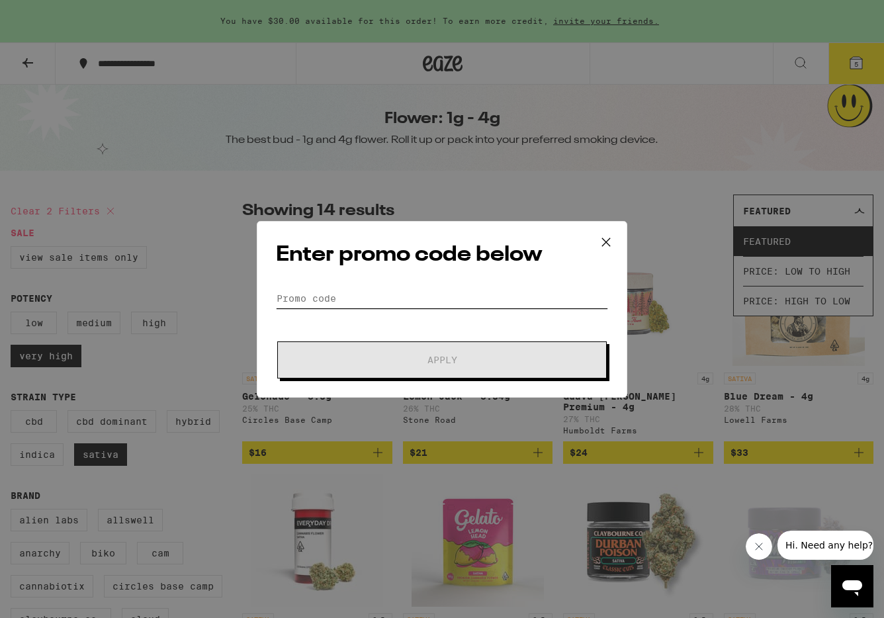
click at [337, 296] on input "Promo Code" at bounding box center [442, 299] width 332 height 20
click at [606, 240] on icon at bounding box center [606, 242] width 20 height 20
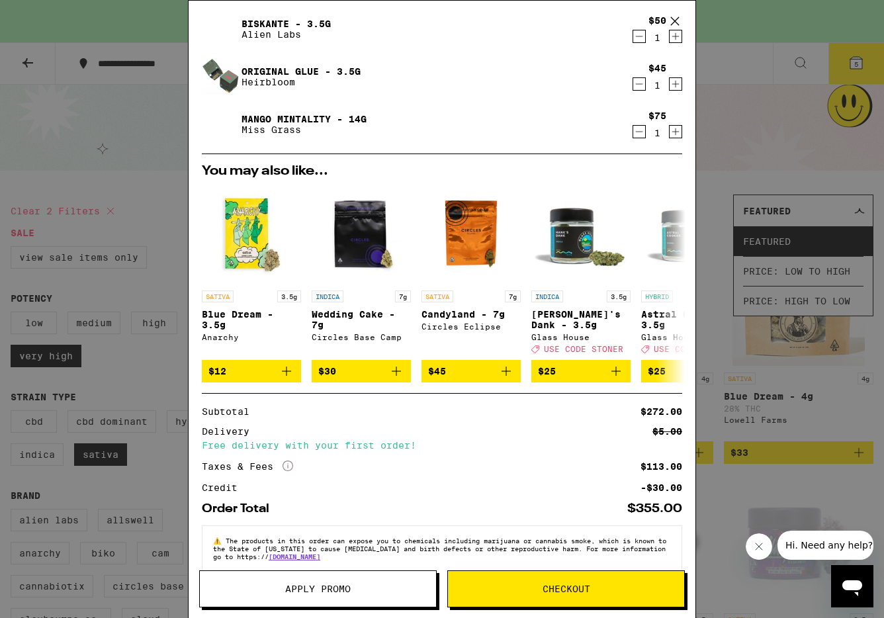
scroll to position [201, 0]
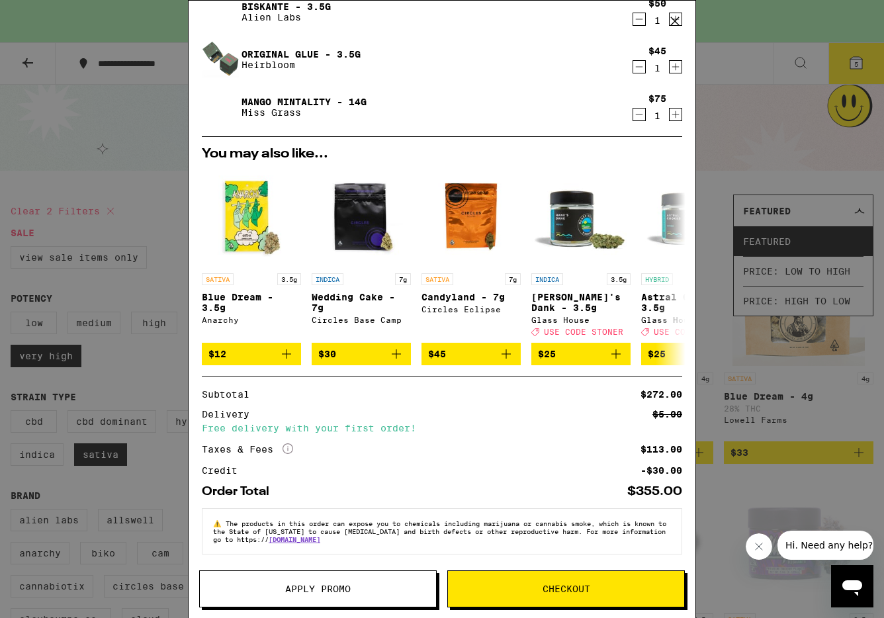
click at [287, 445] on icon "More Info" at bounding box center [288, 448] width 11 height 11
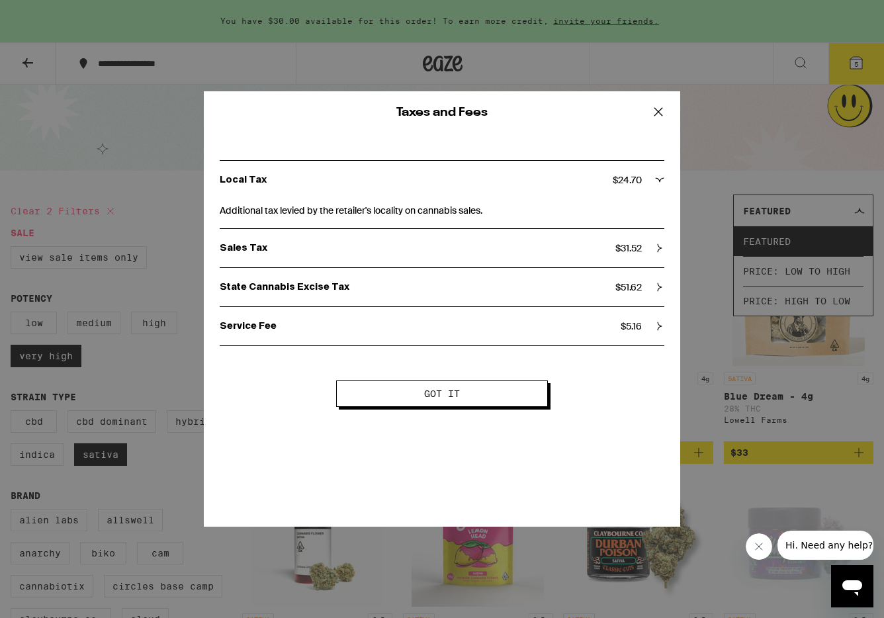
click at [659, 113] on icon at bounding box center [659, 112] width 8 height 8
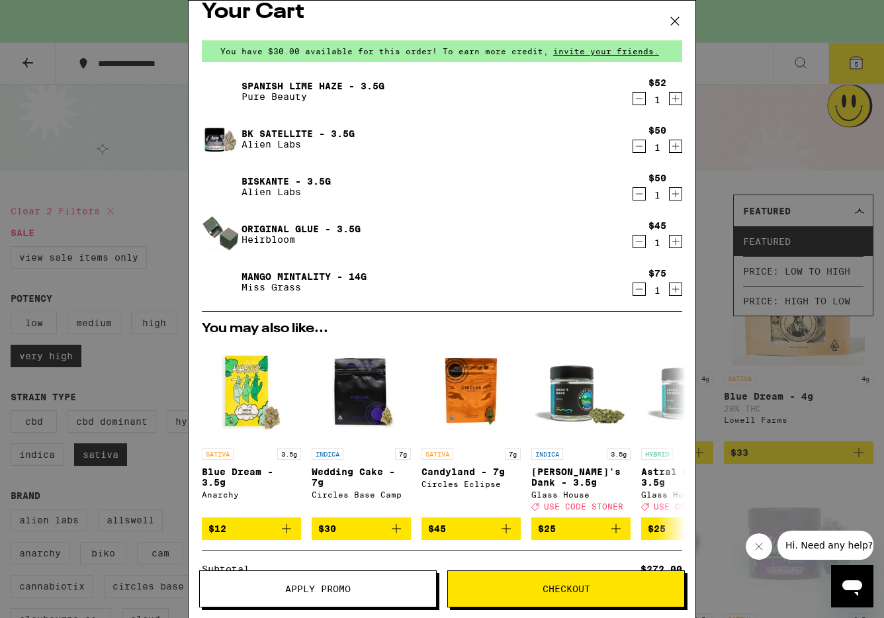
scroll to position [19, 0]
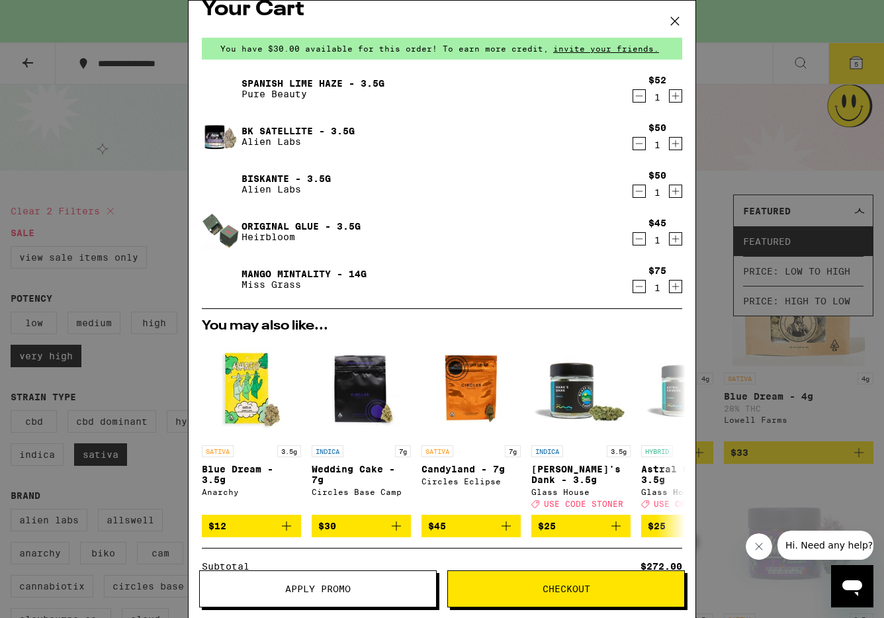
click at [565, 595] on button "Checkout" at bounding box center [566, 589] width 238 height 37
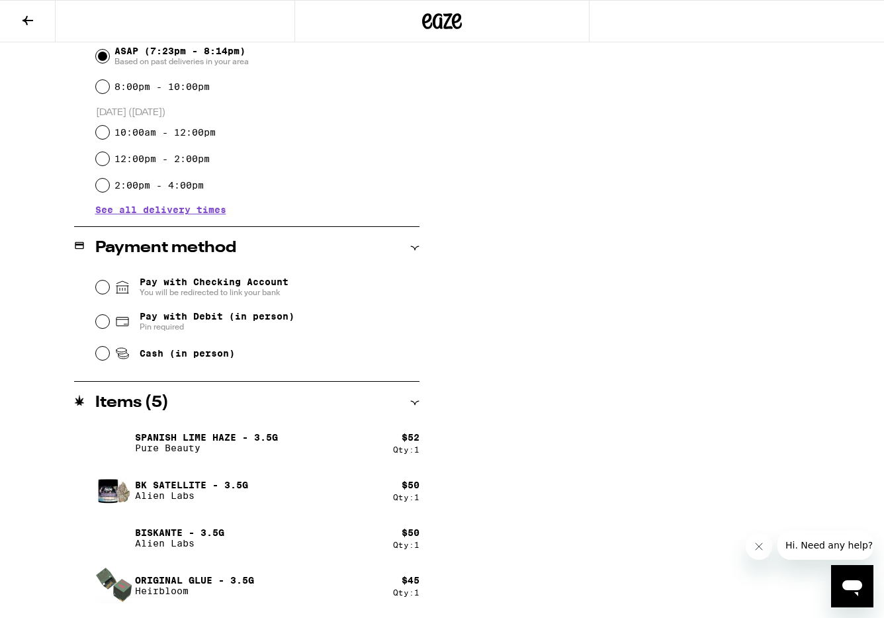
scroll to position [387, 0]
click at [104, 289] on input "Pay with Checking Account You will be redirected to link your bank" at bounding box center [102, 286] width 13 height 13
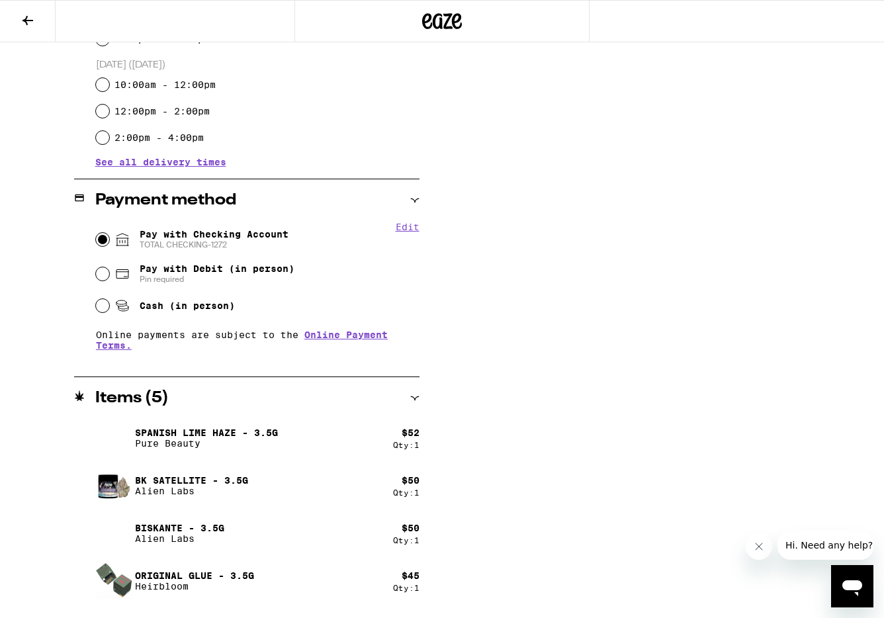
scroll to position [475, 0]
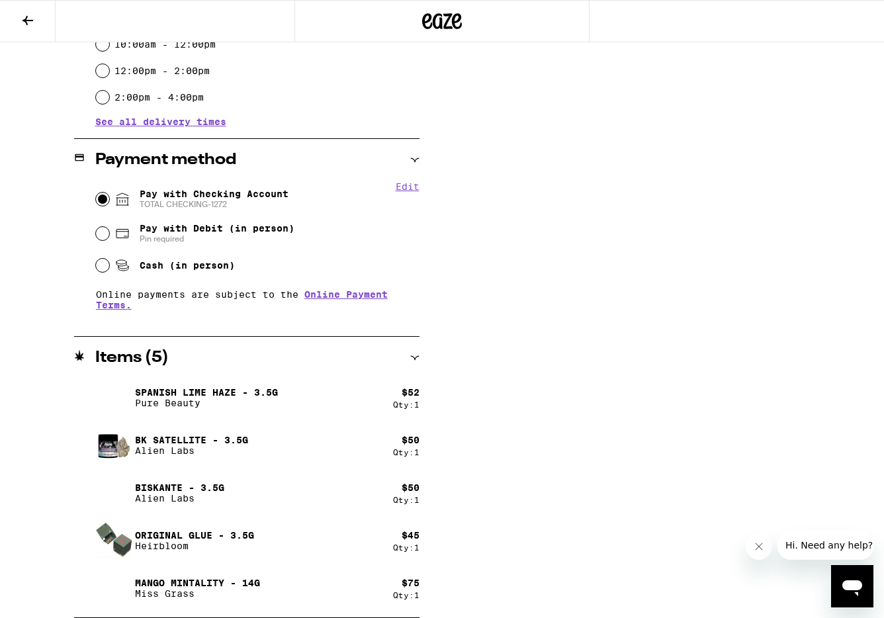
click at [759, 542] on icon "Close message from company" at bounding box center [759, 546] width 11 height 11
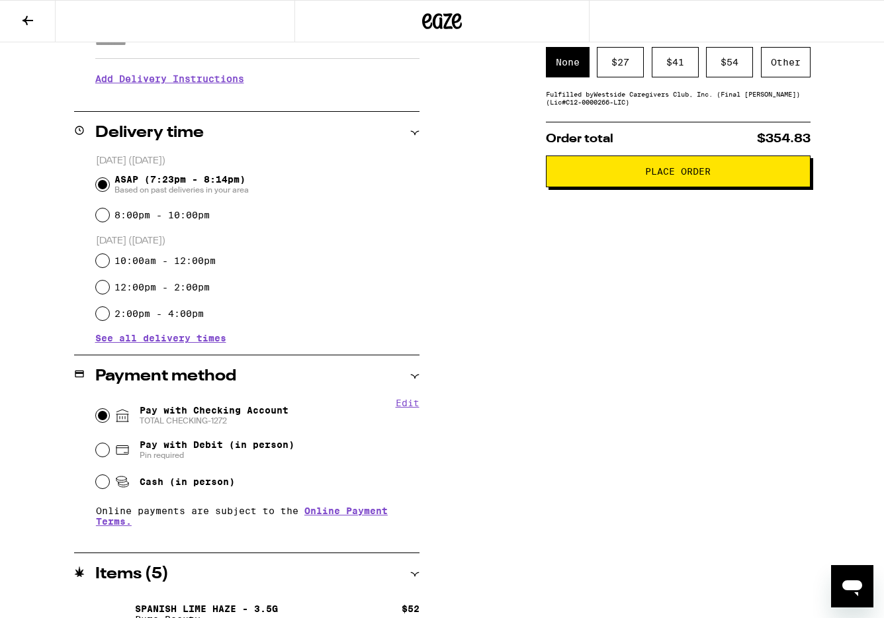
scroll to position [0, 0]
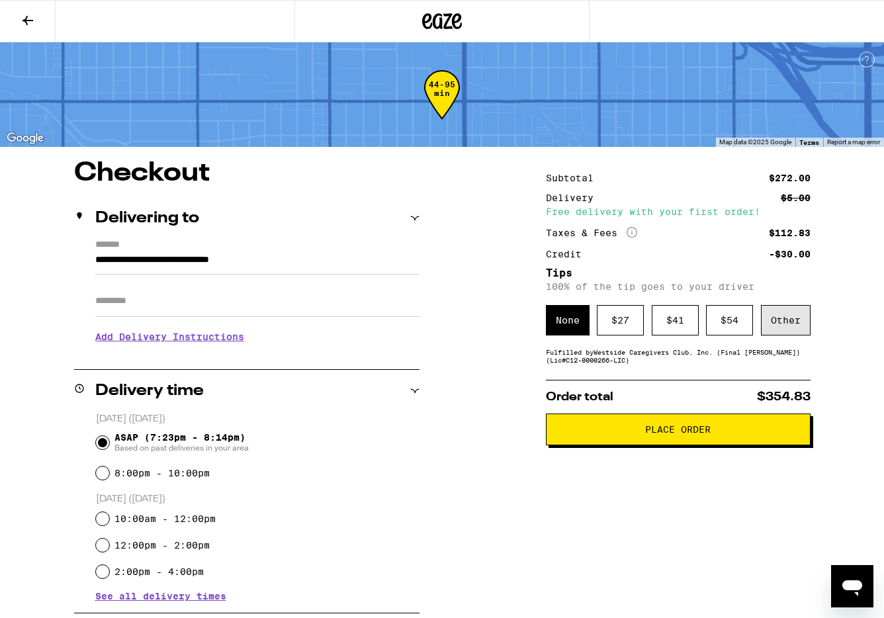
click at [785, 321] on div "Other" at bounding box center [786, 320] width 50 height 30
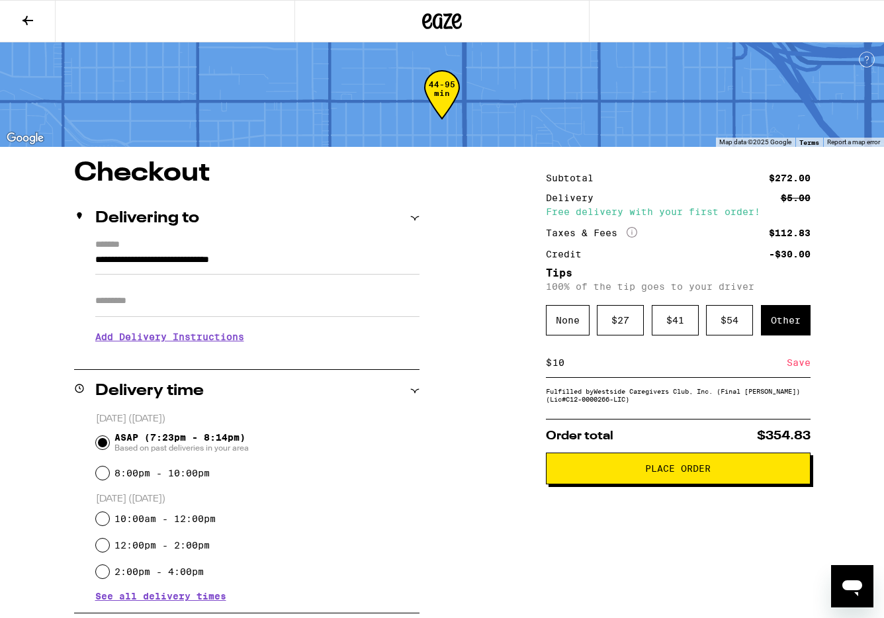
type input "10"
click at [704, 469] on span "Place Order" at bounding box center [678, 468] width 66 height 9
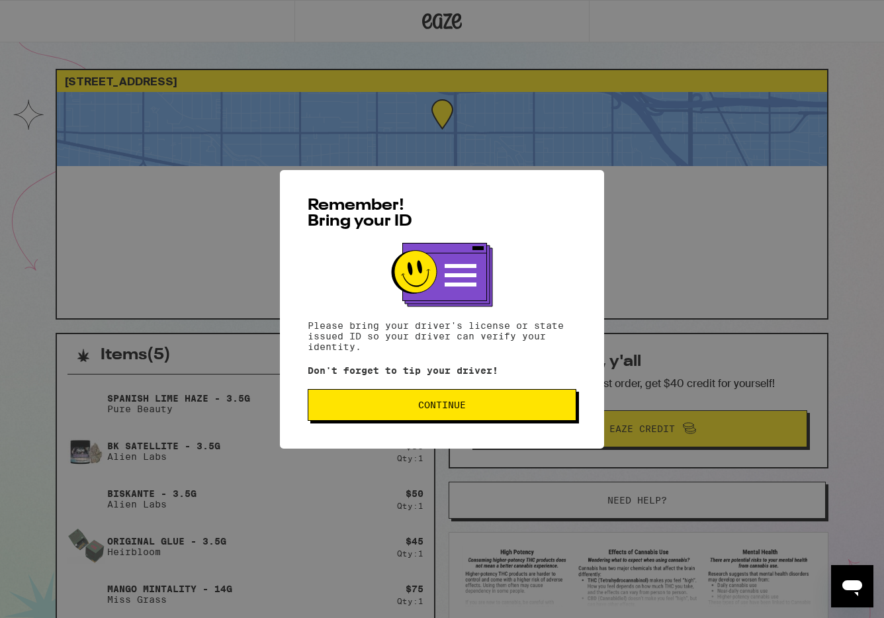
click at [445, 410] on span "Continue" at bounding box center [442, 404] width 48 height 9
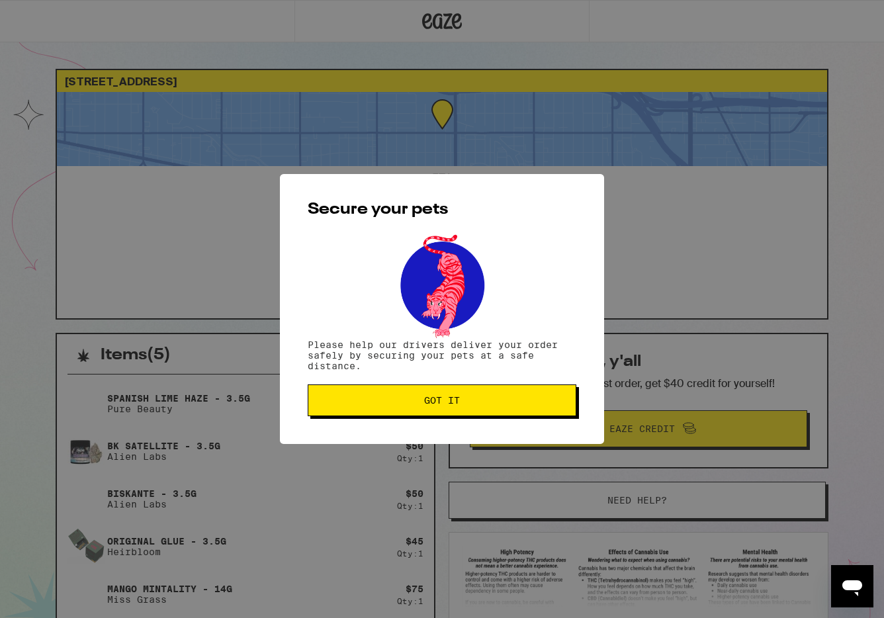
click at [445, 410] on button "Got it" at bounding box center [442, 401] width 269 height 32
